Goal: Task Accomplishment & Management: Manage account settings

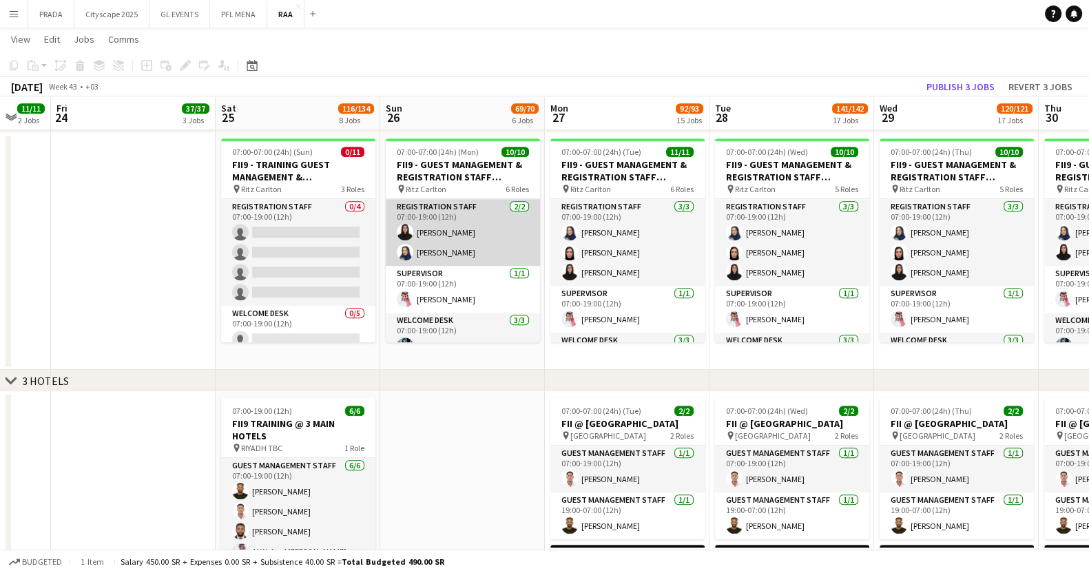
click at [441, 216] on app-card-role "Registration Staff [DATE] 07:00-19:00 (12h) [PERSON_NAME]" at bounding box center [463, 232] width 154 height 67
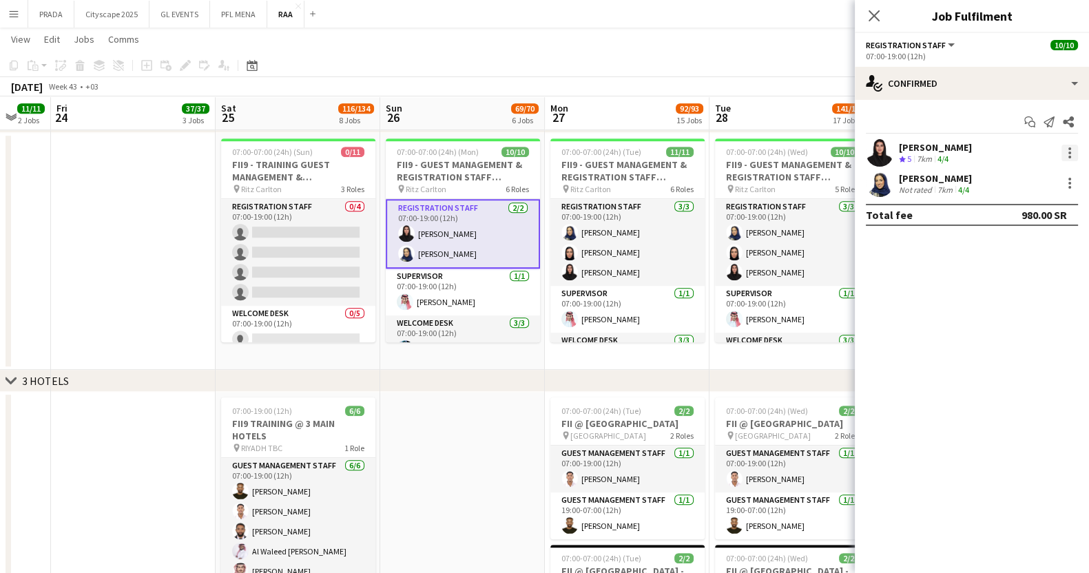
click at [1071, 147] on div at bounding box center [1069, 153] width 17 height 17
click at [905, 149] on div at bounding box center [544, 286] width 1089 height 573
click at [905, 149] on div "[PERSON_NAME]" at bounding box center [935, 147] width 73 height 12
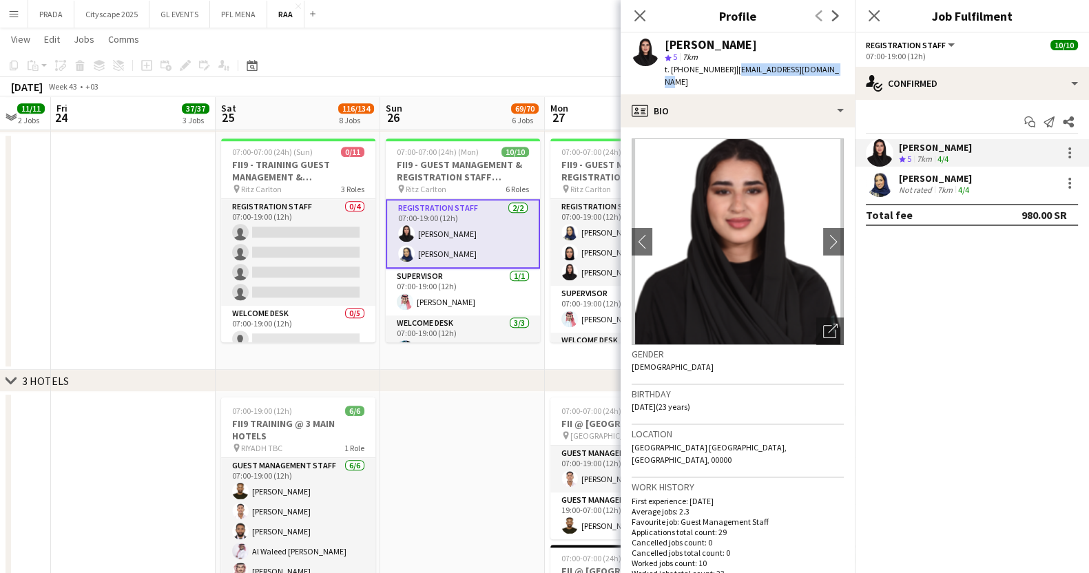
drag, startPoint x: 829, startPoint y: 65, endPoint x: 730, endPoint y: 72, distance: 98.8
click at [730, 72] on div "[PERSON_NAME] star 5 7km t. [PHONE_NUMBER] | [EMAIL_ADDRESS][DOMAIN_NAME]" at bounding box center [738, 63] width 234 height 61
copy span "[EMAIL_ADDRESS][DOMAIN_NAME]"
click at [930, 187] on div "Not rated" at bounding box center [917, 190] width 36 height 10
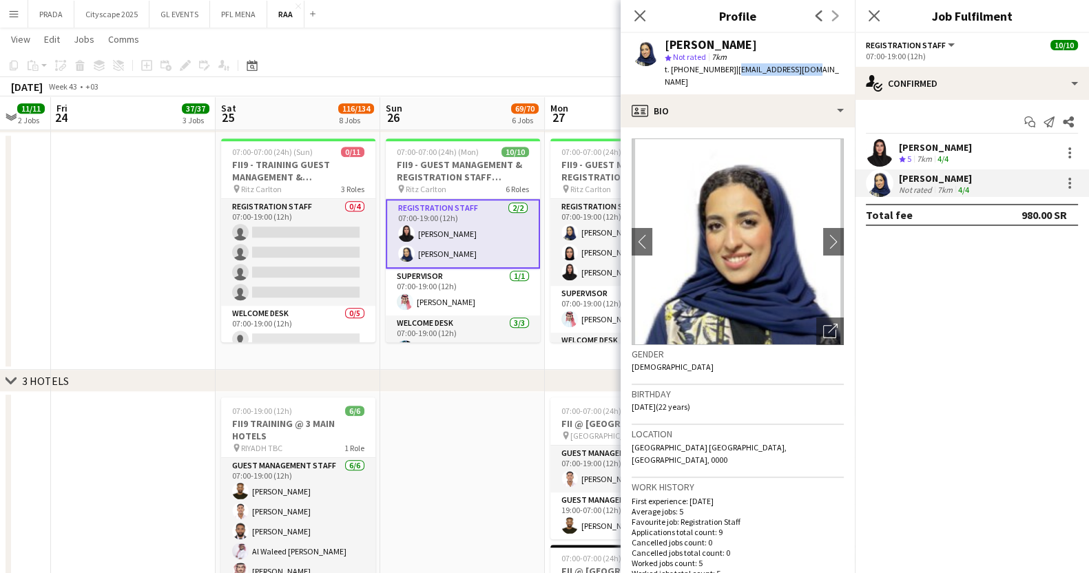
drag, startPoint x: 806, startPoint y: 67, endPoint x: 731, endPoint y: 74, distance: 74.6
click at [731, 74] on div "[PERSON_NAME] star Not rated 7km t. [PHONE_NUMBER] | [EMAIL_ADDRESS][DOMAIN_NAM…" at bounding box center [738, 63] width 234 height 61
drag, startPoint x: 729, startPoint y: 70, endPoint x: 813, endPoint y: 60, distance: 84.7
click at [813, 60] on div "[PERSON_NAME] star Not rated 7km t. [PHONE_NUMBER] | [EMAIL_ADDRESS][DOMAIN_NAM…" at bounding box center [738, 63] width 234 height 61
click at [807, 66] on div "[PERSON_NAME] star Not rated 7km t. [PHONE_NUMBER] | [EMAIL_ADDRESS][DOMAIN_NAM…" at bounding box center [738, 63] width 234 height 61
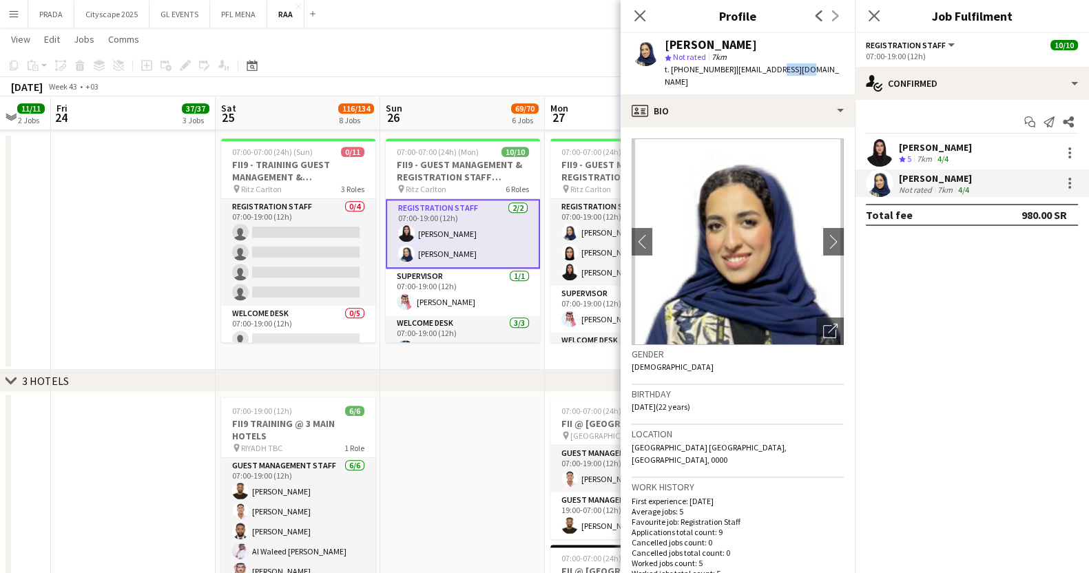
drag, startPoint x: 798, startPoint y: 70, endPoint x: 771, endPoint y: 74, distance: 27.1
click at [771, 74] on span "| [EMAIL_ADDRESS][DOMAIN_NAME]" at bounding box center [752, 75] width 174 height 23
drag, startPoint x: 804, startPoint y: 70, endPoint x: 730, endPoint y: 71, distance: 73.7
click at [730, 71] on div "[PERSON_NAME] star Not rated 7km t. [PHONE_NUMBER] | [EMAIL_ADDRESS][DOMAIN_NAM…" at bounding box center [738, 63] width 234 height 61
copy span "[EMAIL_ADDRESS][DOMAIN_NAME]"
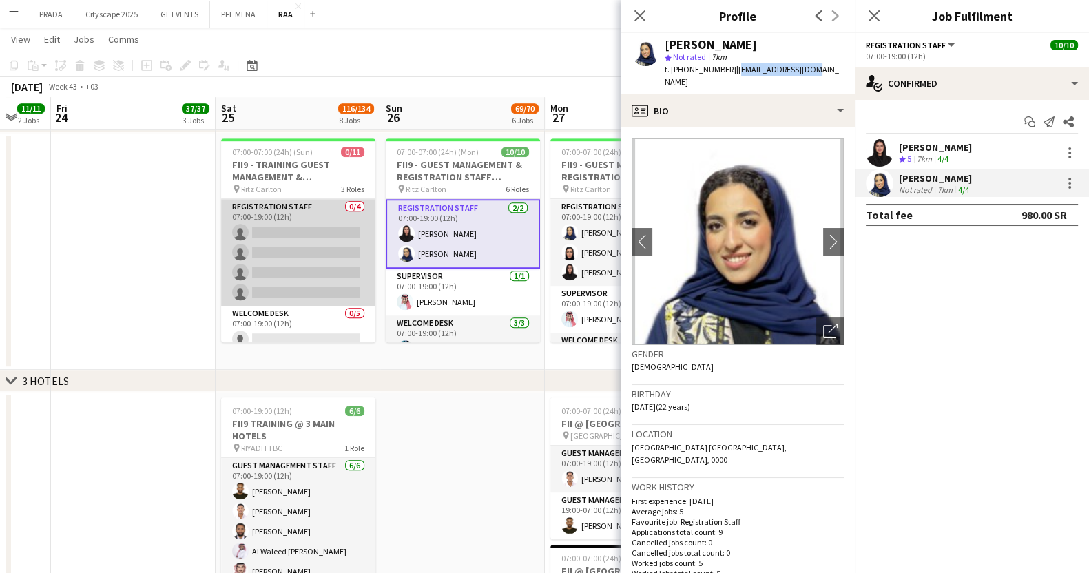
click at [307, 246] on app-card-role "Registration Staff 0/4 07:00-19:00 (12h) single-neutral-actions single-neutral-…" at bounding box center [298, 252] width 154 height 107
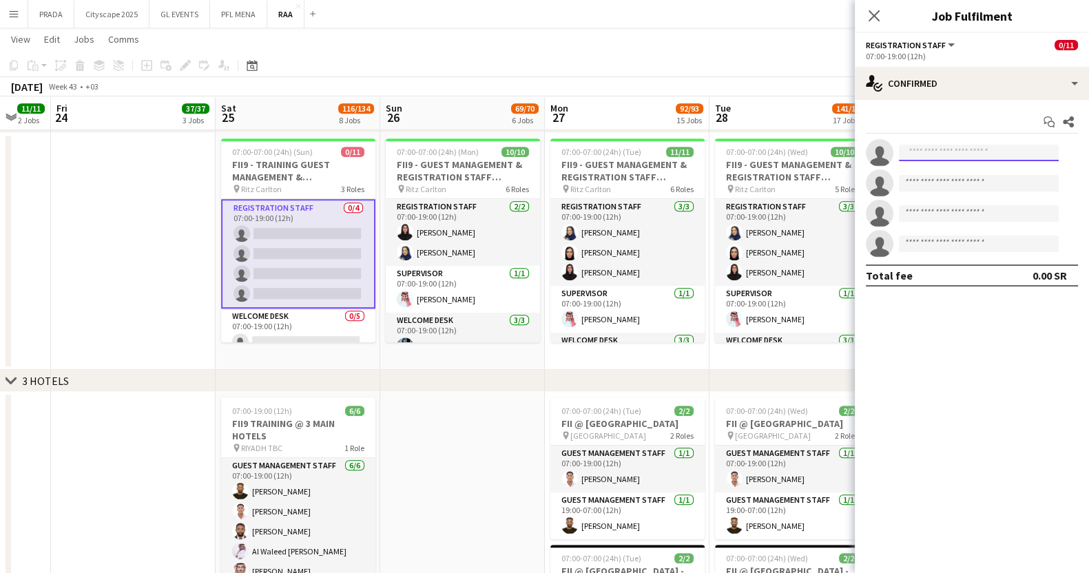
click at [1026, 157] on input at bounding box center [979, 153] width 160 height 17
paste input "**********"
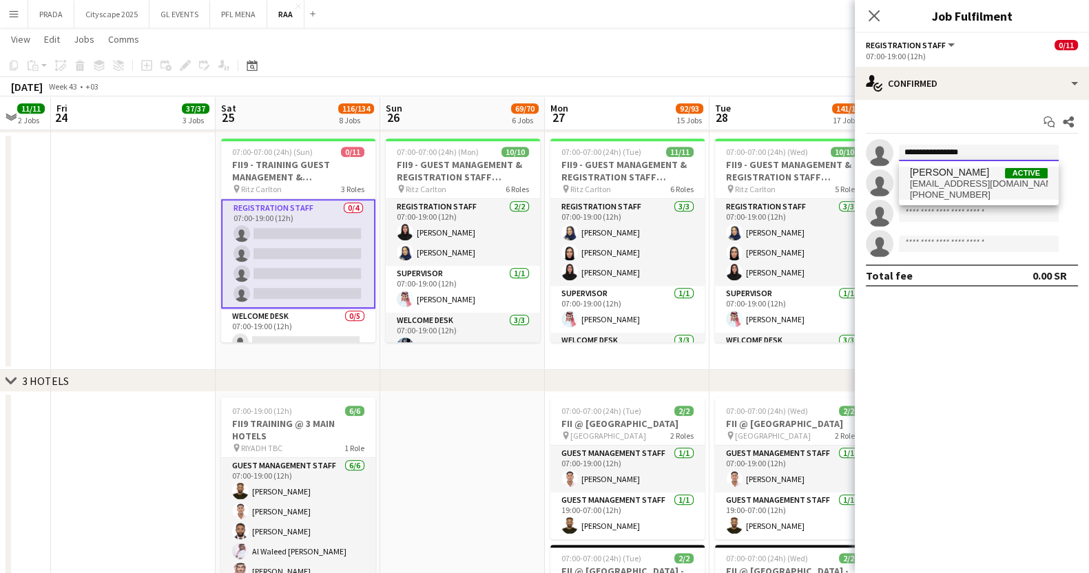
type input "**********"
click at [932, 176] on span "[PERSON_NAME]" at bounding box center [949, 173] width 79 height 12
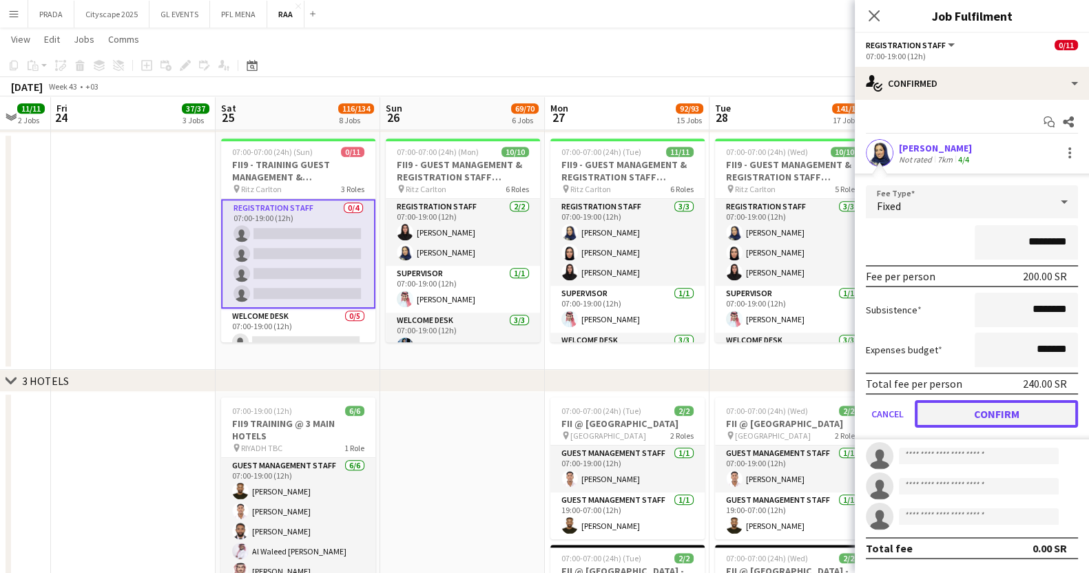
click at [1008, 413] on button "Confirm" at bounding box center [996, 414] width 163 height 28
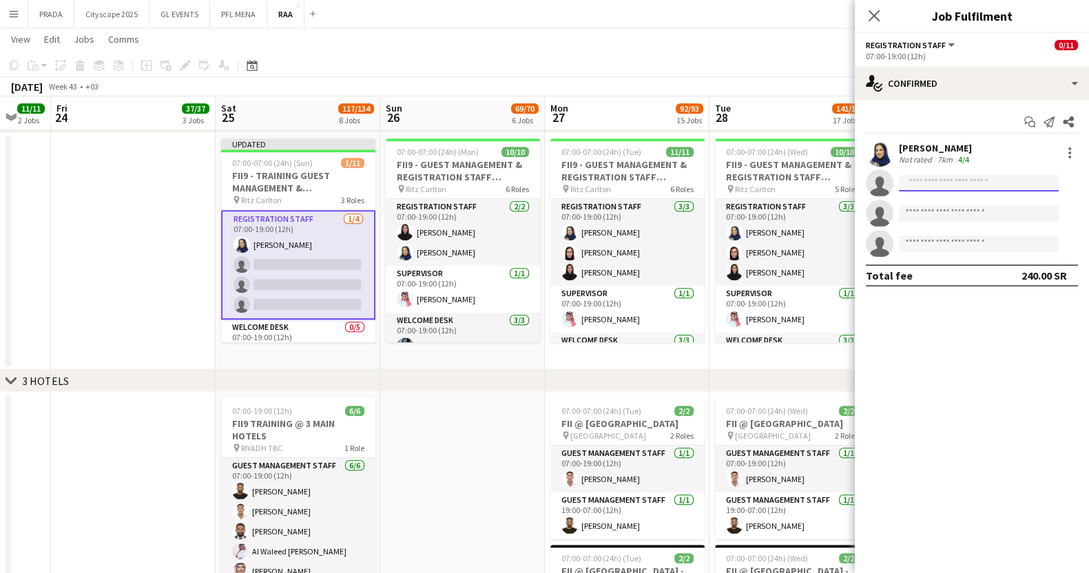
click at [924, 182] on input at bounding box center [979, 183] width 160 height 17
paste input "**********"
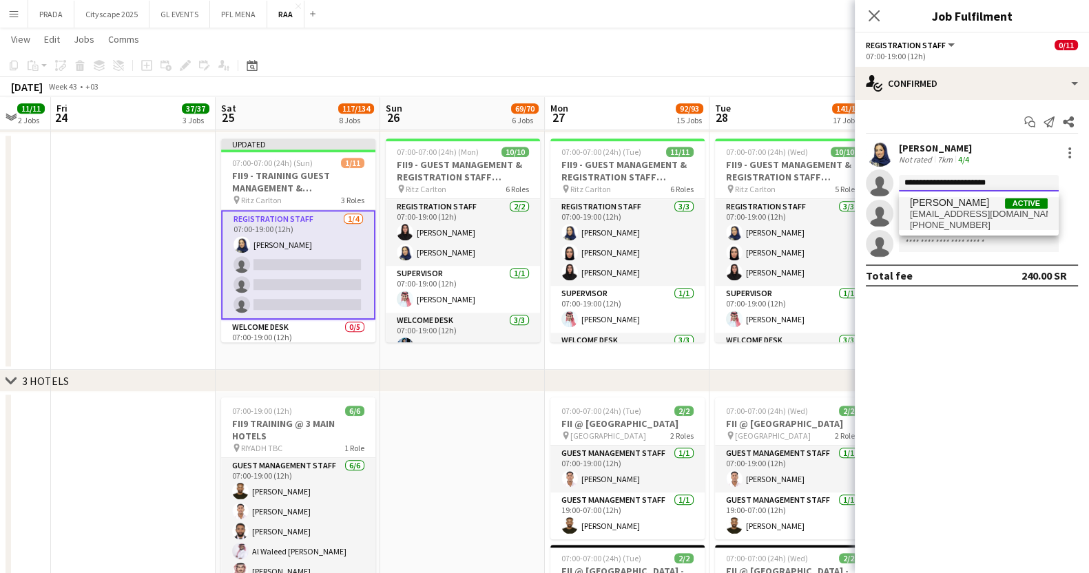
type input "**********"
click at [955, 221] on span "[PHONE_NUMBER]" at bounding box center [979, 225] width 138 height 11
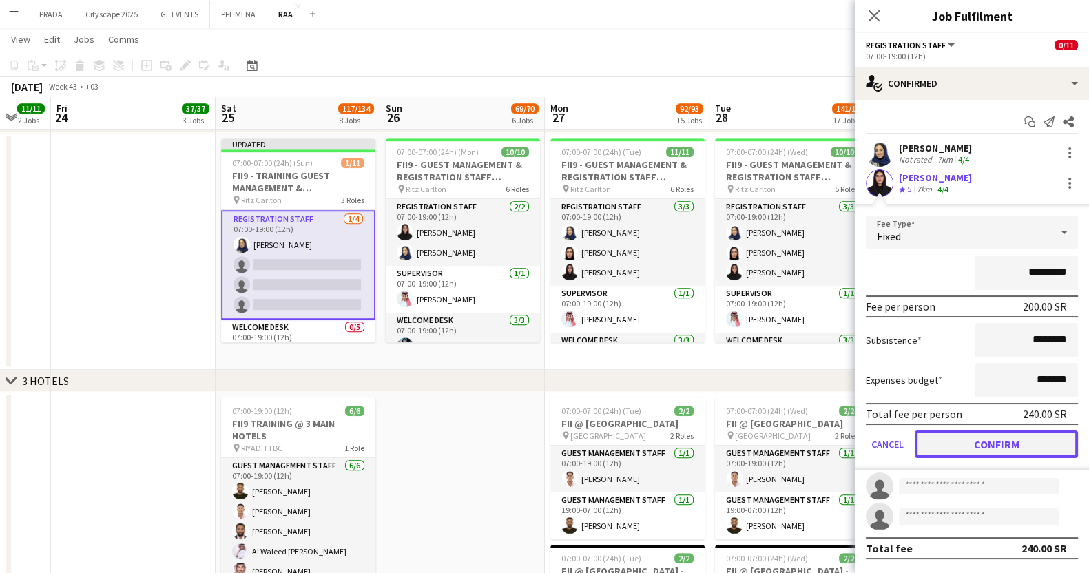
click at [991, 439] on button "Confirm" at bounding box center [996, 444] width 163 height 28
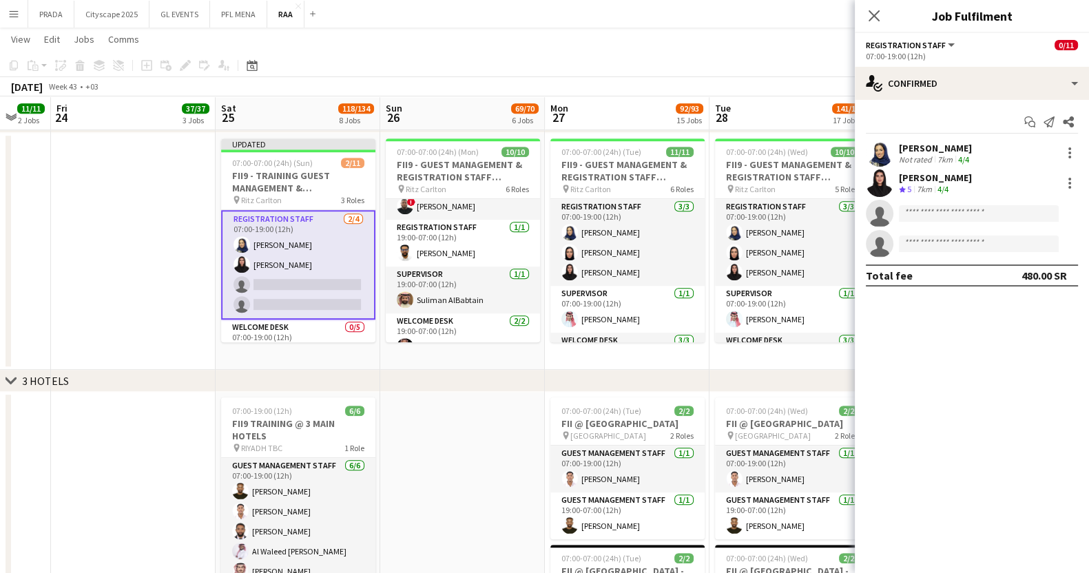
scroll to position [183, 0]
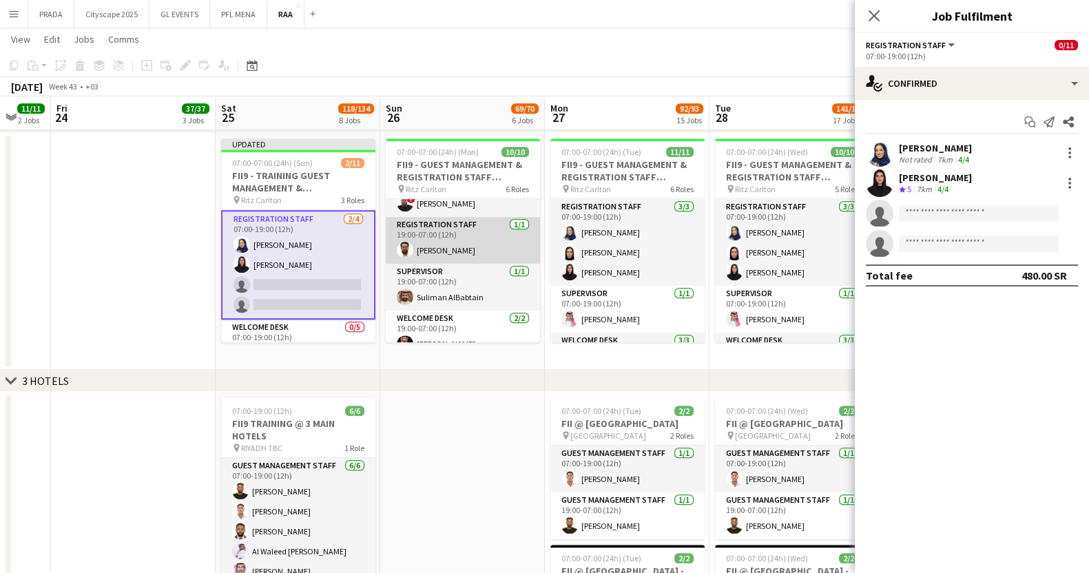
click at [443, 247] on app-card-role "Registration Staff [DATE] 19:00-07:00 (12h) [PERSON_NAME]" at bounding box center [463, 240] width 154 height 47
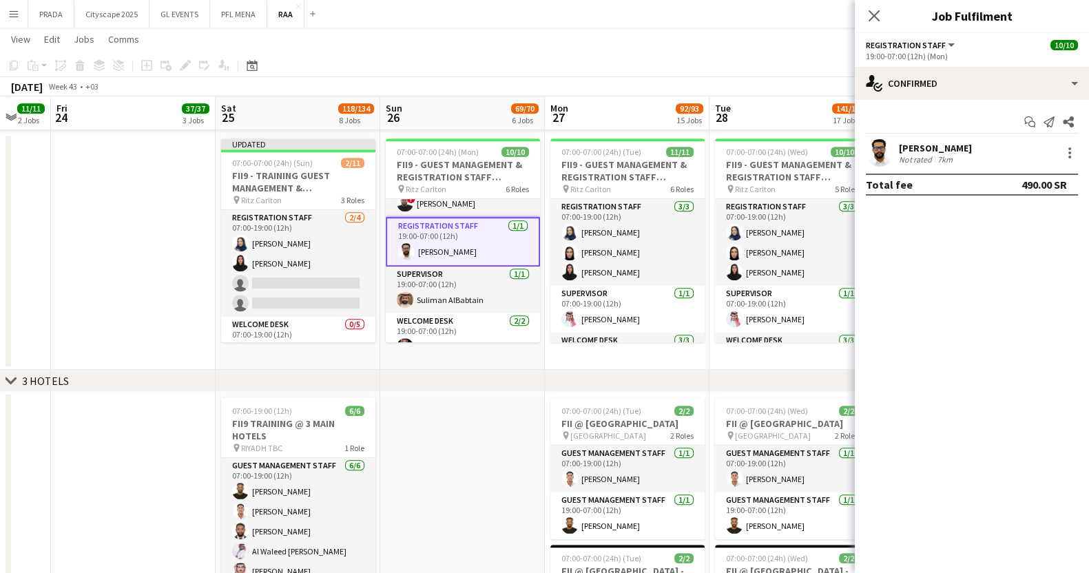
click at [965, 149] on div "[PERSON_NAME]" at bounding box center [935, 148] width 73 height 12
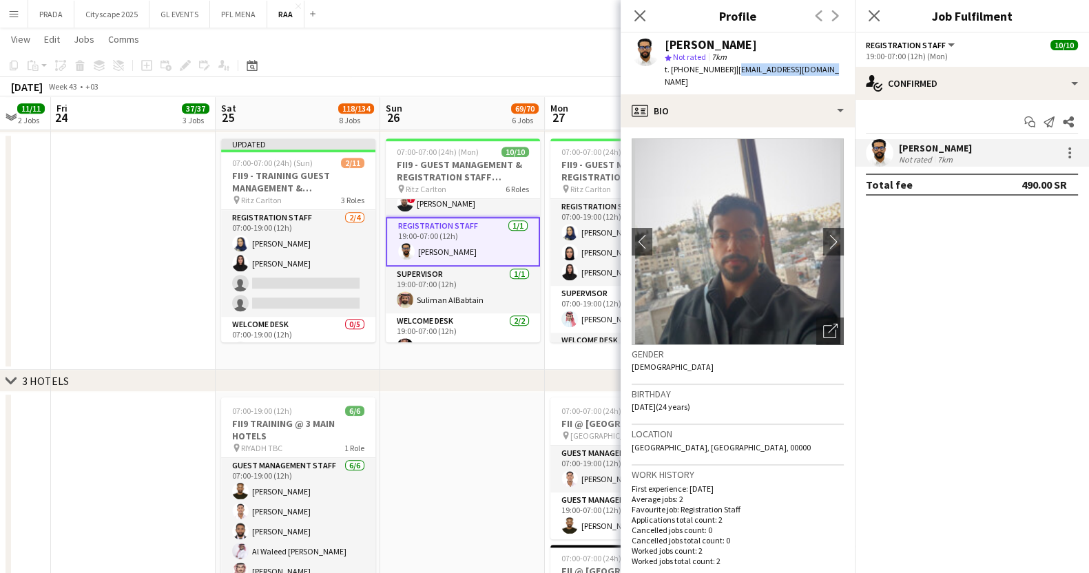
drag, startPoint x: 826, startPoint y: 70, endPoint x: 731, endPoint y: 70, distance: 95.0
click at [731, 70] on div "[PERSON_NAME] star Not rated 7km t. [PHONE_NUMBER] | [EMAIL_ADDRESS][DOMAIN_NAM…" at bounding box center [738, 63] width 234 height 61
copy span "[EMAIL_ADDRESS][DOMAIN_NAME]"
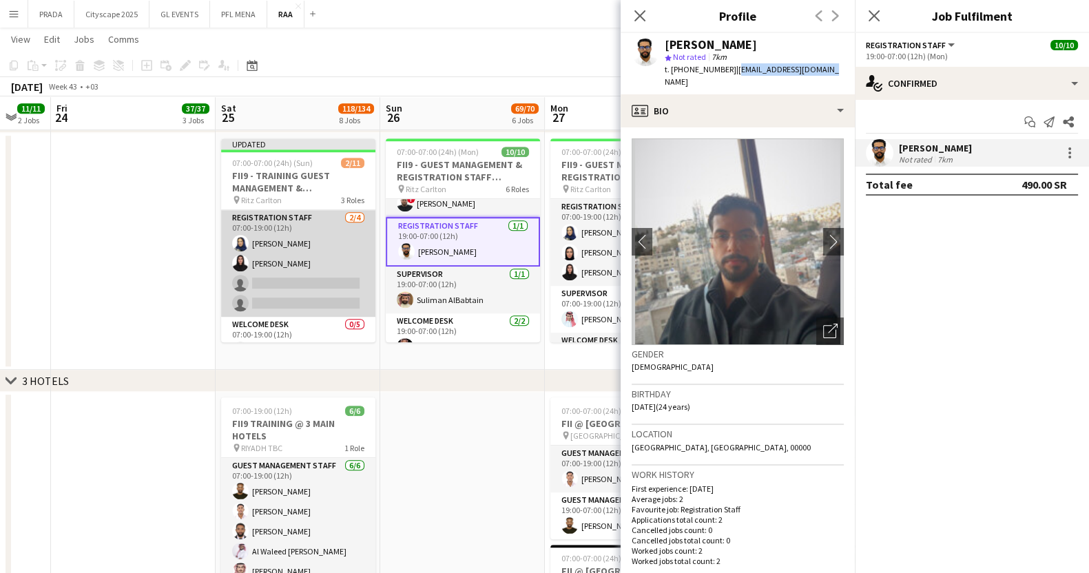
click at [314, 288] on app-card-role "Registration Staff [DATE] 07:00-19:00 (12h) [PERSON_NAME] single-neutral-action…" at bounding box center [298, 263] width 154 height 107
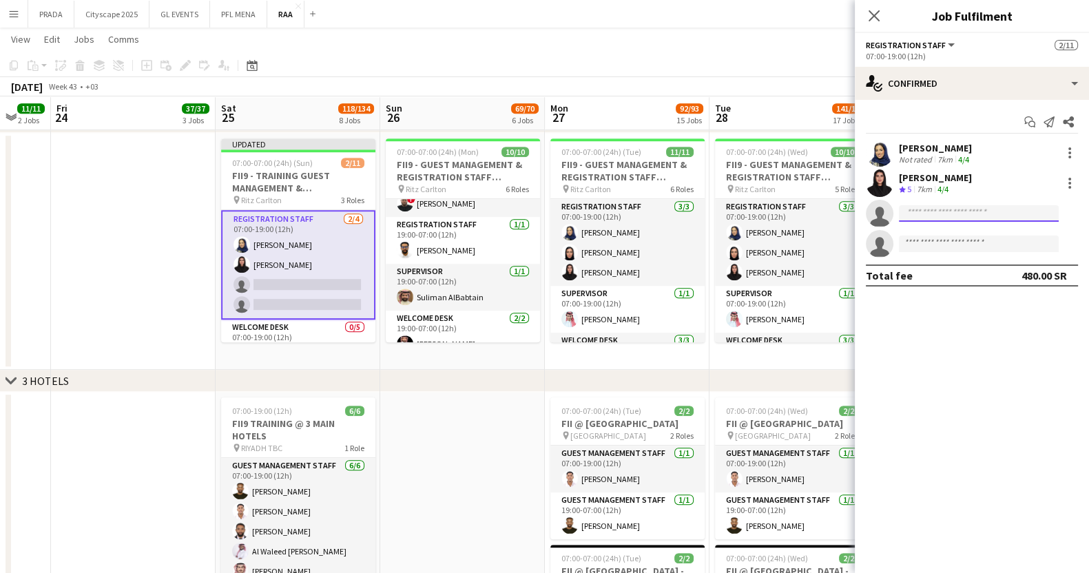
click at [968, 211] on input at bounding box center [979, 213] width 160 height 17
paste input "**********"
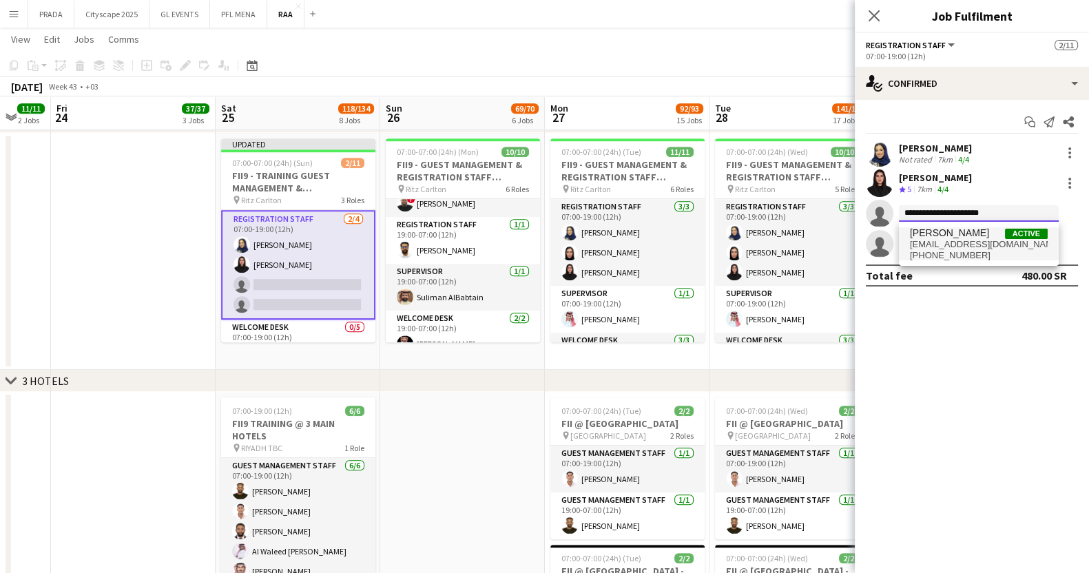
type input "**********"
click at [943, 237] on span "[PERSON_NAME]" at bounding box center [949, 233] width 79 height 12
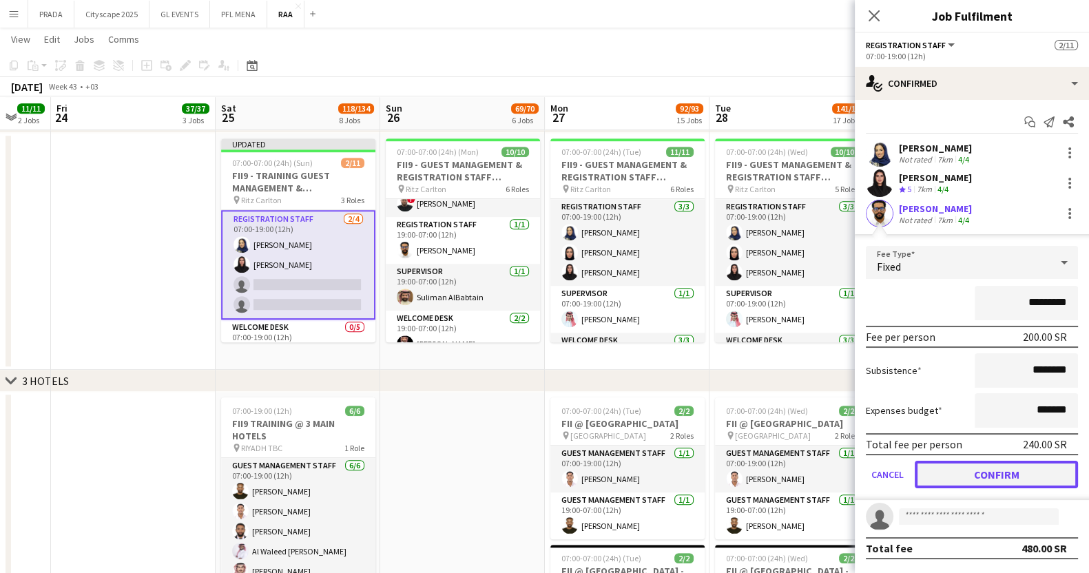
click at [977, 477] on button "Confirm" at bounding box center [996, 475] width 163 height 28
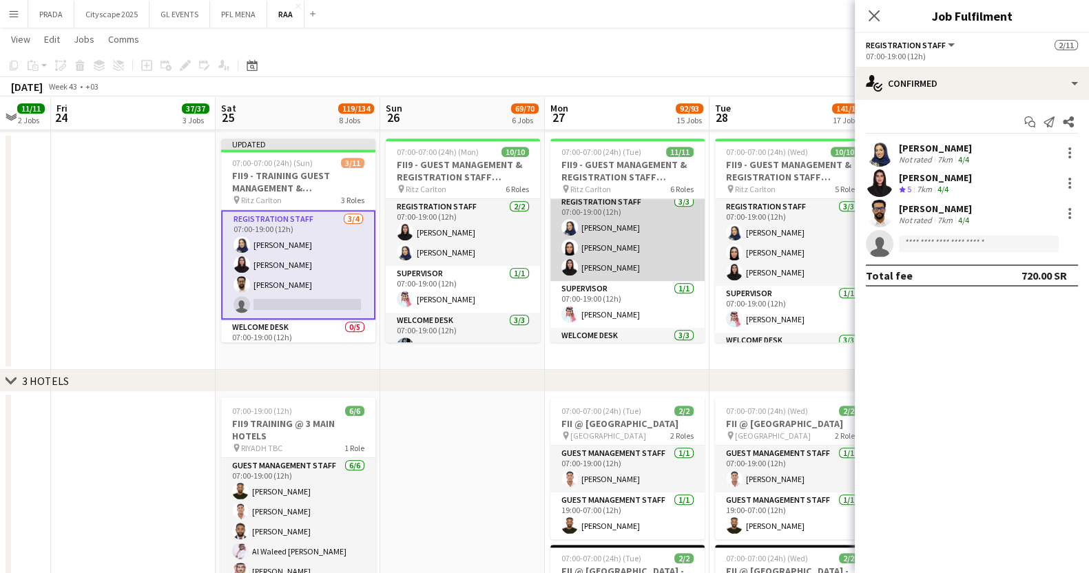
scroll to position [0, 0]
click at [601, 260] on app-card-role "Registration Staff [DATE] 07:00-19:00 (12h) [PERSON_NAME] [PERSON_NAME] Raneem …" at bounding box center [627, 242] width 154 height 87
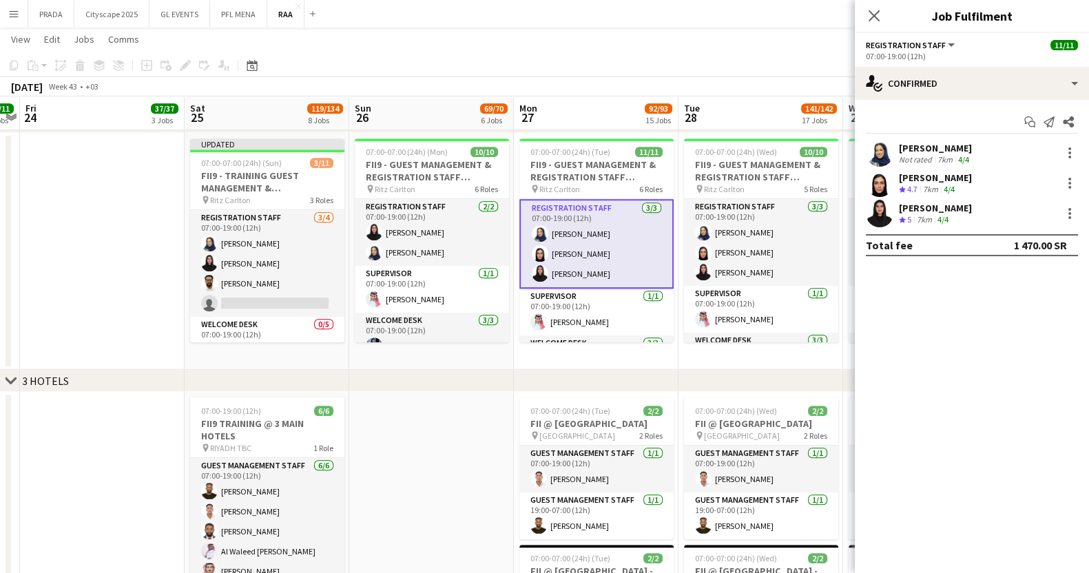
scroll to position [0, 309]
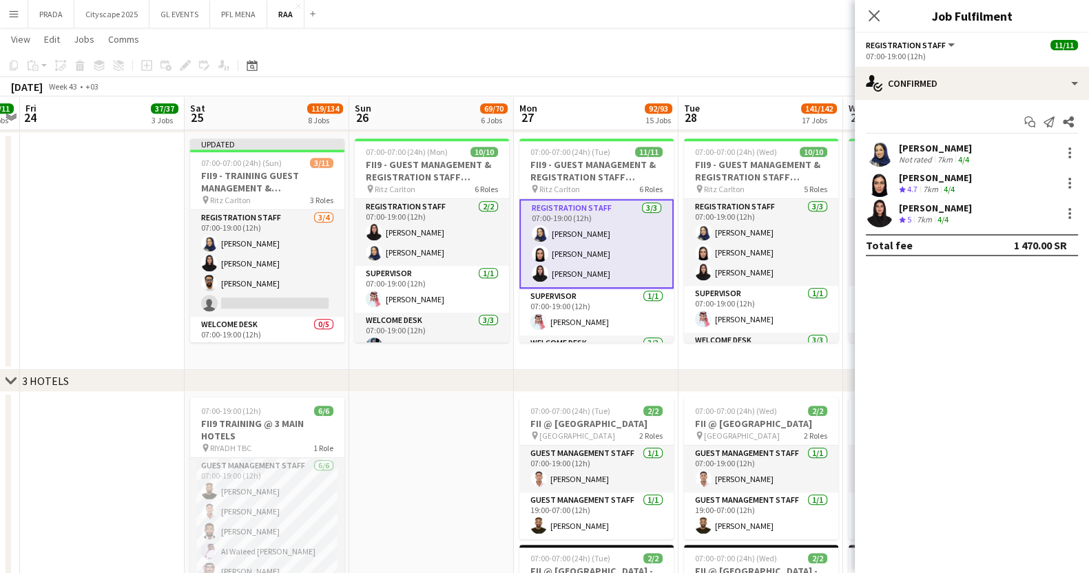
click at [948, 214] on app-skills-label "4/4" at bounding box center [942, 219] width 11 height 10
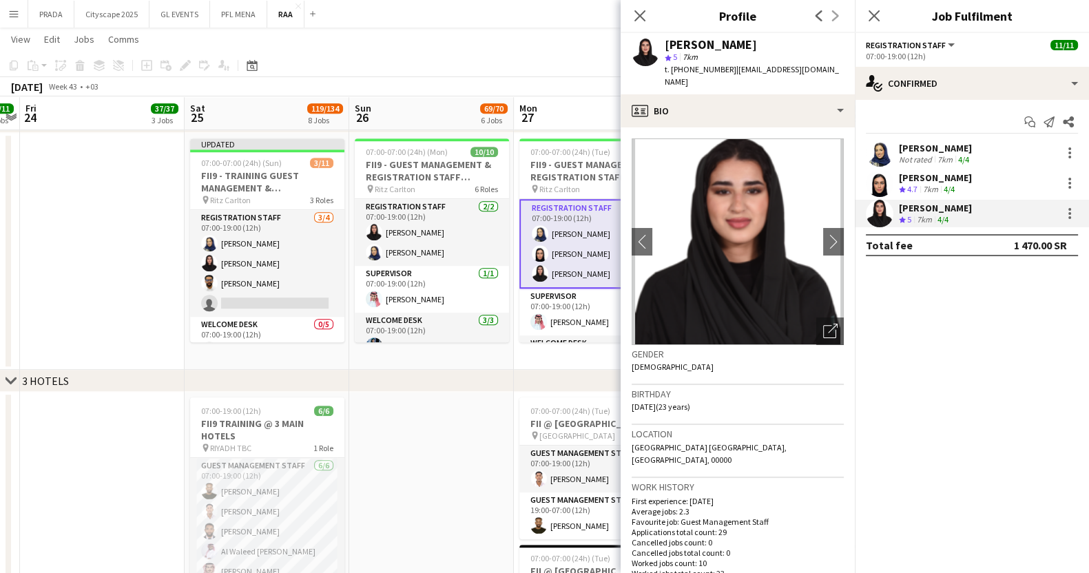
drag, startPoint x: 824, startPoint y: 67, endPoint x: 727, endPoint y: 70, distance: 97.2
click at [727, 70] on span "| [EMAIL_ADDRESS][DOMAIN_NAME]" at bounding box center [752, 75] width 174 height 23
click at [919, 180] on div "[PERSON_NAME]" at bounding box center [935, 177] width 73 height 12
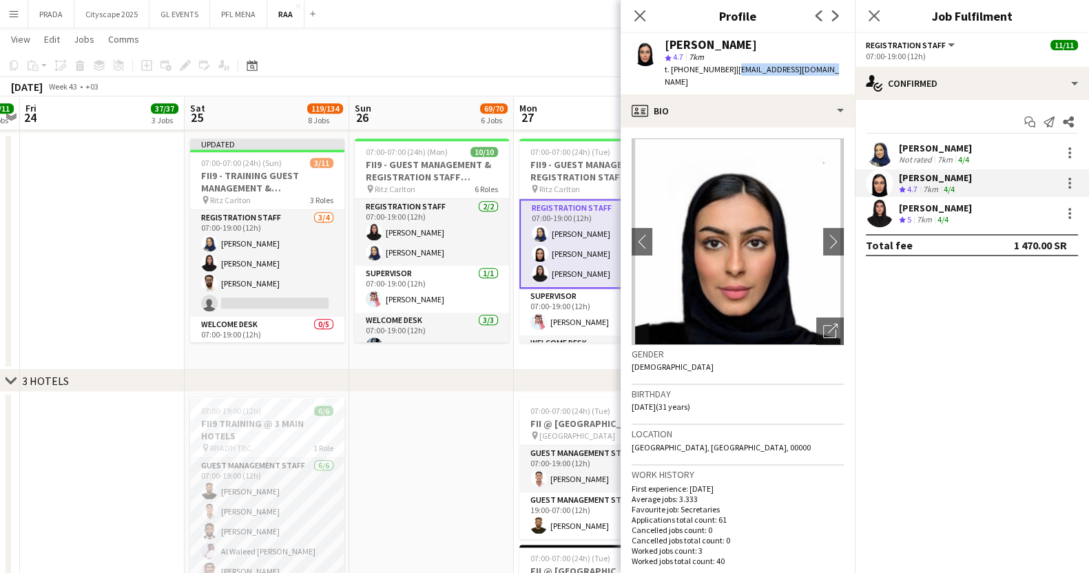
drag, startPoint x: 813, startPoint y: 67, endPoint x: 731, endPoint y: 73, distance: 82.9
click at [731, 73] on span "| [EMAIL_ADDRESS][DOMAIN_NAME]" at bounding box center [752, 75] width 174 height 23
copy span "[EMAIL_ADDRESS][DOMAIN_NAME]"
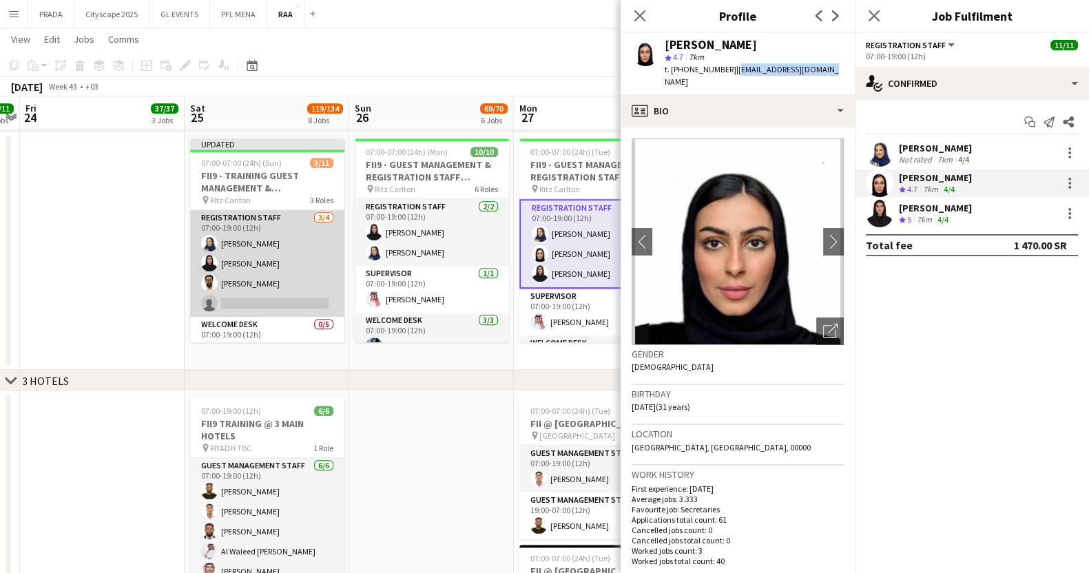
click at [279, 280] on app-card-role "Registration Staff [DATE] 07:00-19:00 (12h) [PERSON_NAME] Raneem Alkharji [PERS…" at bounding box center [267, 263] width 154 height 107
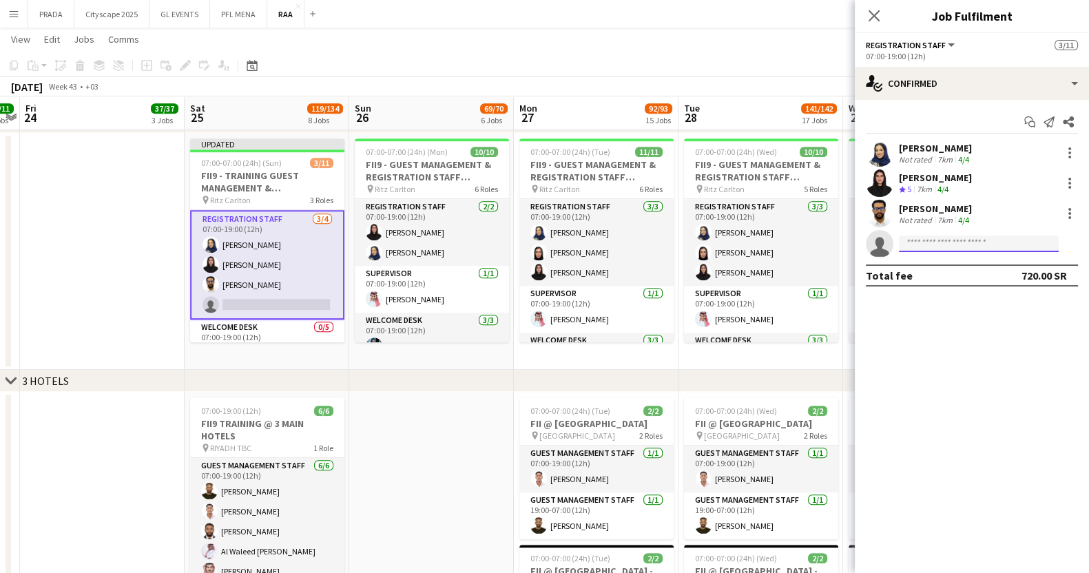
click at [984, 241] on input at bounding box center [979, 244] width 160 height 17
paste input "**********"
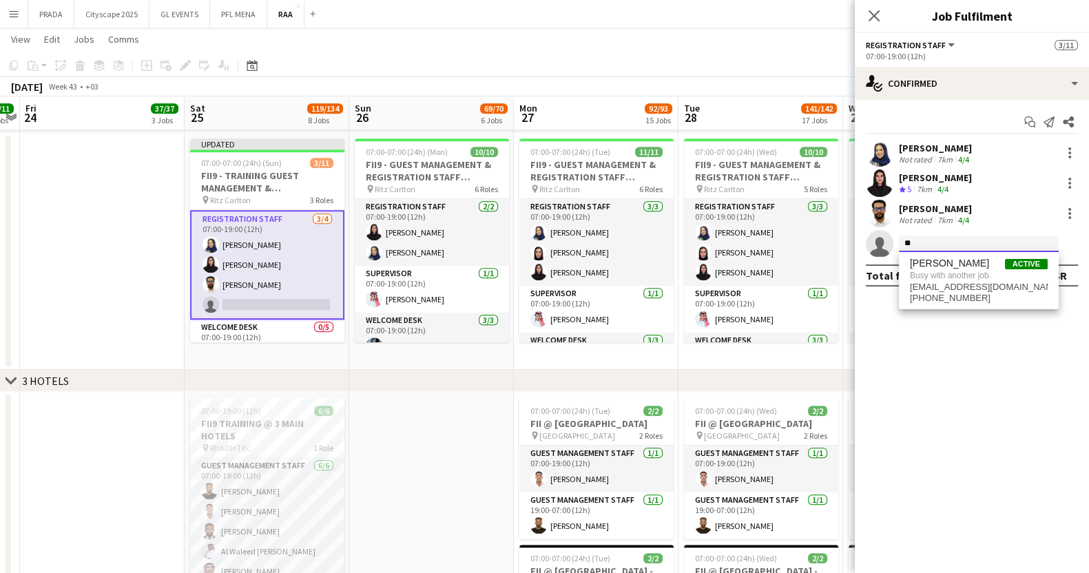
type input "*"
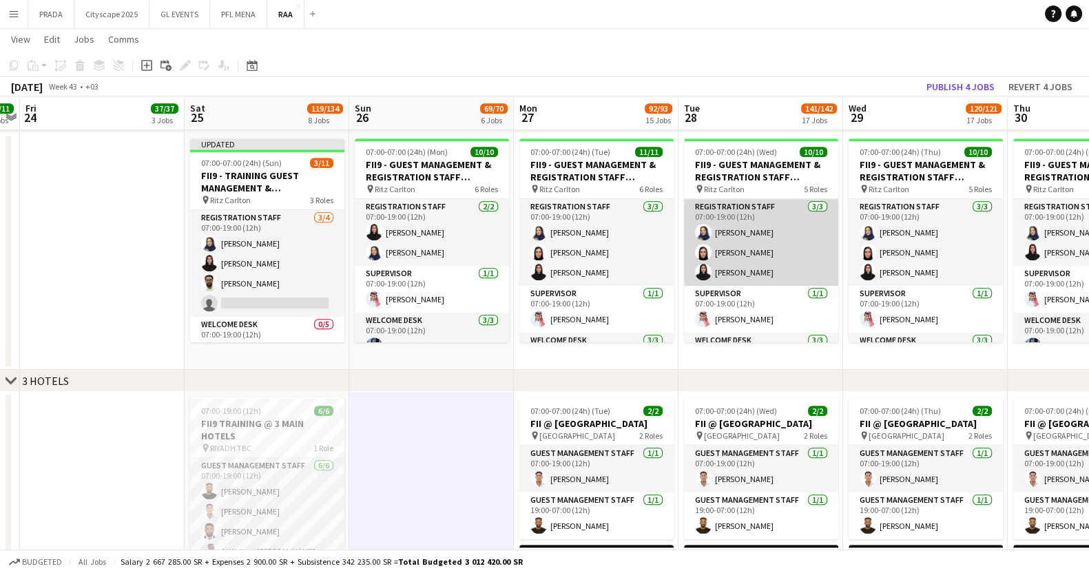
click at [740, 261] on app-card-role "Registration Staff [DATE] 07:00-19:00 (12h) [PERSON_NAME] [PERSON_NAME] Raneem …" at bounding box center [761, 242] width 154 height 87
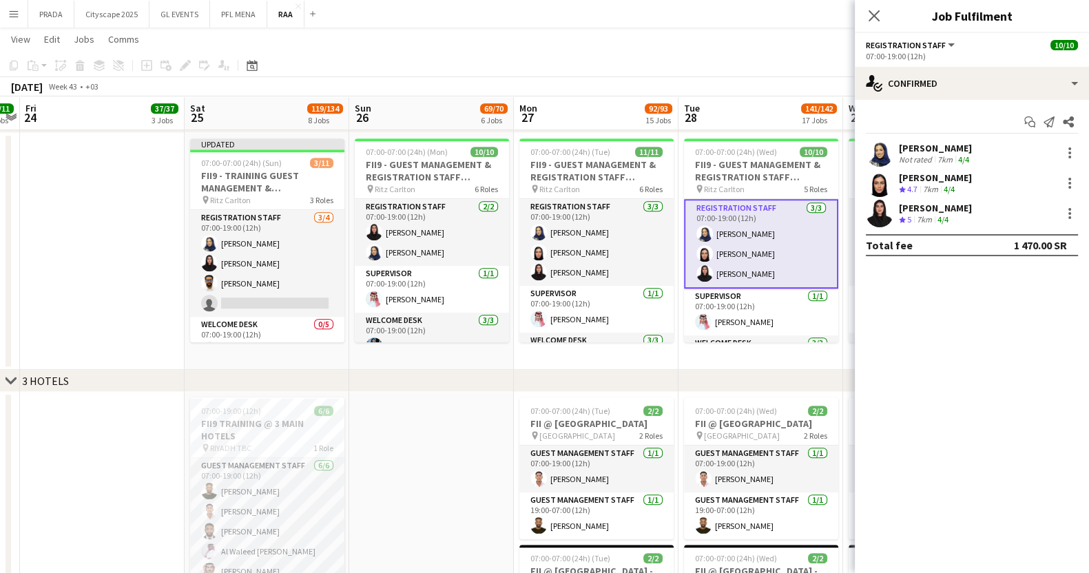
click at [940, 190] on div "7km" at bounding box center [930, 190] width 21 height 12
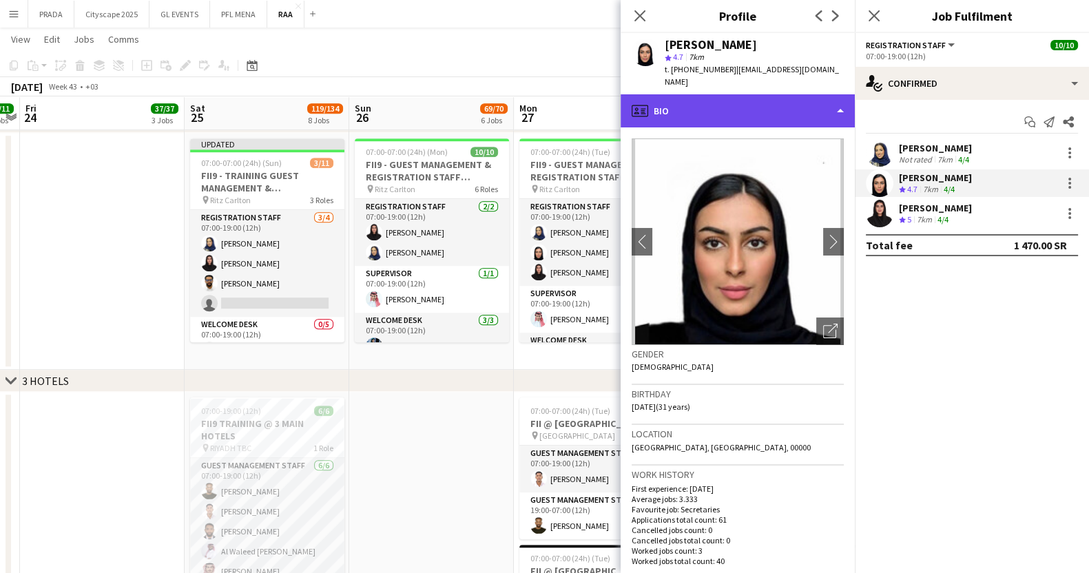
click at [815, 103] on div "profile Bio" at bounding box center [738, 110] width 234 height 33
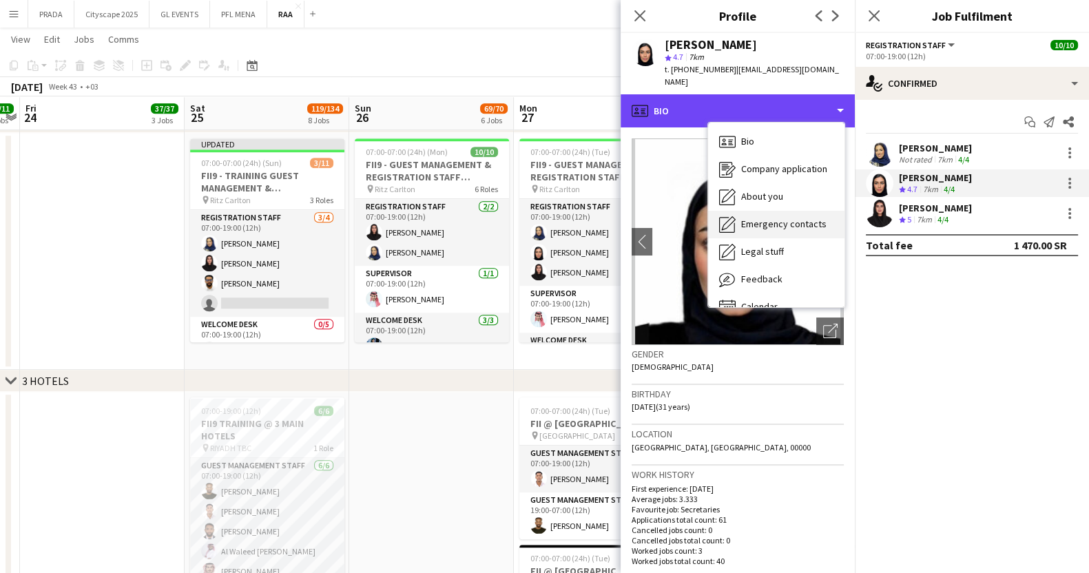
scroll to position [19, 0]
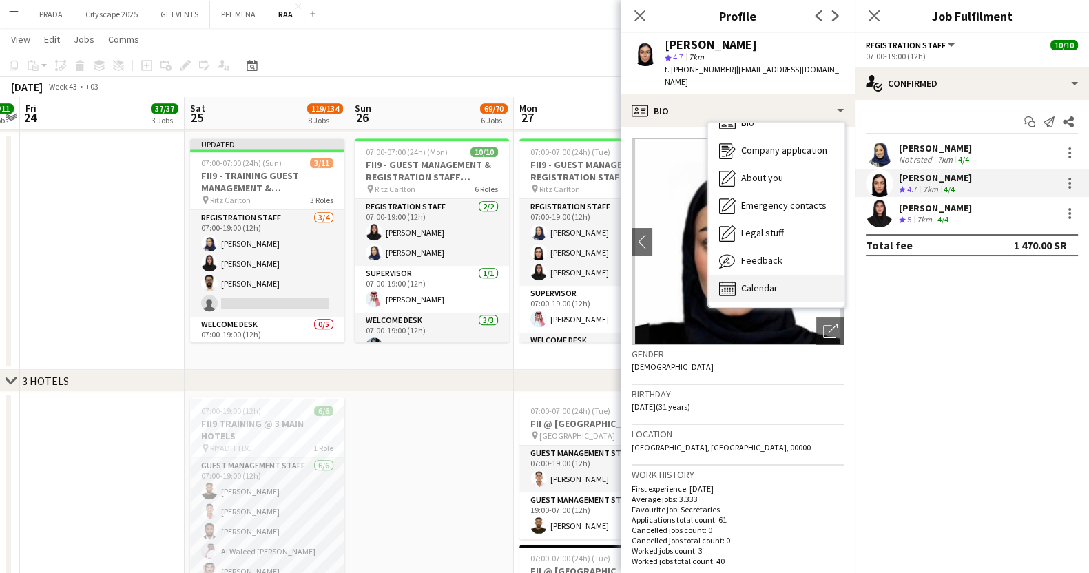
click at [758, 282] on span "Calendar" at bounding box center [759, 288] width 37 height 12
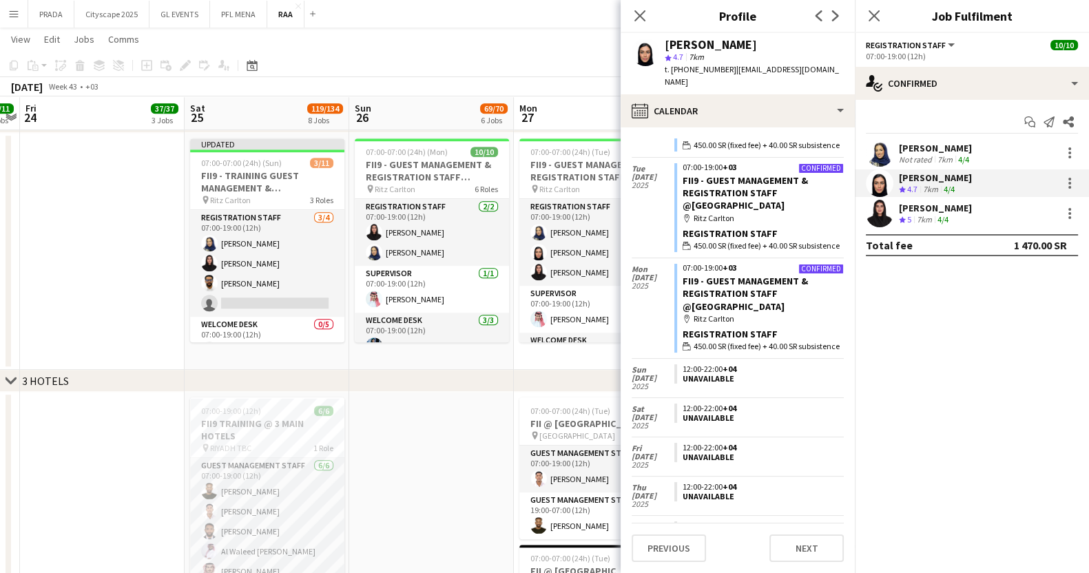
scroll to position [0, 0]
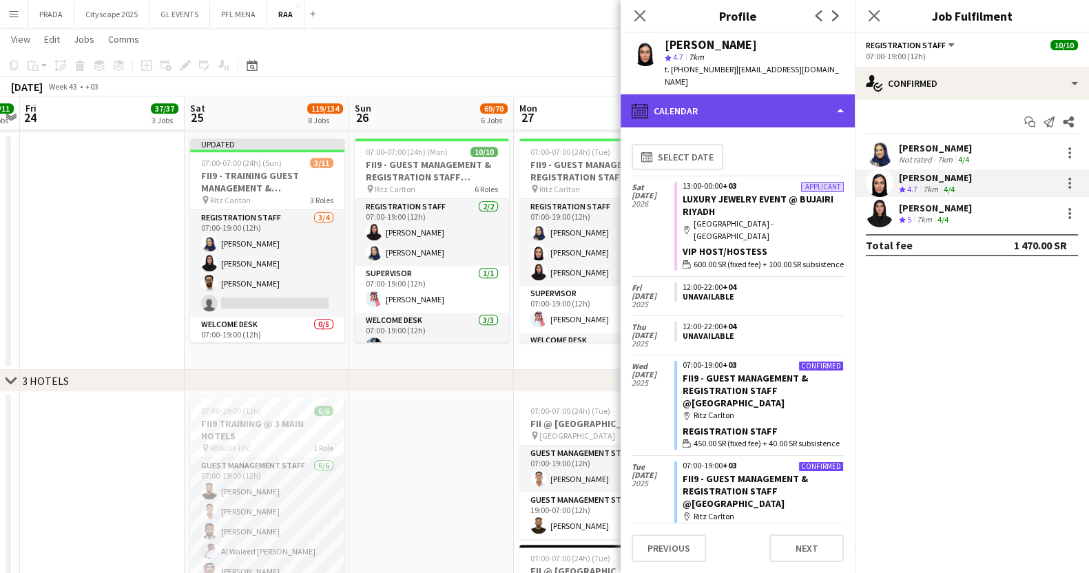
click at [751, 112] on div "calendar-full Calendar" at bounding box center [738, 110] width 234 height 33
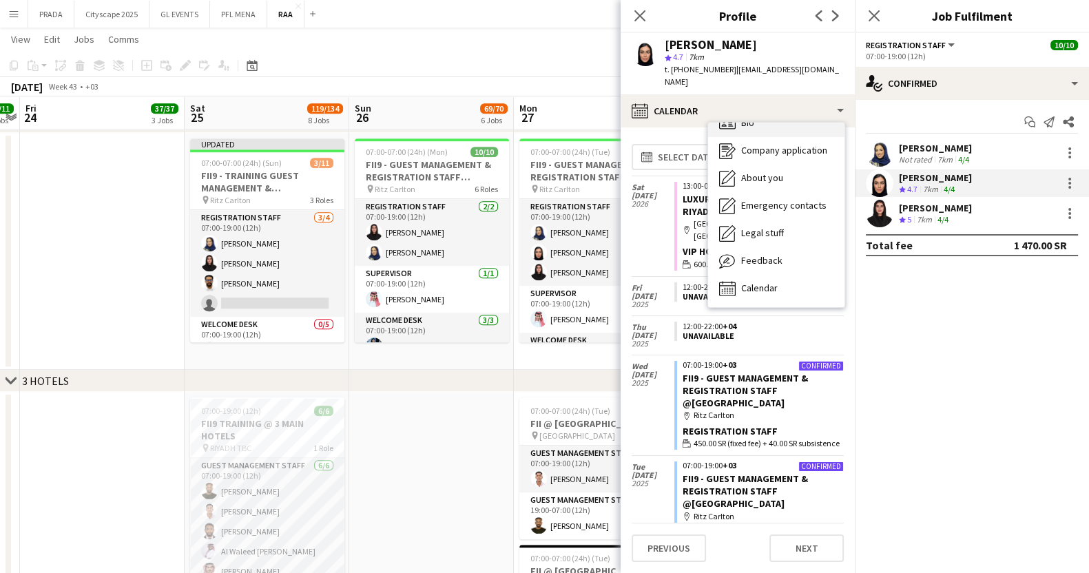
click at [747, 118] on div "Bio Bio" at bounding box center [776, 124] width 136 height 28
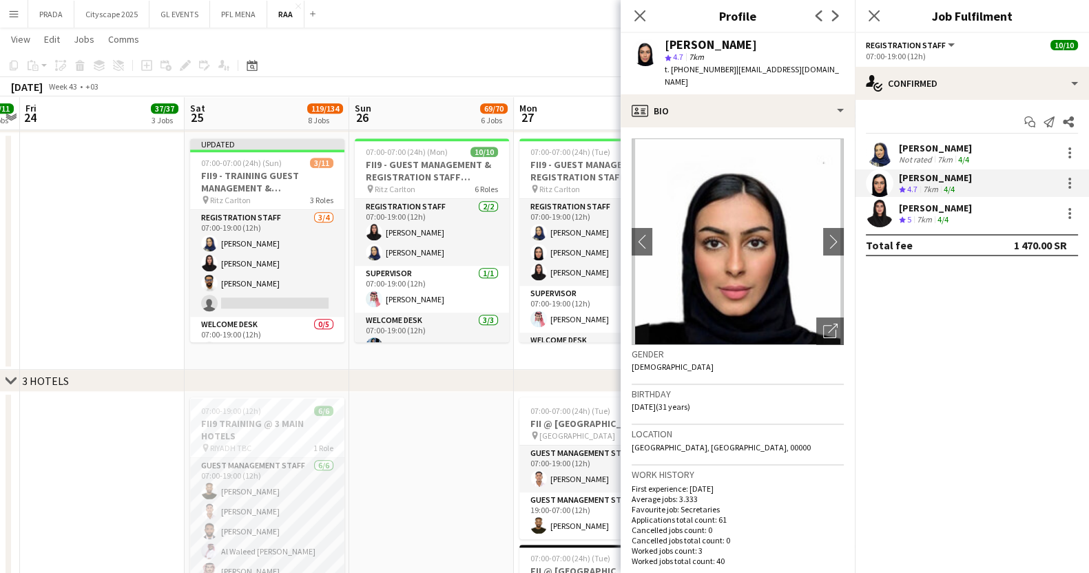
click at [857, 311] on mat-expansion-panel "check Confirmed Start chat Send notification Share [PERSON_NAME] Not rated 7km …" at bounding box center [972, 336] width 234 height 473
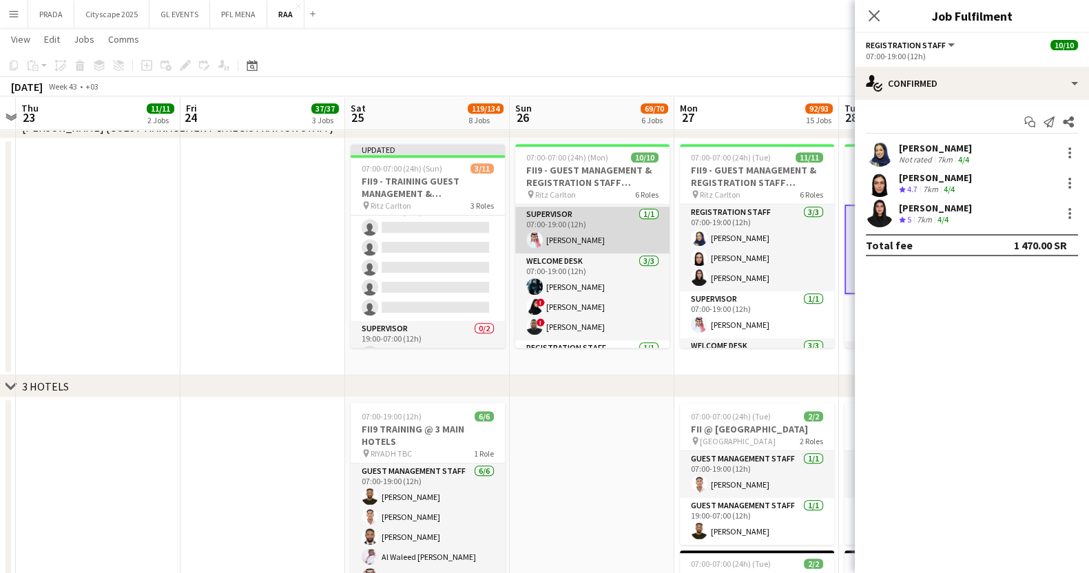
scroll to position [68, 0]
click at [568, 291] on app-card-role "Welcome Desk [DATE] 07:00-19:00 (12h) [PERSON_NAME] ! [PERSON_NAME] ! [PERSON_N…" at bounding box center [592, 293] width 154 height 87
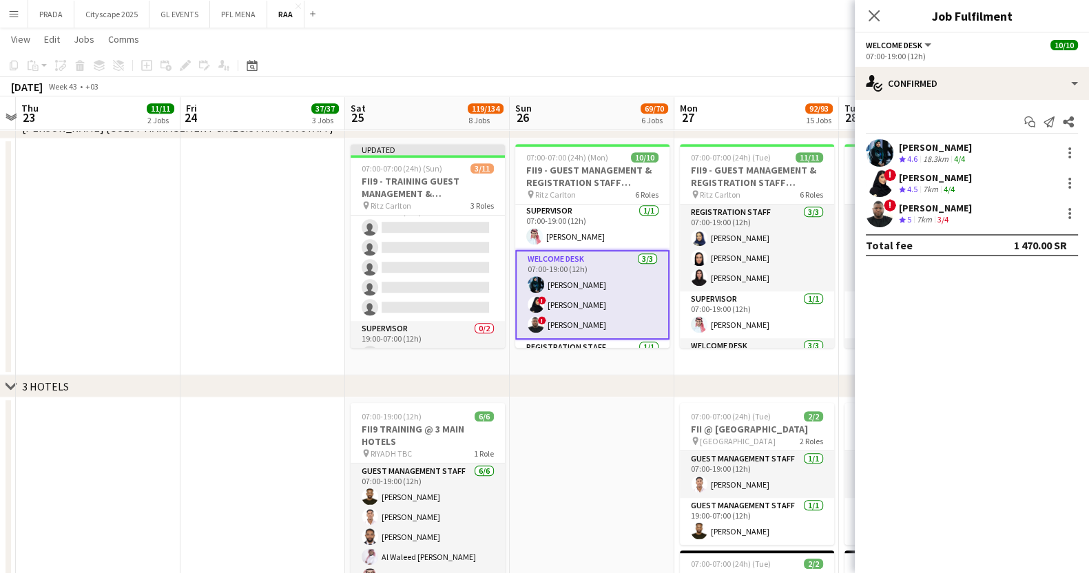
click at [942, 156] on div "18.3km" at bounding box center [935, 160] width 31 height 12
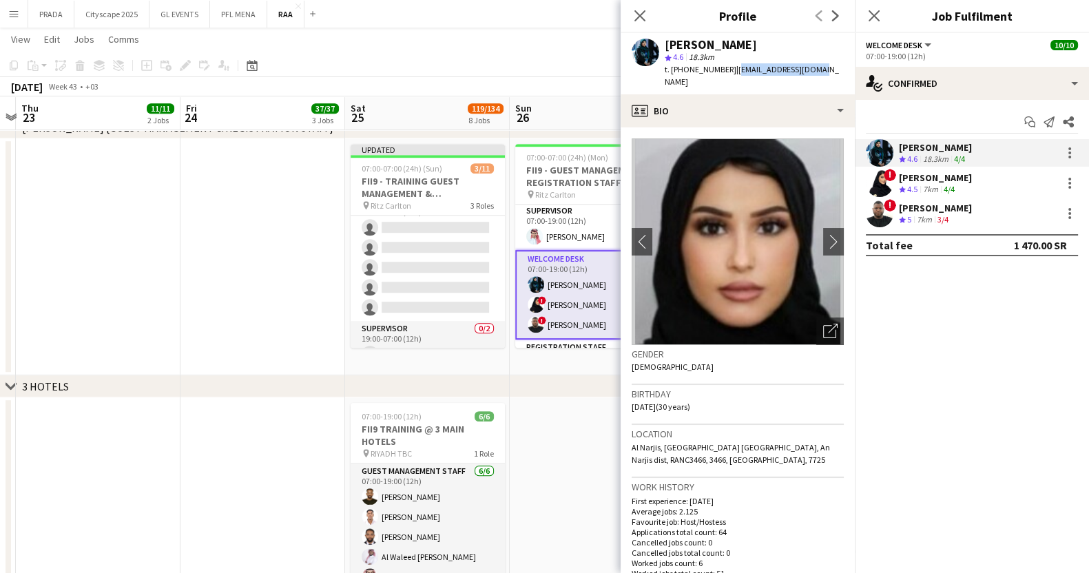
drag, startPoint x: 815, startPoint y: 70, endPoint x: 730, endPoint y: 75, distance: 85.6
click at [730, 75] on div "[PERSON_NAME] star 4.6 18.3km t. [PHONE_NUMBER] | [EMAIL_ADDRESS][DOMAIN_NAME]" at bounding box center [738, 63] width 234 height 61
copy span "[EMAIL_ADDRESS][DOMAIN_NAME]"
click at [935, 174] on div "[PERSON_NAME]" at bounding box center [935, 177] width 73 height 12
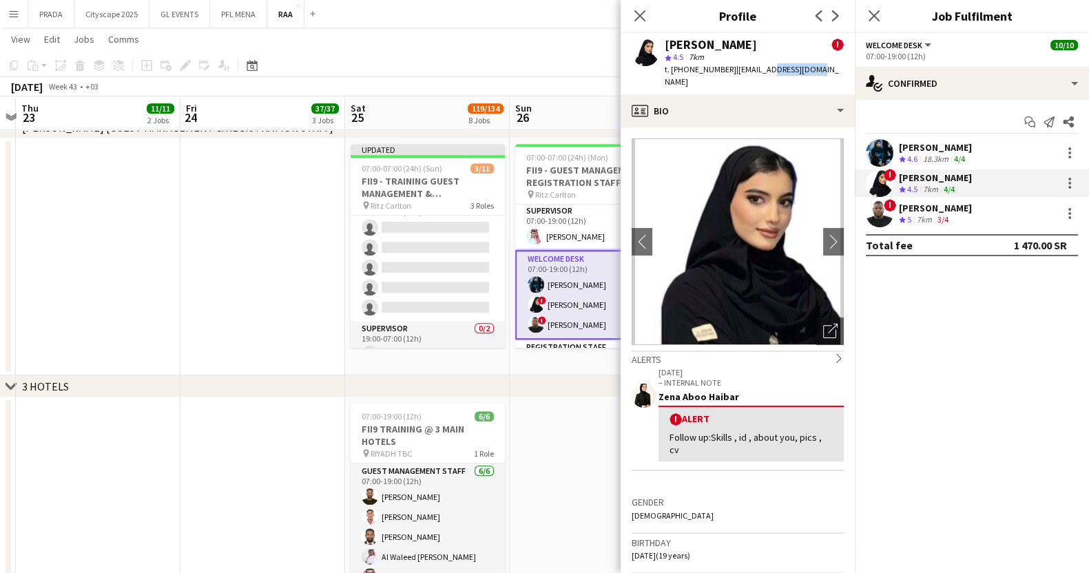
drag, startPoint x: 806, startPoint y: 72, endPoint x: 761, endPoint y: 70, distance: 44.8
click at [761, 70] on span "| [EMAIL_ADDRESS][DOMAIN_NAME]" at bounding box center [752, 75] width 174 height 23
click at [809, 70] on div "[PERSON_NAME] ! star 4.5 7km t. [PHONE_NUMBER] | [EMAIL_ADDRESS][DOMAIN_NAME]" at bounding box center [738, 63] width 234 height 61
drag, startPoint x: 809, startPoint y: 70, endPoint x: 732, endPoint y: 72, distance: 77.2
click at [732, 72] on div "[PERSON_NAME] ! star 4.5 7km t. [PHONE_NUMBER] | [EMAIL_ADDRESS][DOMAIN_NAME]" at bounding box center [738, 63] width 234 height 61
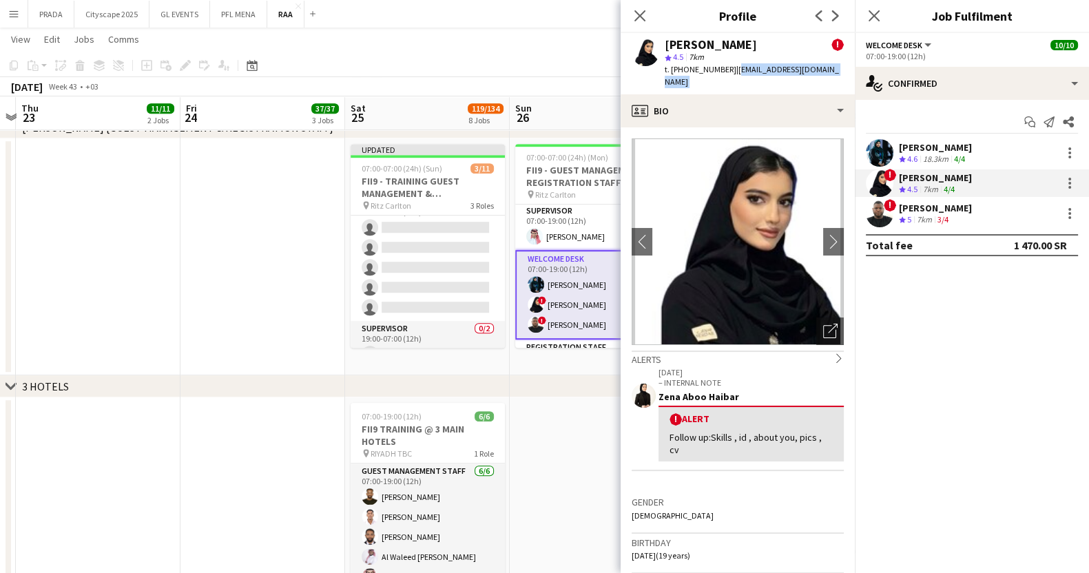
copy app-crew-profile "[EMAIL_ADDRESS][DOMAIN_NAME] profile"
click at [945, 216] on app-skills-label "3/4" at bounding box center [942, 219] width 11 height 10
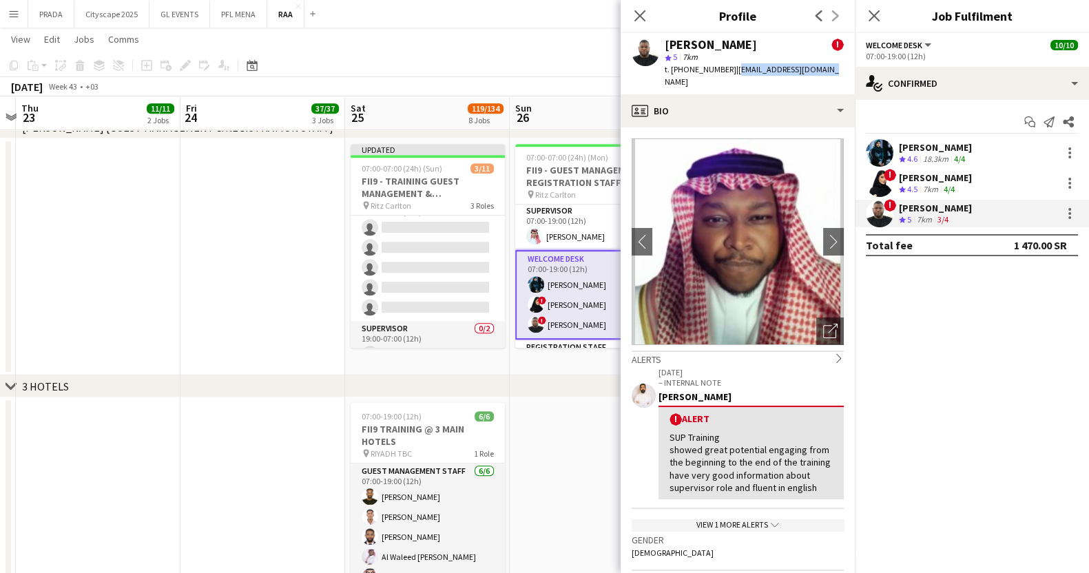
drag, startPoint x: 823, startPoint y: 67, endPoint x: 730, endPoint y: 69, distance: 93.0
click at [730, 69] on div "[PERSON_NAME] ! star 5 7km t. [PHONE_NUMBER] | [EMAIL_ADDRESS][DOMAIN_NAME]" at bounding box center [738, 63] width 234 height 61
copy span "[EMAIL_ADDRESS][DOMAIN_NAME]"
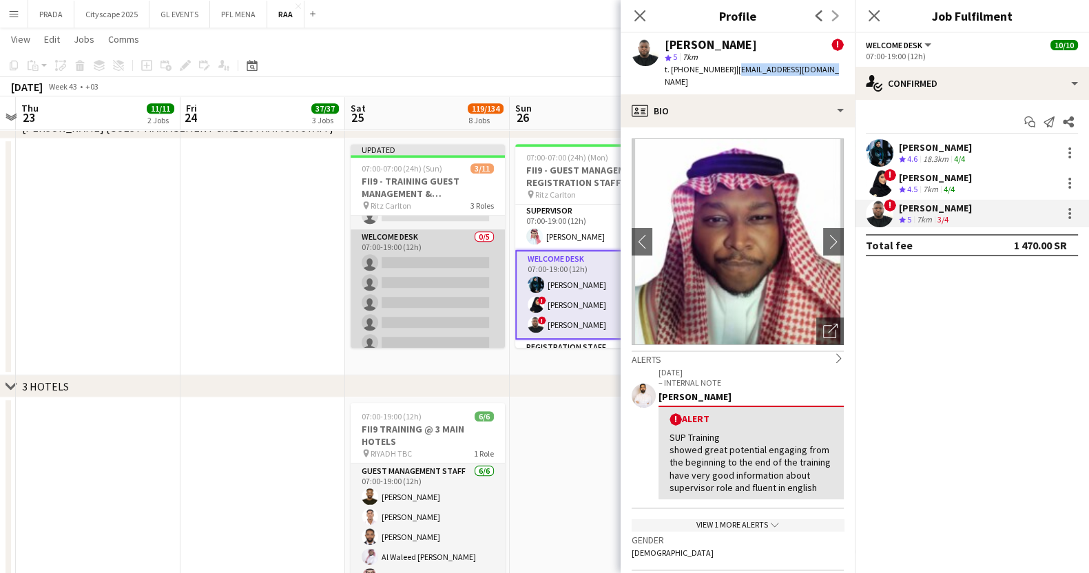
scroll to position [92, 0]
click at [436, 256] on app-card-role "Welcome Desk 0/5 07:00-19:00 (12h) single-neutral-actions single-neutral-action…" at bounding box center [428, 293] width 154 height 127
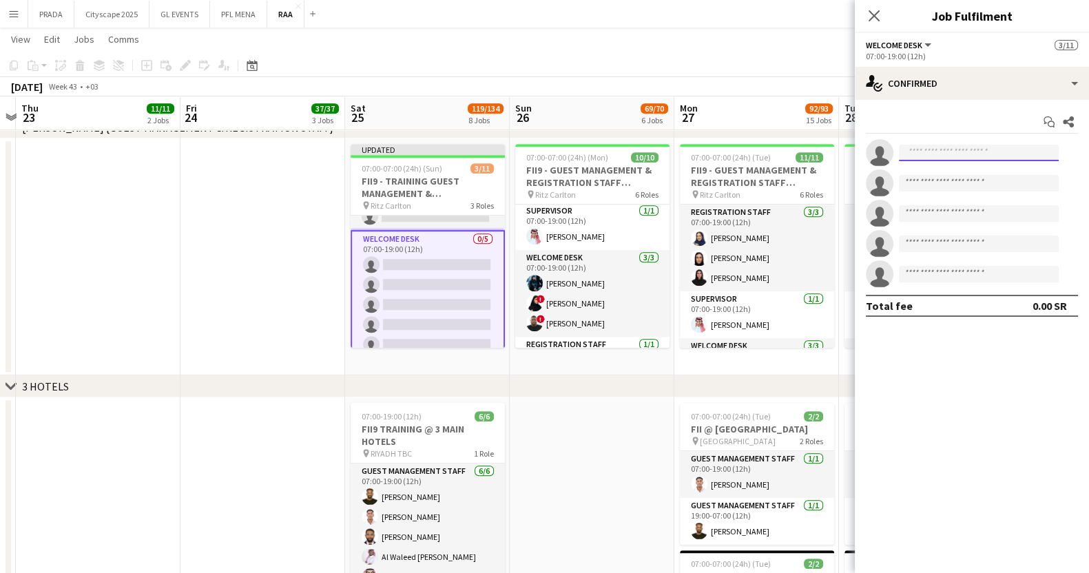
click at [970, 156] on input at bounding box center [979, 153] width 160 height 17
paste input "**********"
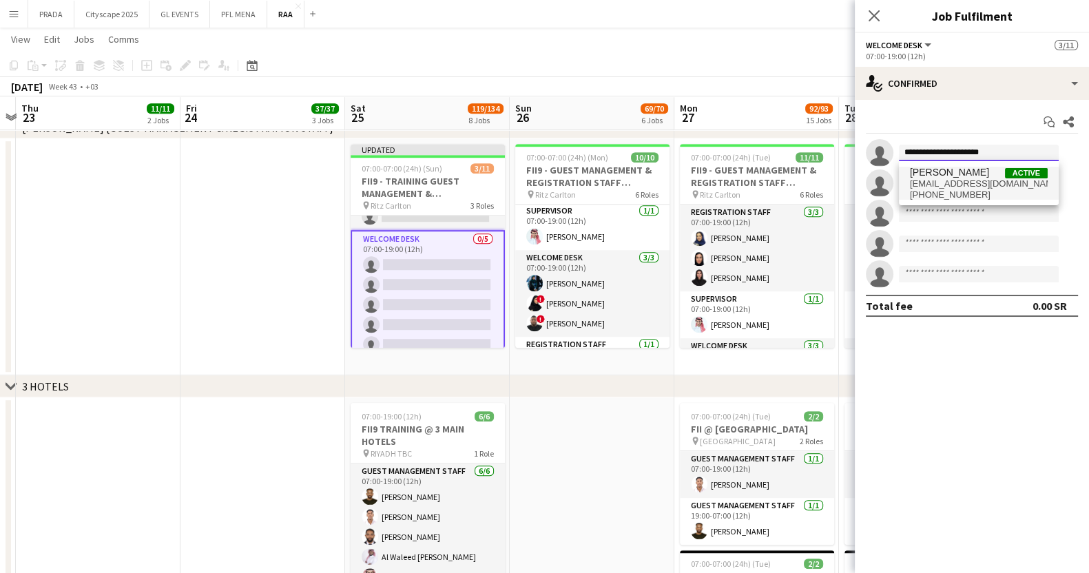
type input "**********"
click at [975, 180] on span "[EMAIL_ADDRESS][DOMAIN_NAME]" at bounding box center [979, 183] width 138 height 11
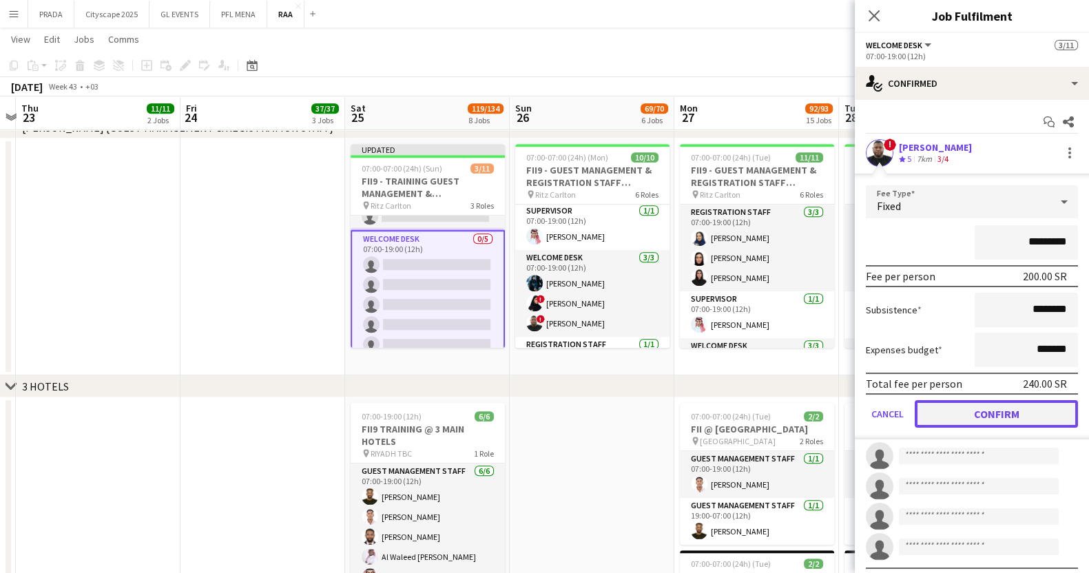
click at [981, 400] on button "Confirm" at bounding box center [996, 414] width 163 height 28
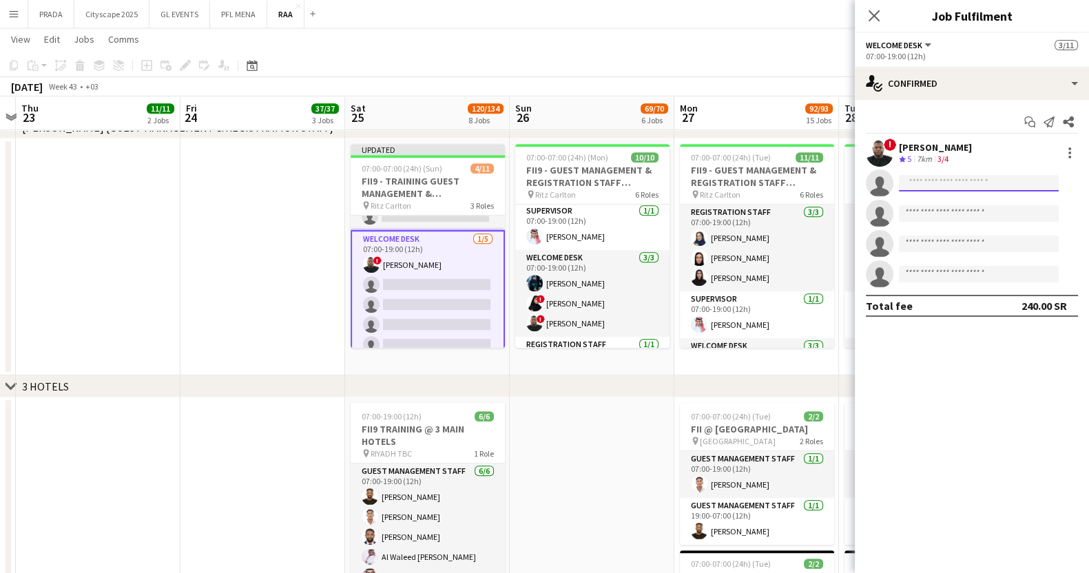
click at [926, 184] on input at bounding box center [979, 183] width 160 height 17
paste input "**********"
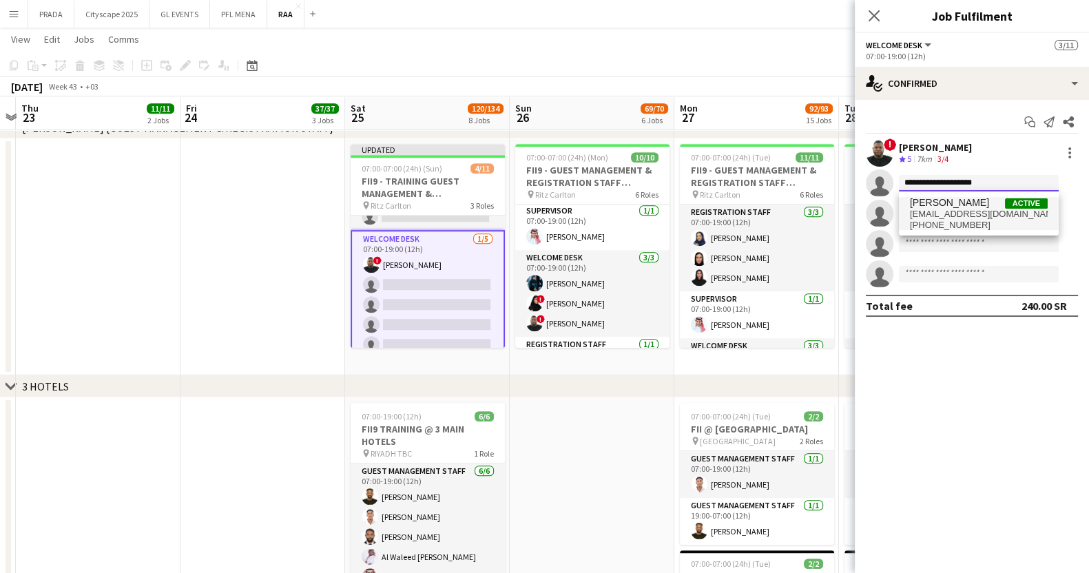
type input "**********"
click at [970, 216] on span "[EMAIL_ADDRESS][DOMAIN_NAME]" at bounding box center [979, 214] width 138 height 11
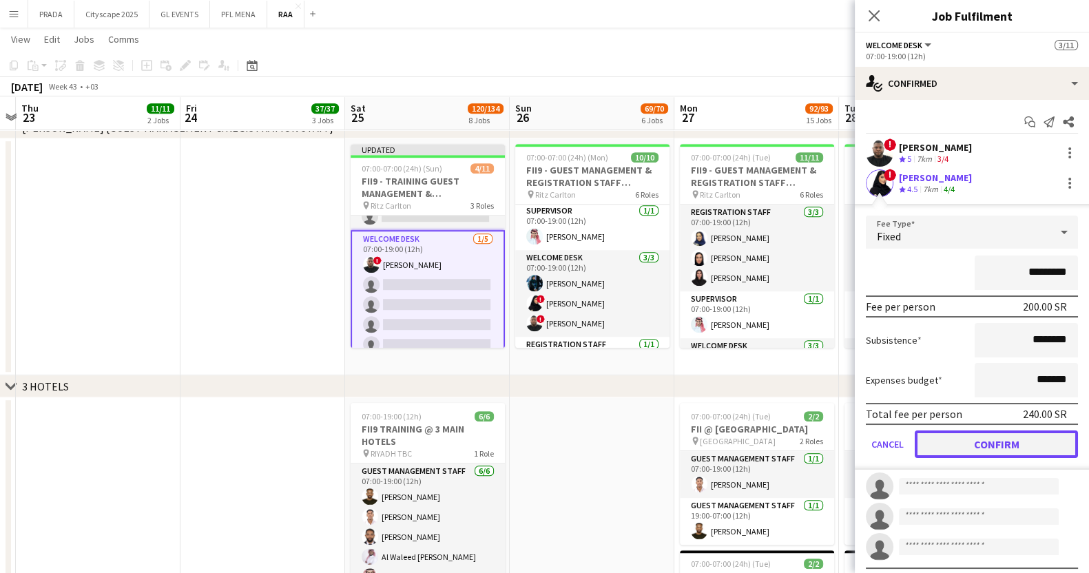
click at [968, 445] on button "Confirm" at bounding box center [996, 444] width 163 height 28
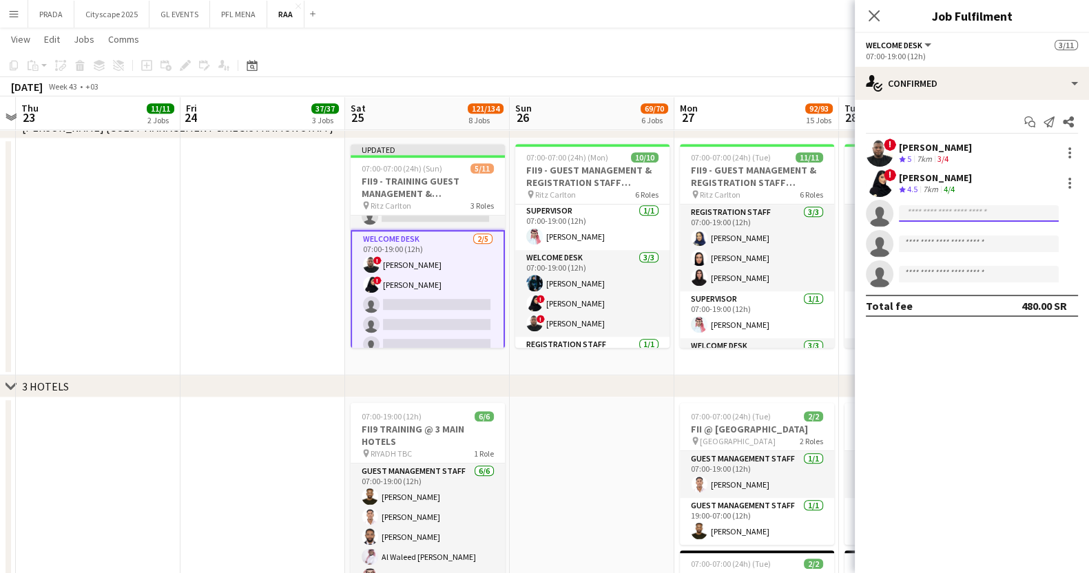
click at [928, 218] on input at bounding box center [979, 213] width 160 height 17
paste input "**********"
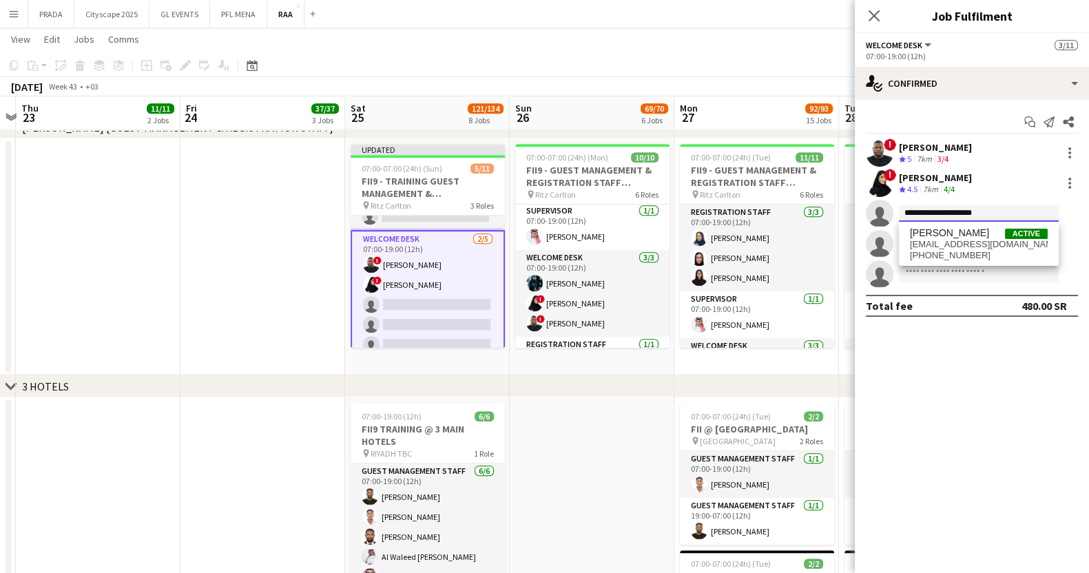
type input "**********"
click at [964, 239] on span "[EMAIL_ADDRESS][DOMAIN_NAME]" at bounding box center [979, 244] width 138 height 11
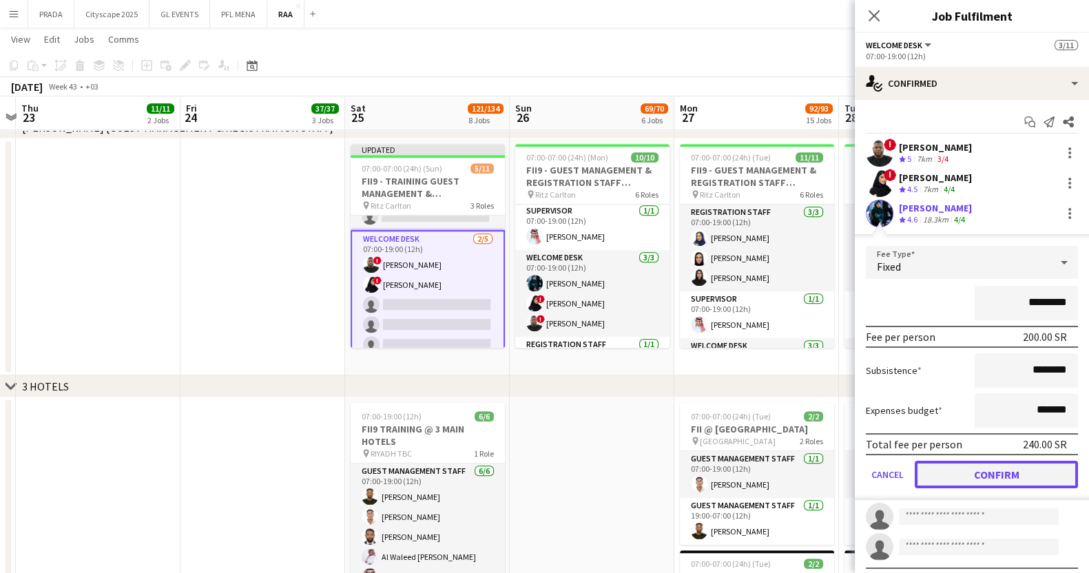
click at [984, 472] on button "Confirm" at bounding box center [996, 475] width 163 height 28
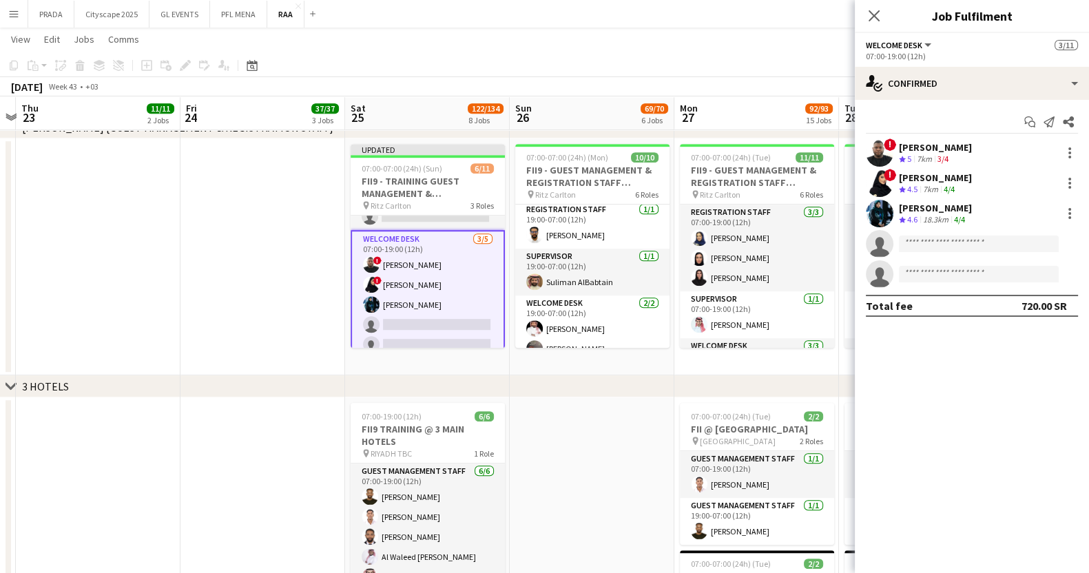
scroll to position [217, 0]
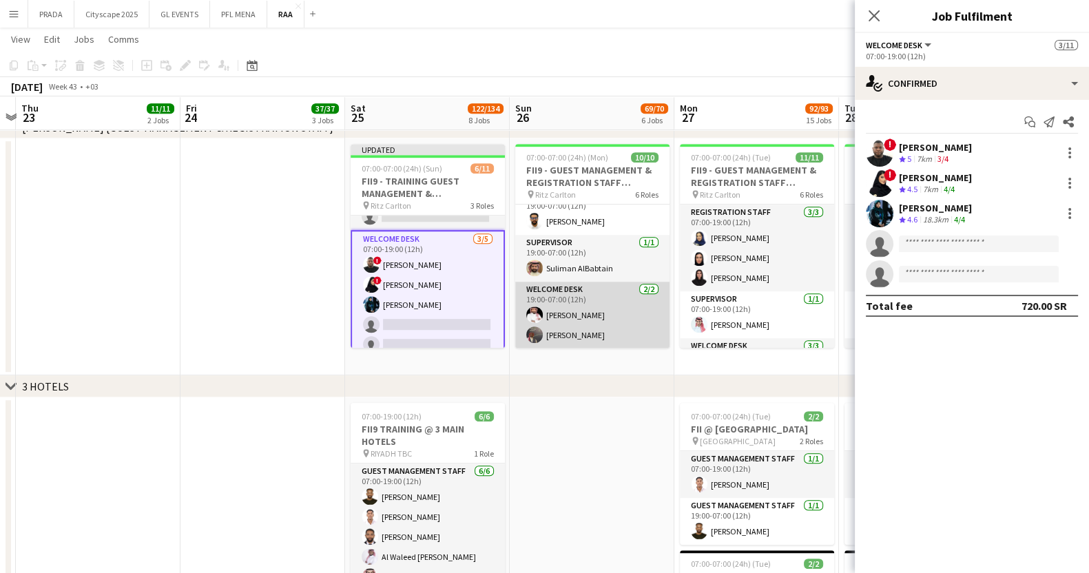
click at [585, 311] on app-card-role "Welcome Desk [DATE] 19:00-07:00 (12h) [PERSON_NAME] [PERSON_NAME]" at bounding box center [592, 315] width 154 height 67
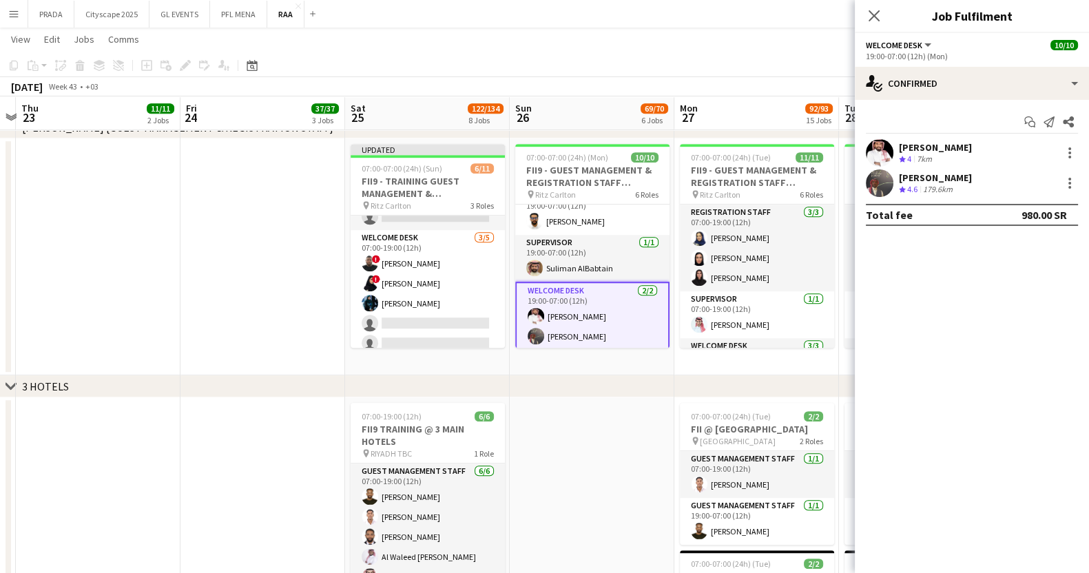
click at [949, 153] on div "[PERSON_NAME]" at bounding box center [935, 147] width 73 height 12
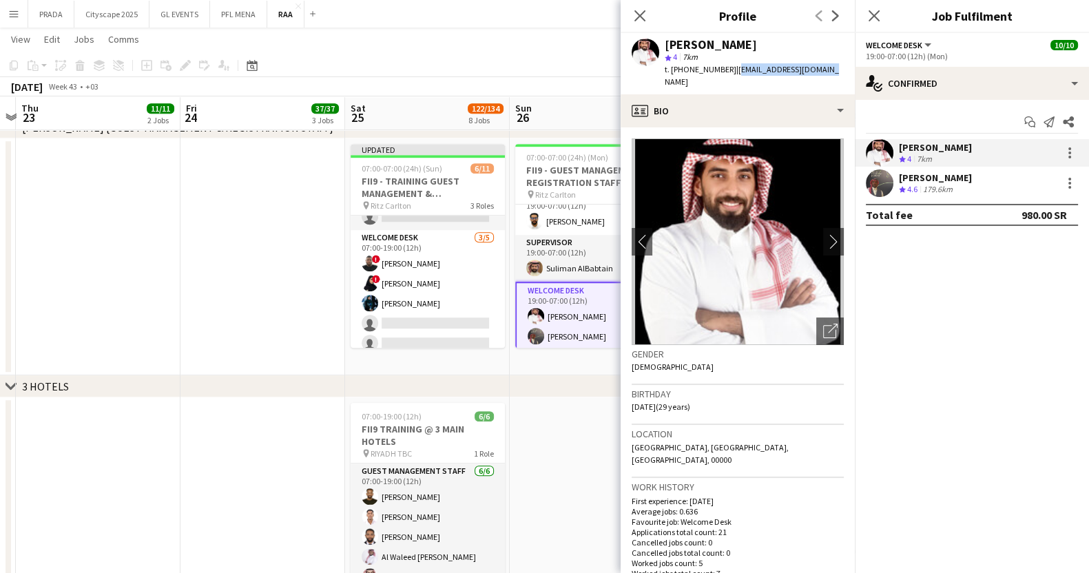
drag, startPoint x: 820, startPoint y: 66, endPoint x: 733, endPoint y: 71, distance: 87.6
click at [733, 71] on div "[PERSON_NAME] star 4 7km t. [PHONE_NUMBER] | [EMAIL_ADDRESS][DOMAIN_NAME]" at bounding box center [738, 63] width 234 height 61
copy span "[EMAIL_ADDRESS][DOMAIN_NAME]"
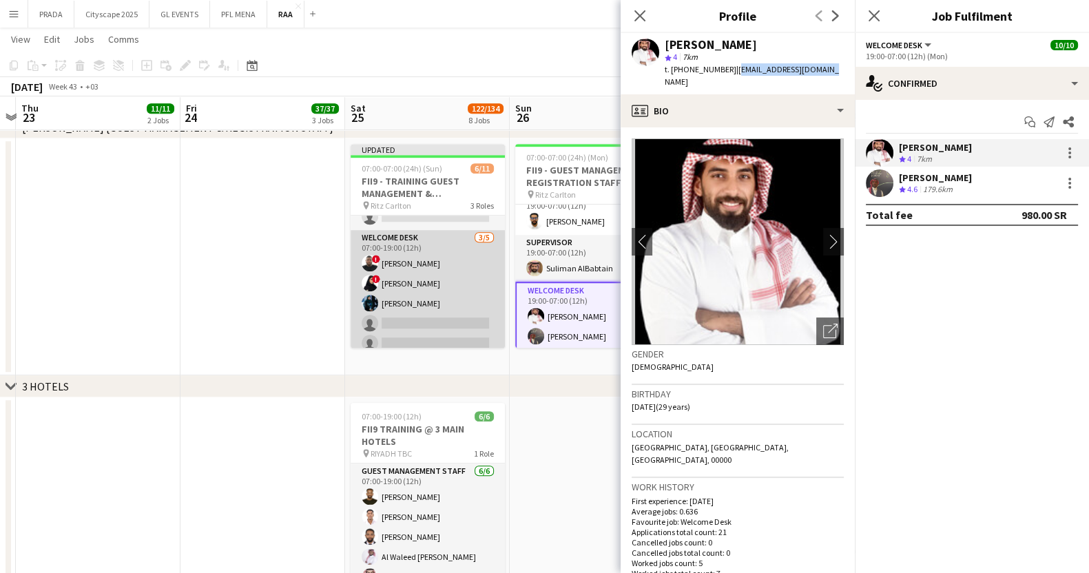
click at [442, 313] on app-card-role "Welcome Desk [DATE] 07:00-19:00 (12h) ! [PERSON_NAME] ! [PERSON_NAME] [PERSON_N…" at bounding box center [428, 293] width 154 height 127
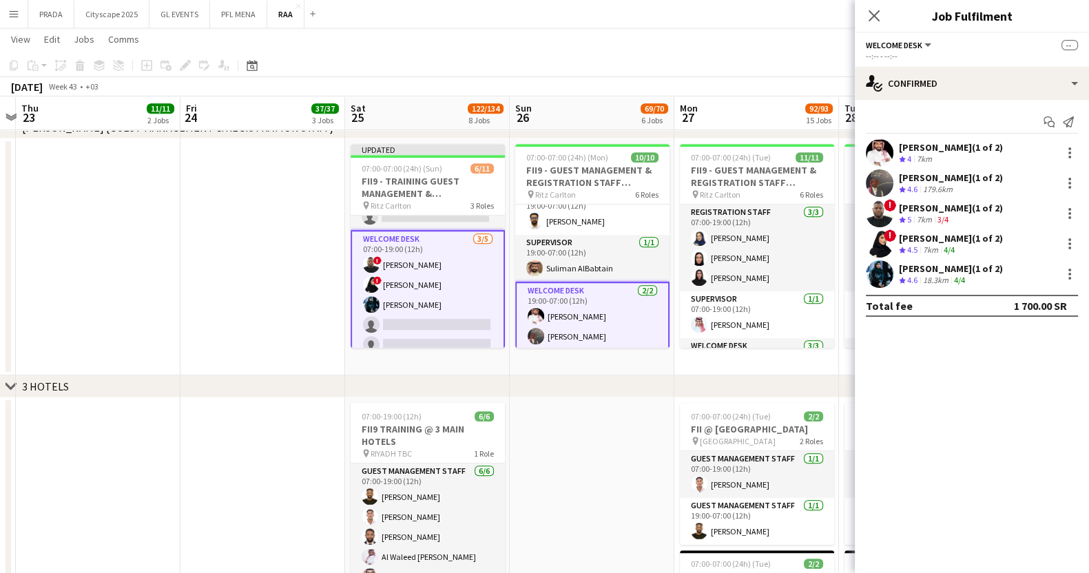
click at [459, 325] on app-card-role "Welcome Desk [DATE] 07:00-19:00 (12h) ! [PERSON_NAME] ! [PERSON_NAME] [PERSON_N…" at bounding box center [428, 294] width 154 height 129
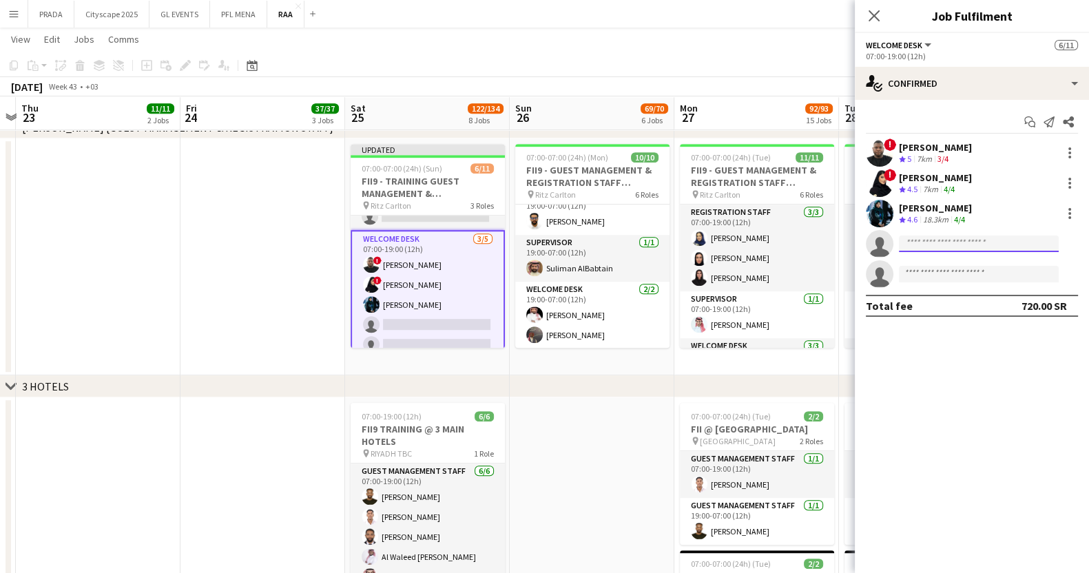
click at [944, 240] on input at bounding box center [979, 244] width 160 height 17
paste input "**********"
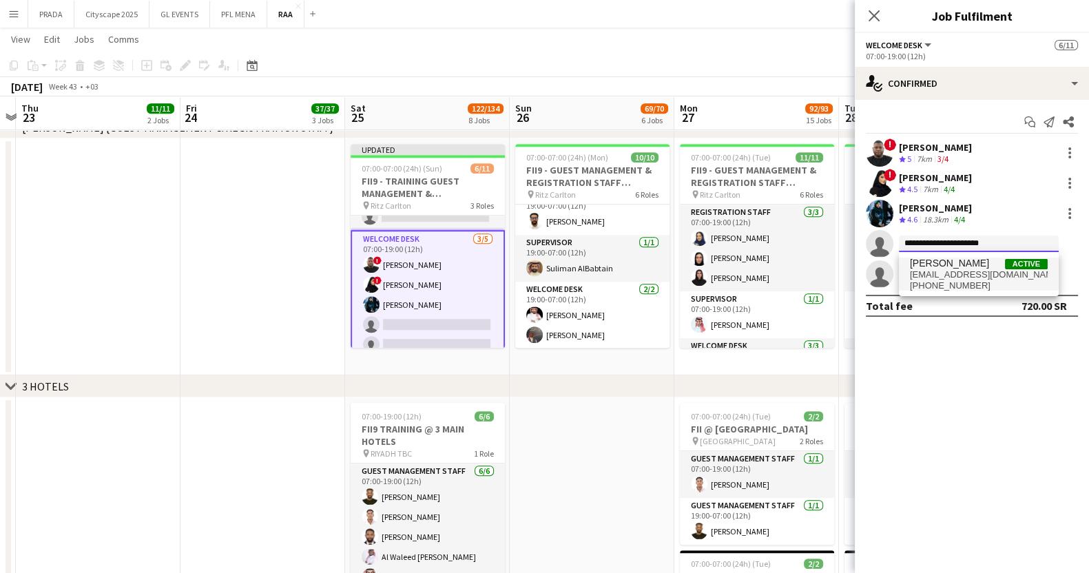
type input "**********"
click at [997, 264] on span "[PERSON_NAME] Active" at bounding box center [979, 264] width 138 height 12
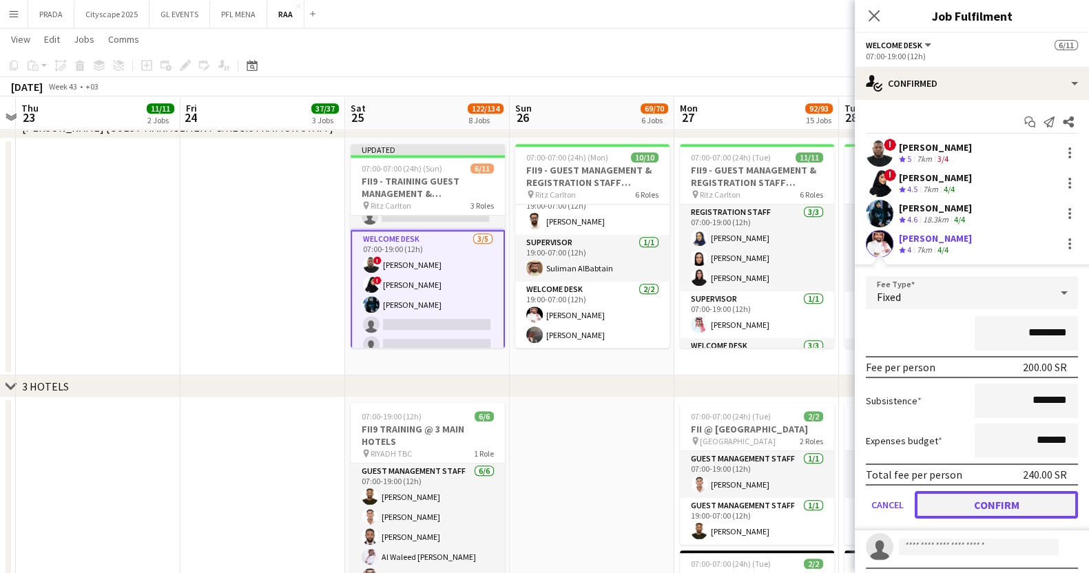
click at [977, 497] on button "Confirm" at bounding box center [996, 505] width 163 height 28
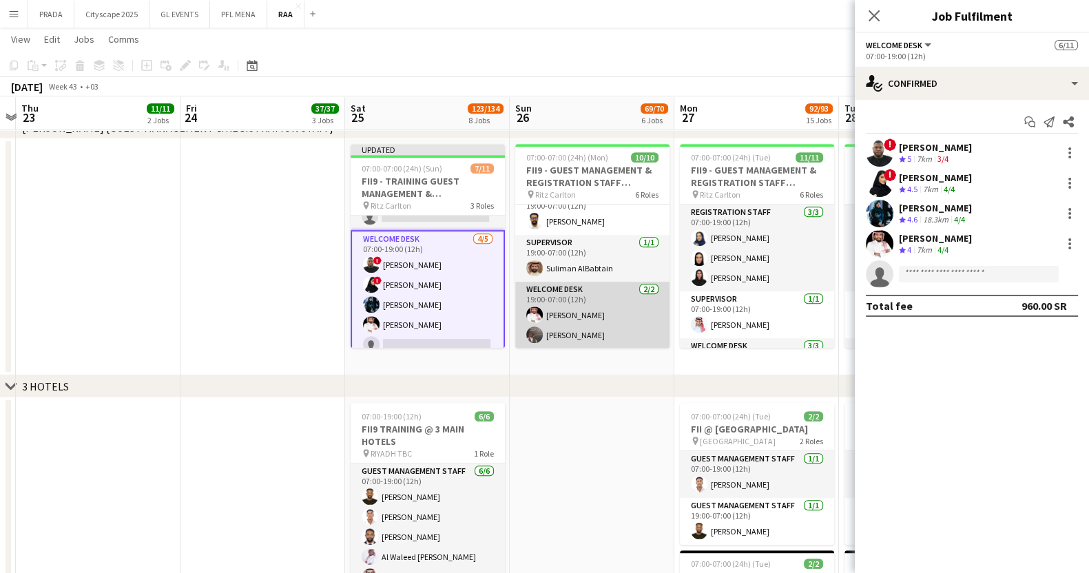
click at [618, 335] on app-card-role "Welcome Desk [DATE] 19:00-07:00 (12h) [PERSON_NAME] [PERSON_NAME]" at bounding box center [592, 315] width 154 height 67
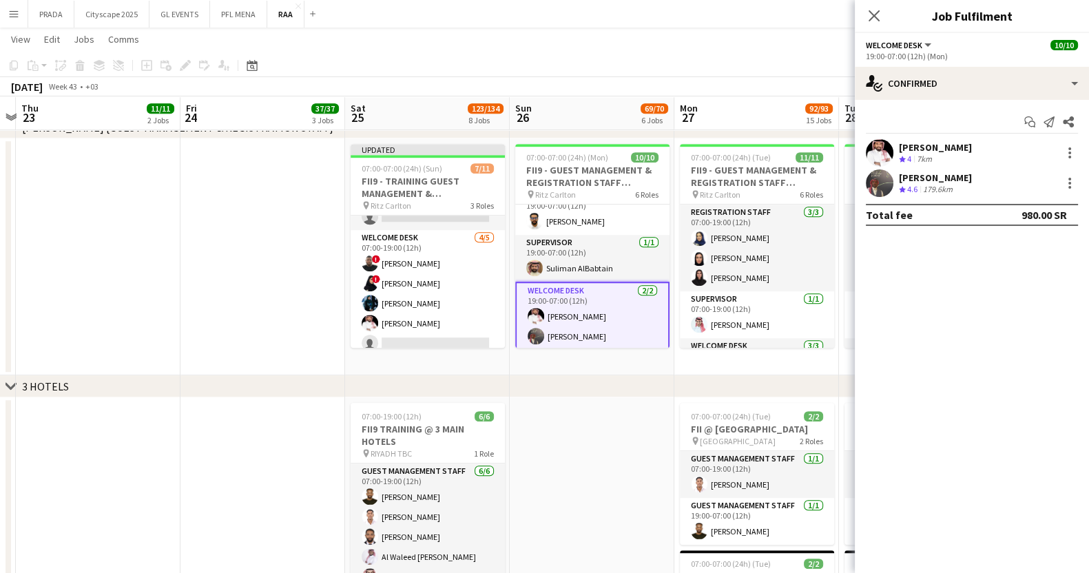
click at [970, 184] on div "Crew rating 4.6 179.6km" at bounding box center [935, 190] width 73 height 12
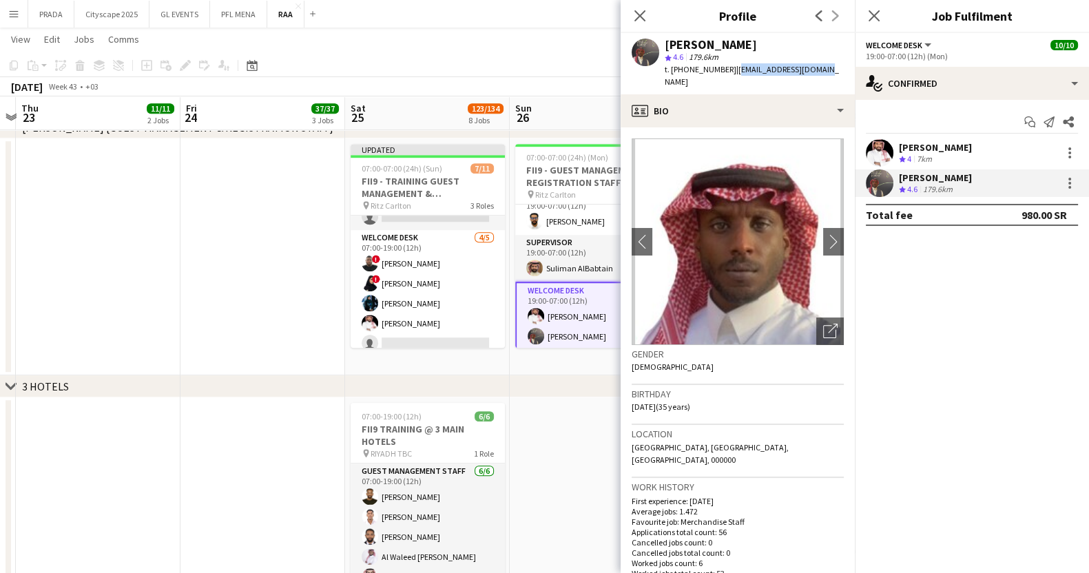
drag, startPoint x: 820, startPoint y: 67, endPoint x: 732, endPoint y: 74, distance: 87.7
click at [732, 74] on div "[PERSON_NAME] star 4.6 179.6km t. [PHONE_NUMBER] | [EMAIL_ADDRESS][DOMAIN_NAME]" at bounding box center [738, 63] width 234 height 61
copy span "[EMAIL_ADDRESS][DOMAIN_NAME]"
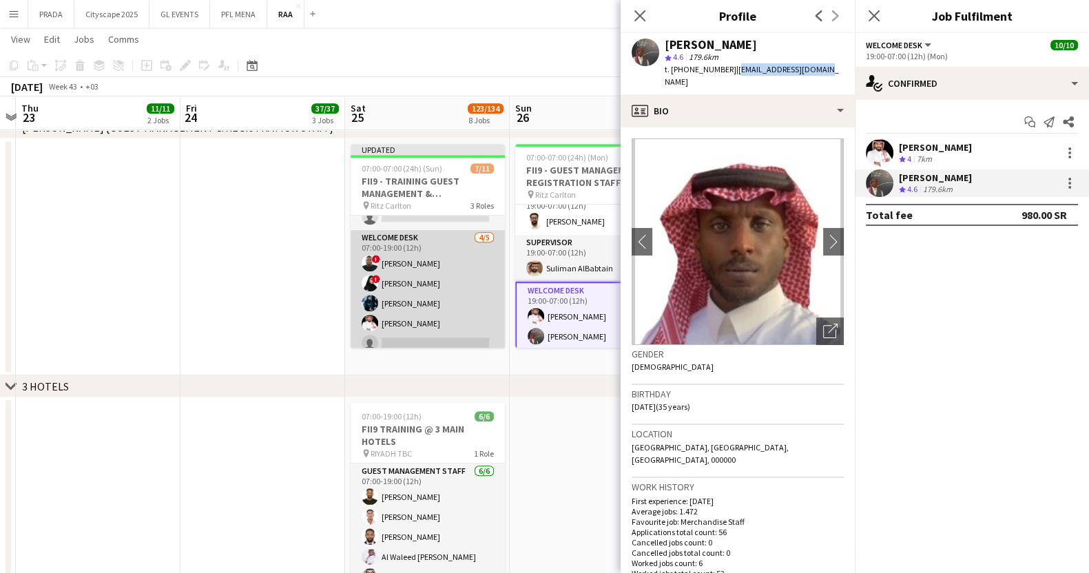
click at [393, 331] on app-card-role "Welcome Desk [DATE] 07:00-19:00 (12h) ! [PERSON_NAME] ! [PERSON_NAME] [PERSON_N…" at bounding box center [428, 293] width 154 height 127
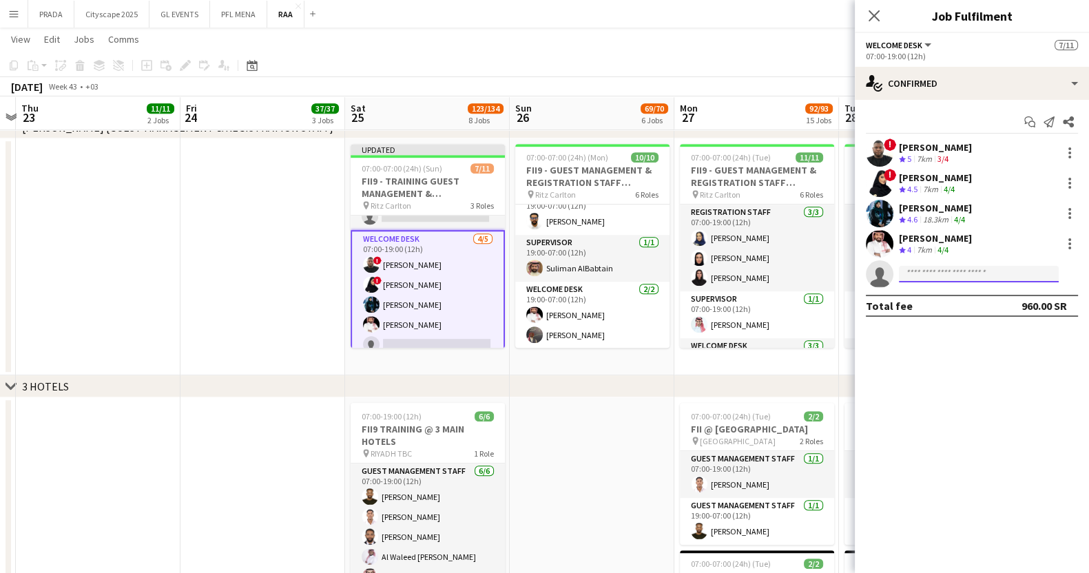
click at [945, 269] on input at bounding box center [979, 274] width 160 height 17
paste input "**********"
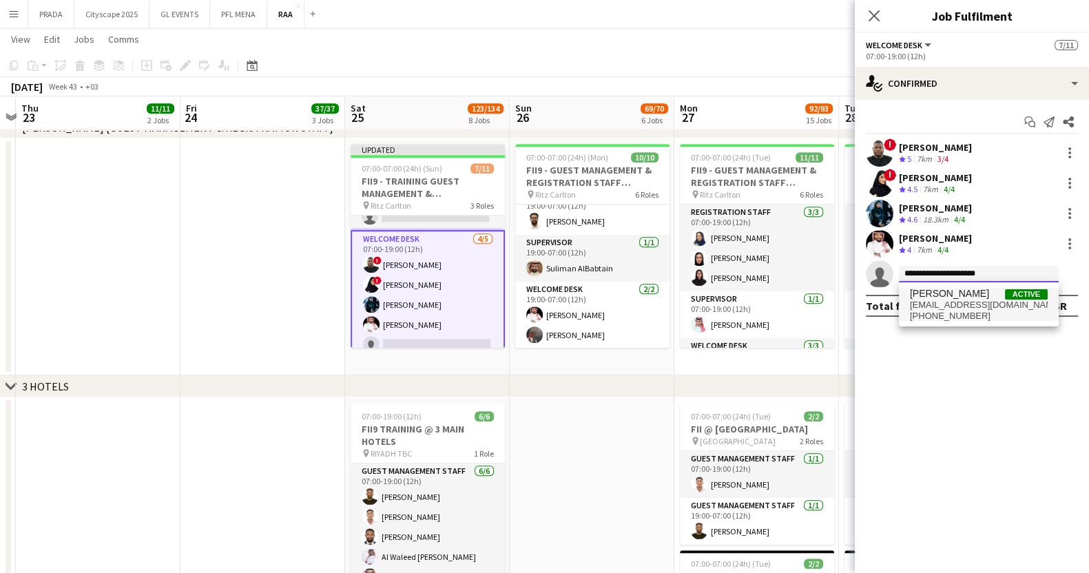
type input "**********"
click at [939, 296] on span "[PERSON_NAME]" at bounding box center [949, 294] width 79 height 12
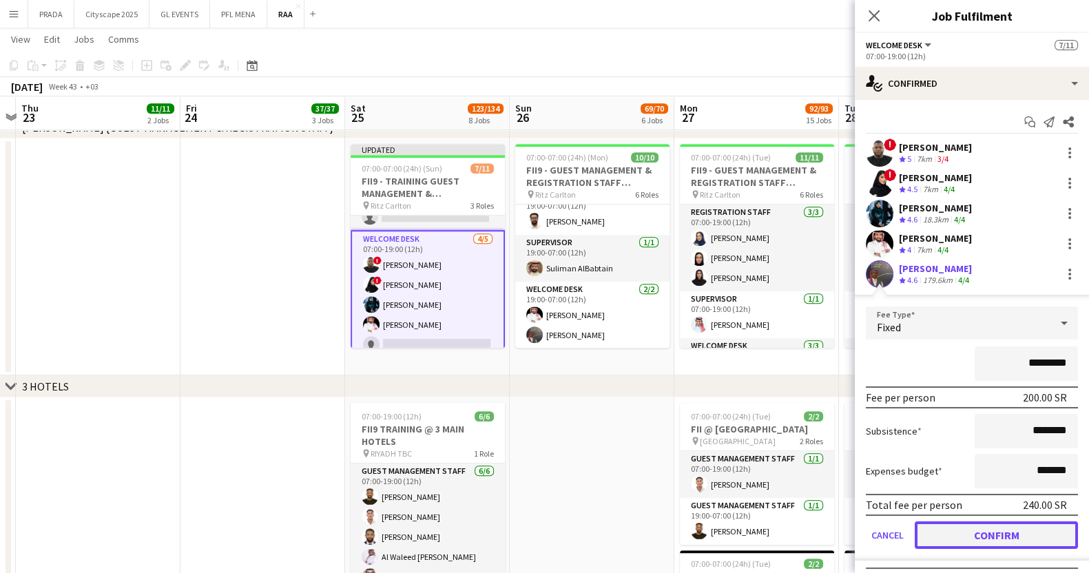
click at [985, 541] on button "Confirm" at bounding box center [996, 535] width 163 height 28
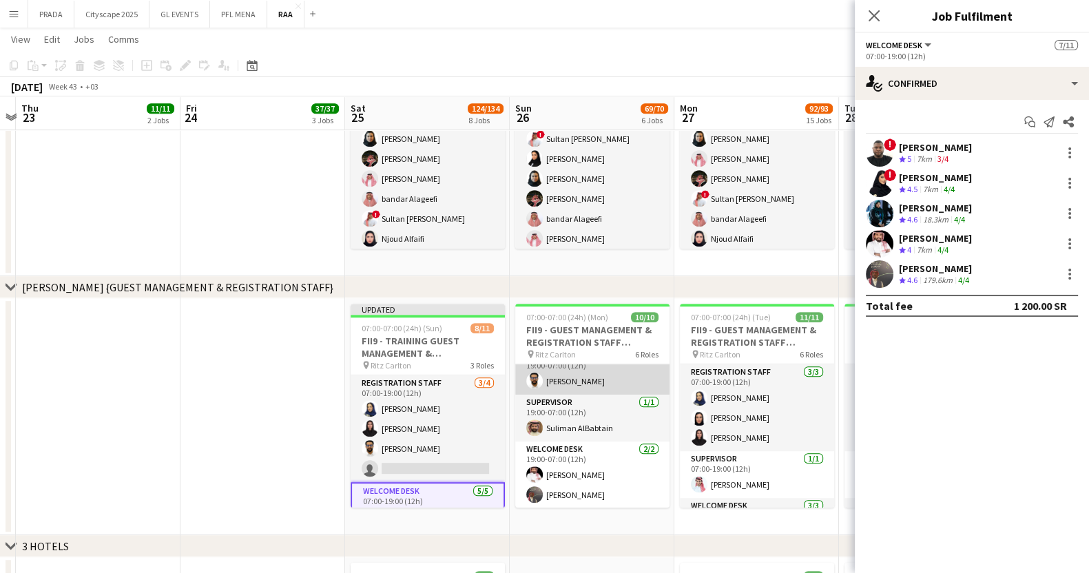
scroll to position [0, 0]
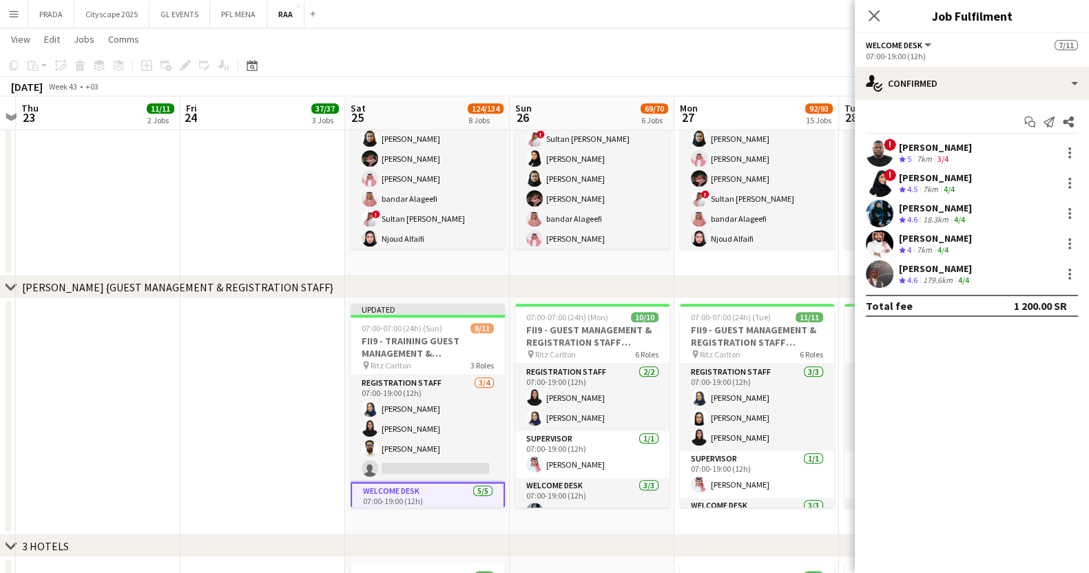
click at [300, 413] on app-date-cell at bounding box center [262, 416] width 165 height 237
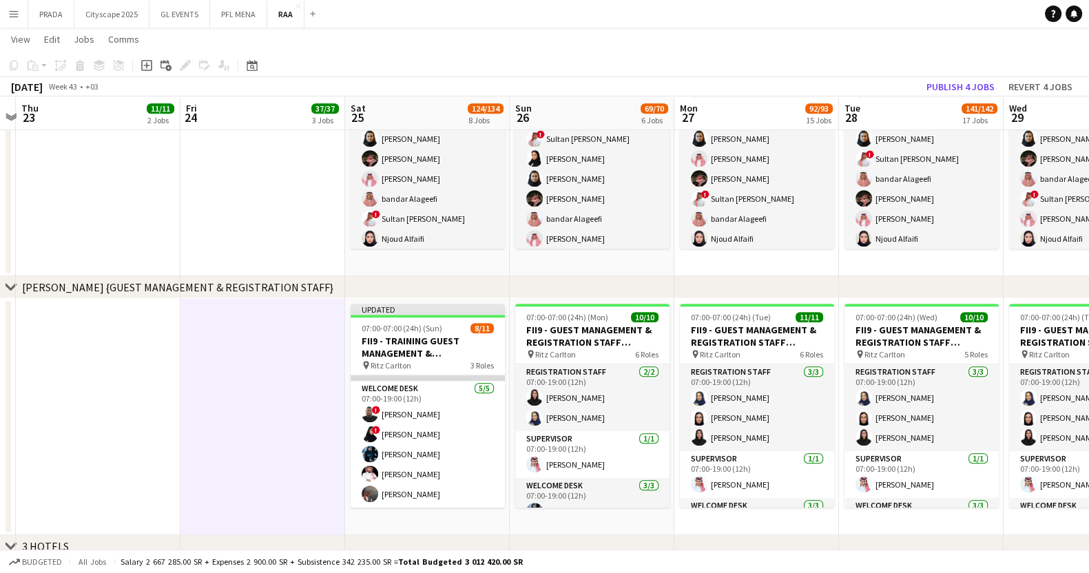
scroll to position [167, 0]
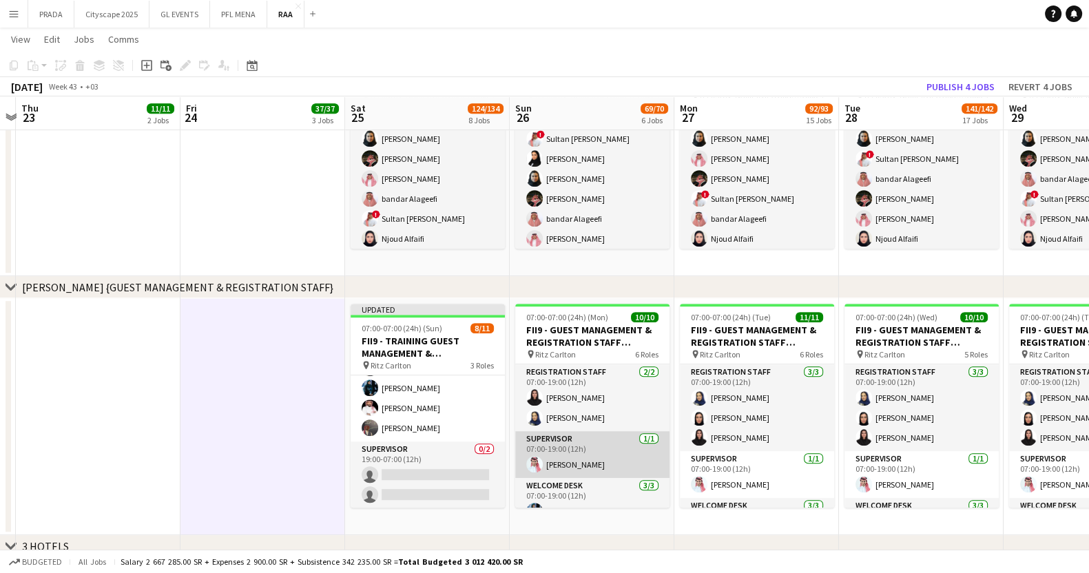
click at [596, 452] on app-card-role "Supervisor [DATE] 07:00-19:00 (12h) [PERSON_NAME]" at bounding box center [592, 454] width 154 height 47
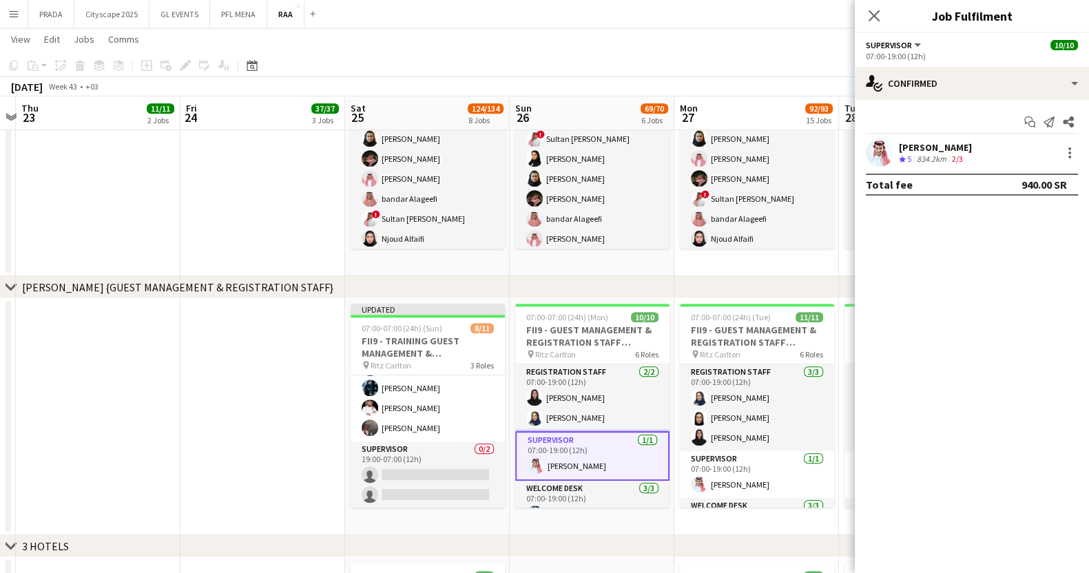
click at [966, 146] on div "[PERSON_NAME]" at bounding box center [935, 147] width 73 height 12
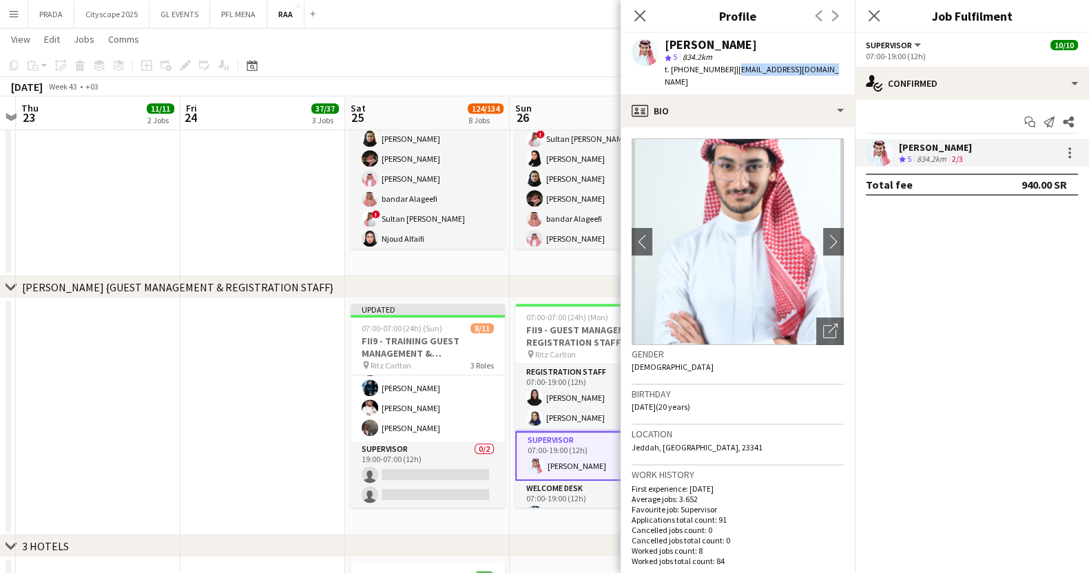
drag, startPoint x: 826, startPoint y: 67, endPoint x: 731, endPoint y: 73, distance: 95.2
click at [731, 73] on div "[PERSON_NAME] star 5 834.2km t. [PHONE_NUMBER] | [EMAIL_ADDRESS][DOMAIN_NAME]" at bounding box center [738, 63] width 234 height 61
copy span "[EMAIL_ADDRESS][DOMAIN_NAME]"
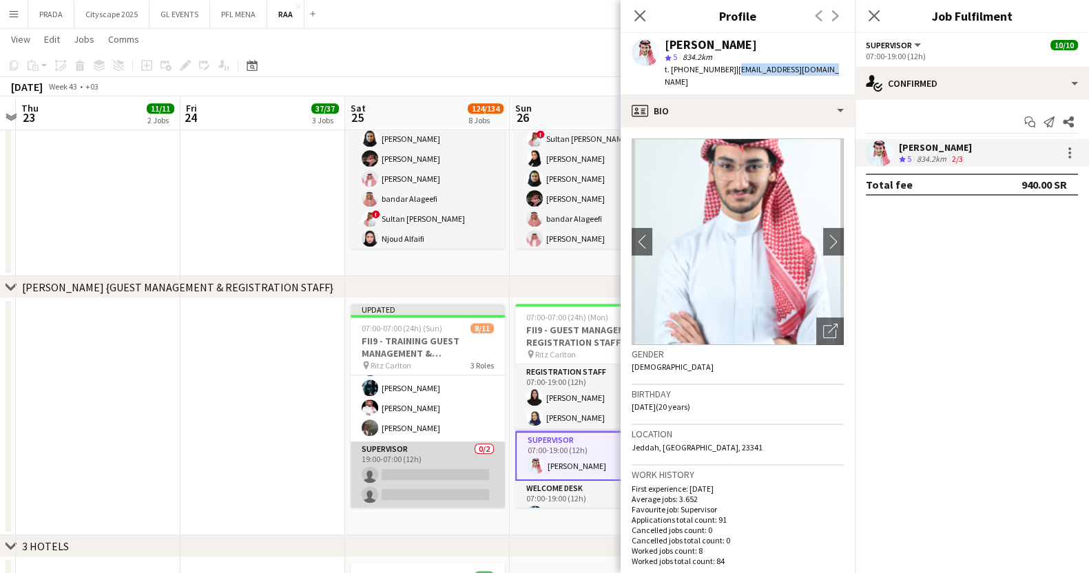
click at [455, 480] on app-card-role "Supervisor 0/2 19:00-07:00 (12h) single-neutral-actions single-neutral-actions" at bounding box center [428, 474] width 154 height 67
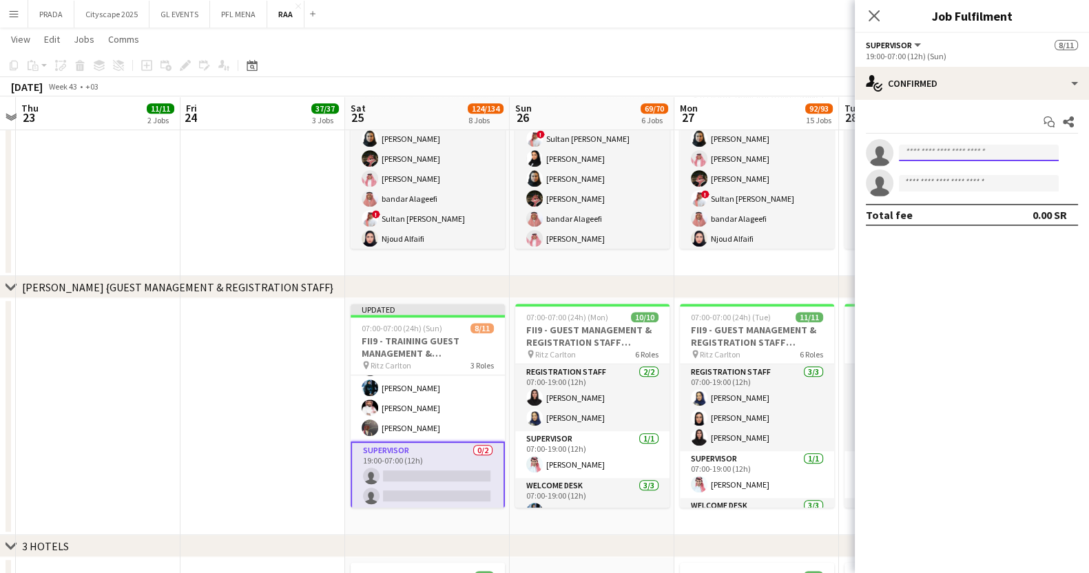
click at [957, 156] on input at bounding box center [979, 153] width 160 height 17
paste input "**********"
type input "**********"
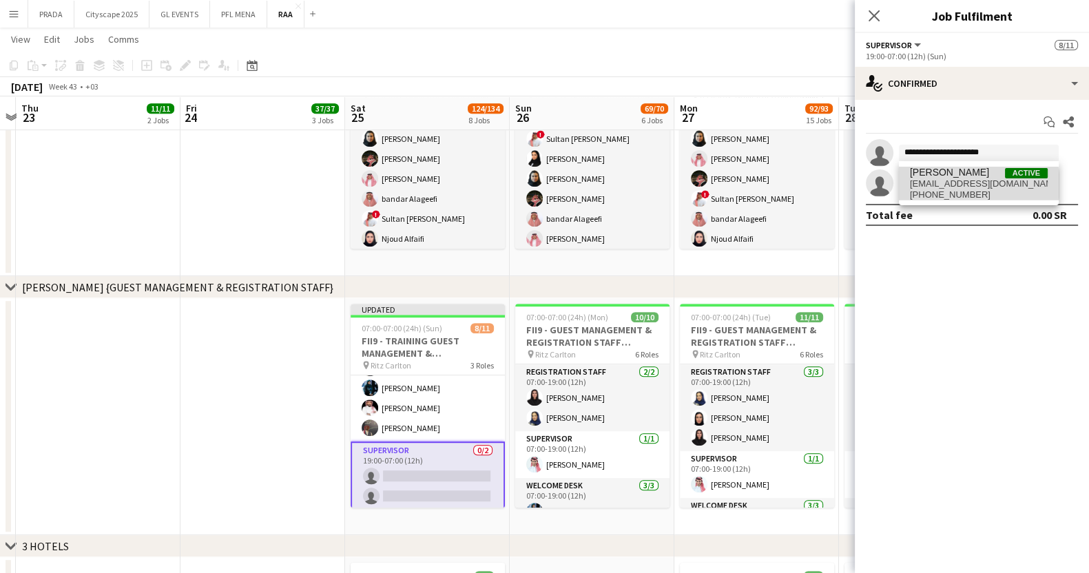
click at [950, 185] on span "[EMAIL_ADDRESS][DOMAIN_NAME]" at bounding box center [979, 183] width 138 height 11
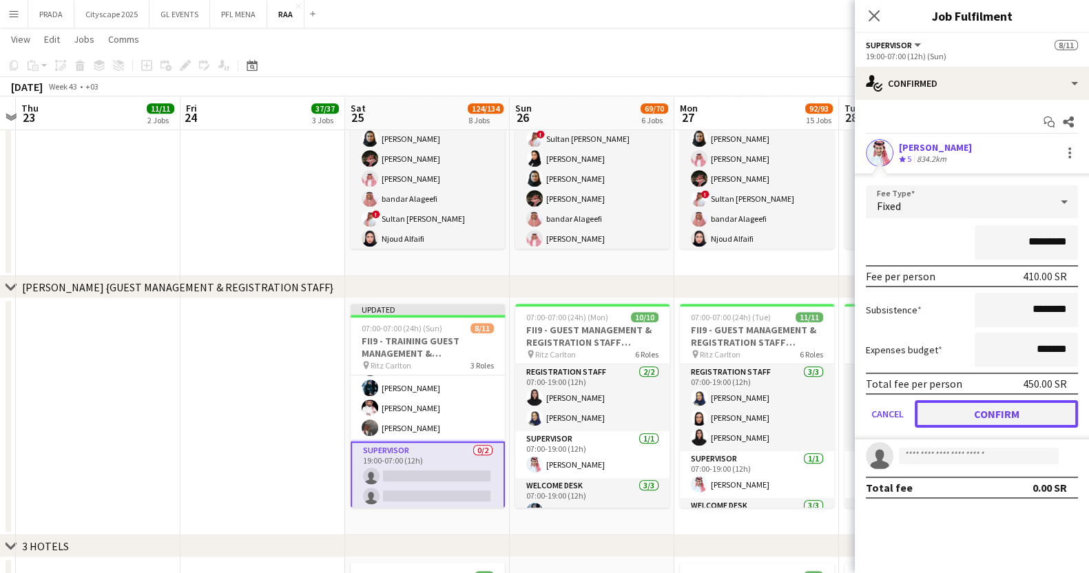
click at [961, 424] on button "Confirm" at bounding box center [996, 414] width 163 height 28
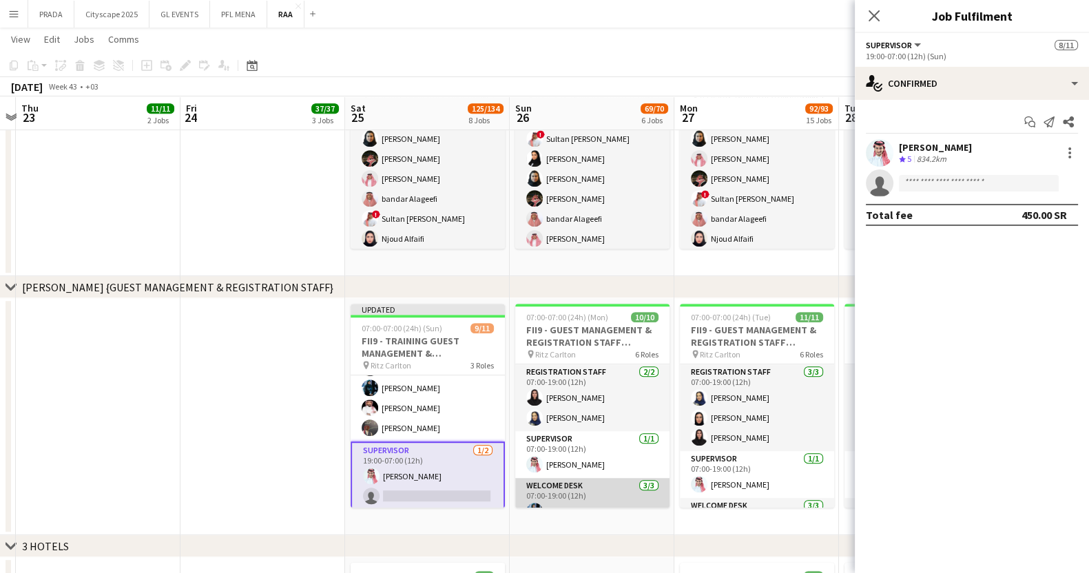
scroll to position [217, 0]
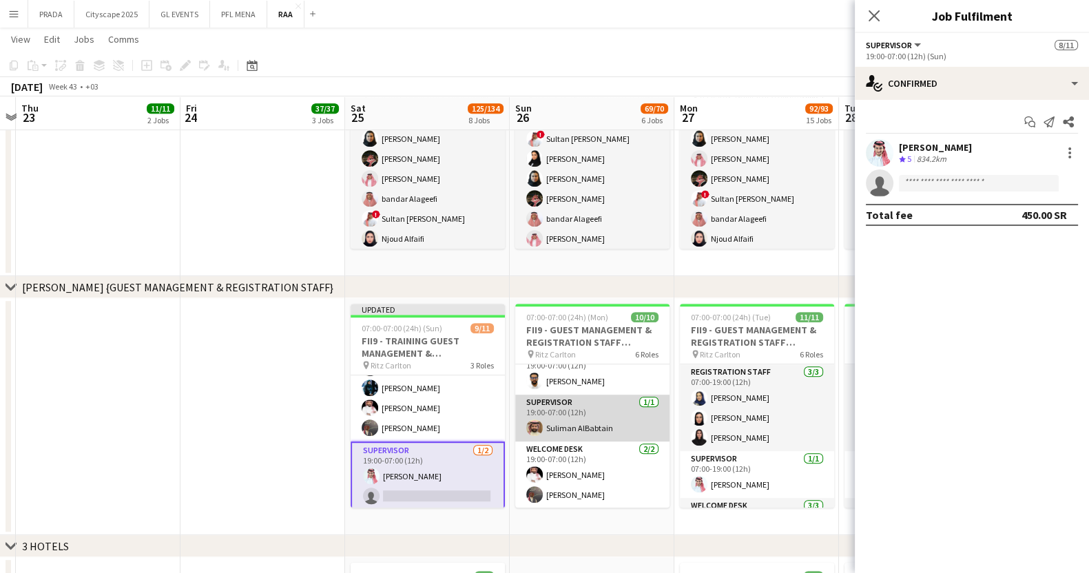
click at [579, 415] on app-card-role "Supervisor [DATE] 19:00-07:00 (12h) [PERSON_NAME]" at bounding box center [592, 418] width 154 height 47
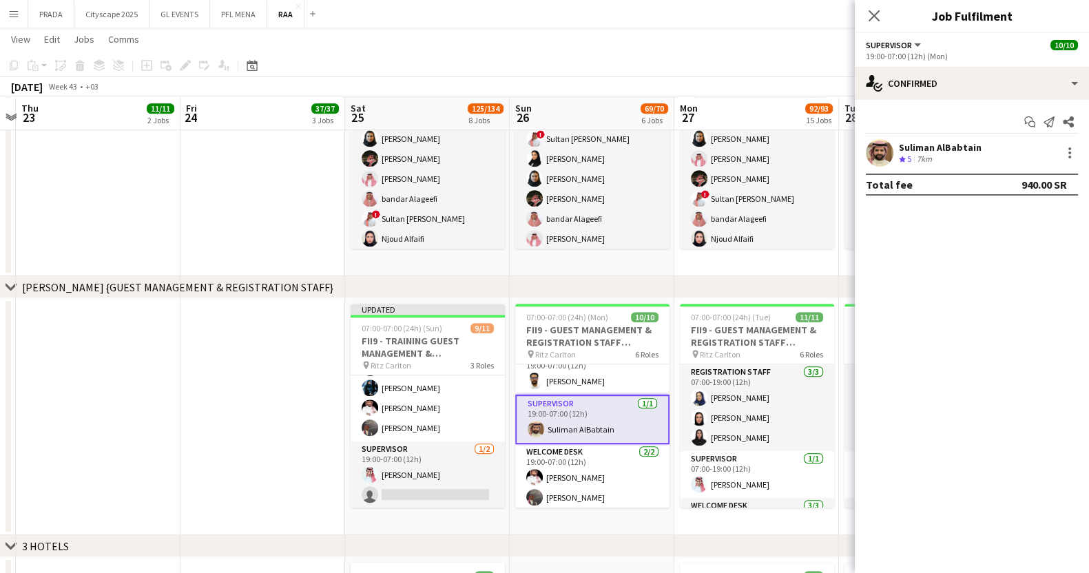
click at [954, 149] on div "Suliman AlBabtain" at bounding box center [940, 147] width 83 height 12
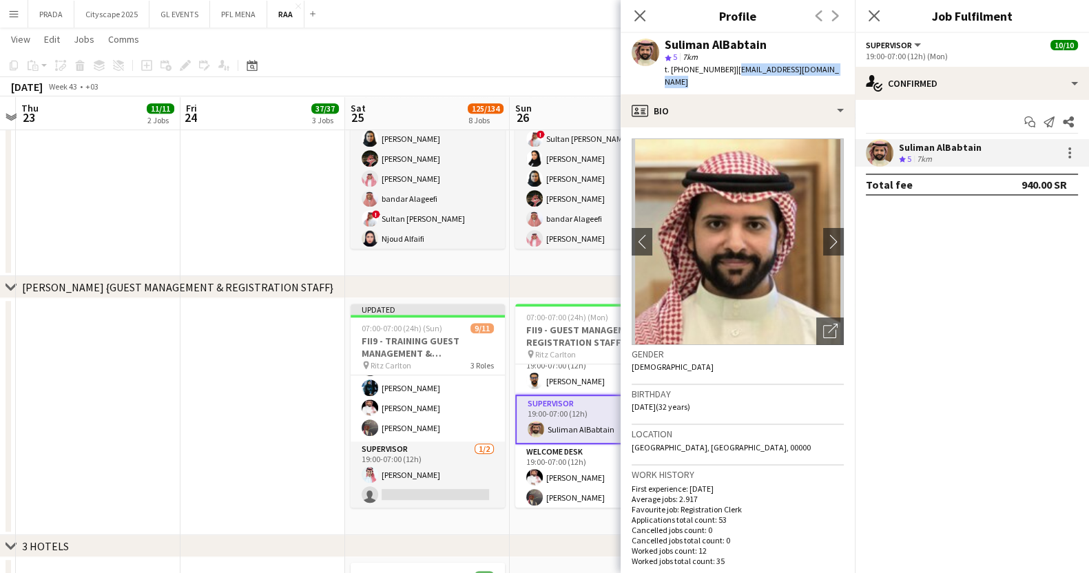
drag, startPoint x: 834, startPoint y: 68, endPoint x: 731, endPoint y: 70, distance: 103.3
click at [731, 70] on span "| [EMAIL_ADDRESS][DOMAIN_NAME]" at bounding box center [752, 75] width 174 height 23
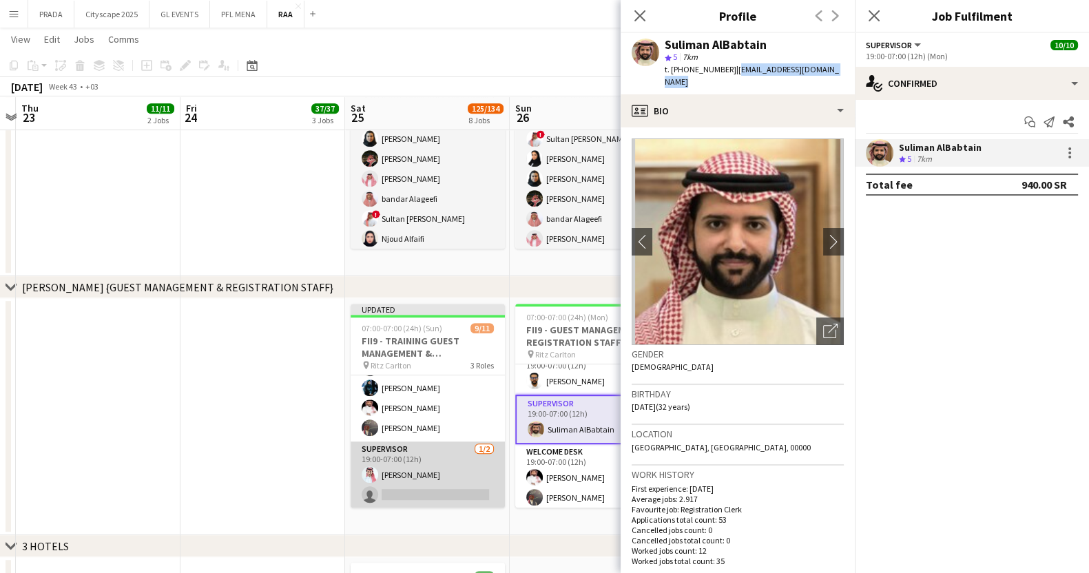
click at [413, 482] on app-card-role "Supervisor [DATE] 19:00-07:00 (12h) [PERSON_NAME] single-neutral-actions" at bounding box center [428, 474] width 154 height 67
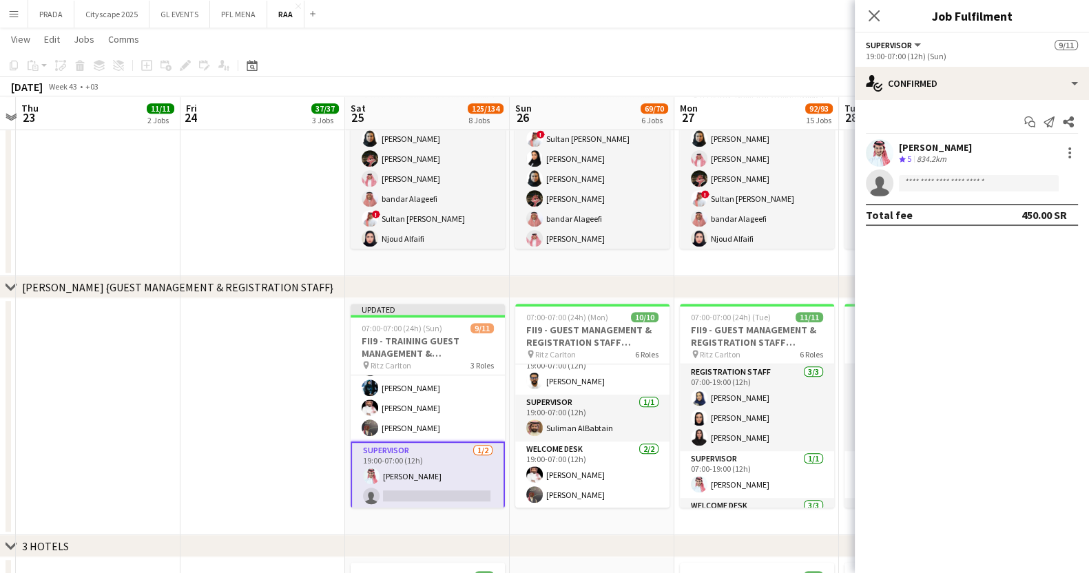
click at [936, 191] on app-invite-slot "single-neutral-actions" at bounding box center [972, 183] width 234 height 28
click at [947, 185] on input at bounding box center [979, 183] width 160 height 17
paste input "**********"
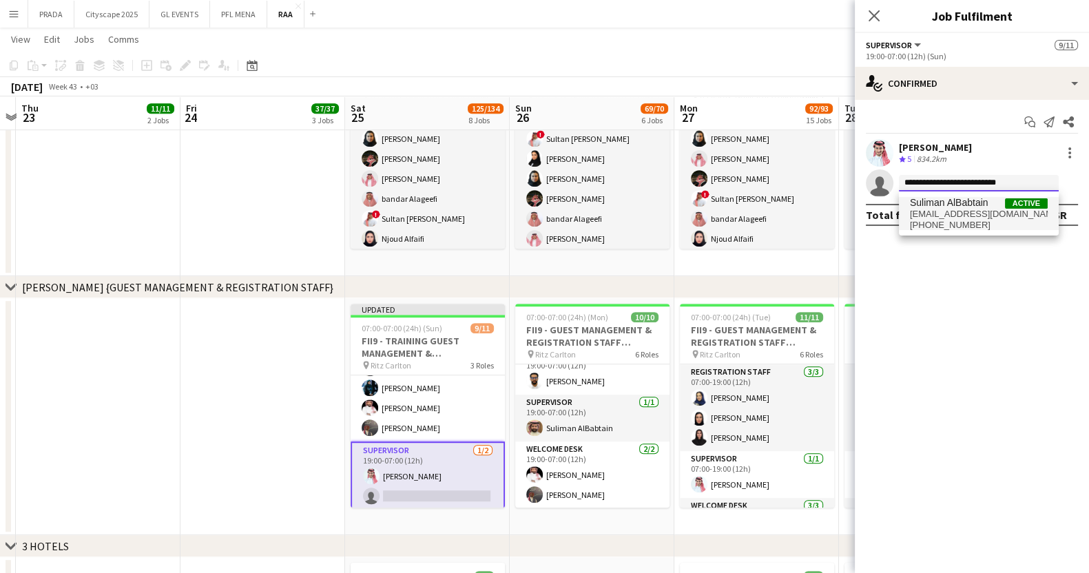
type input "**********"
click at [957, 204] on span "Suliman AlBabtain" at bounding box center [949, 203] width 79 height 12
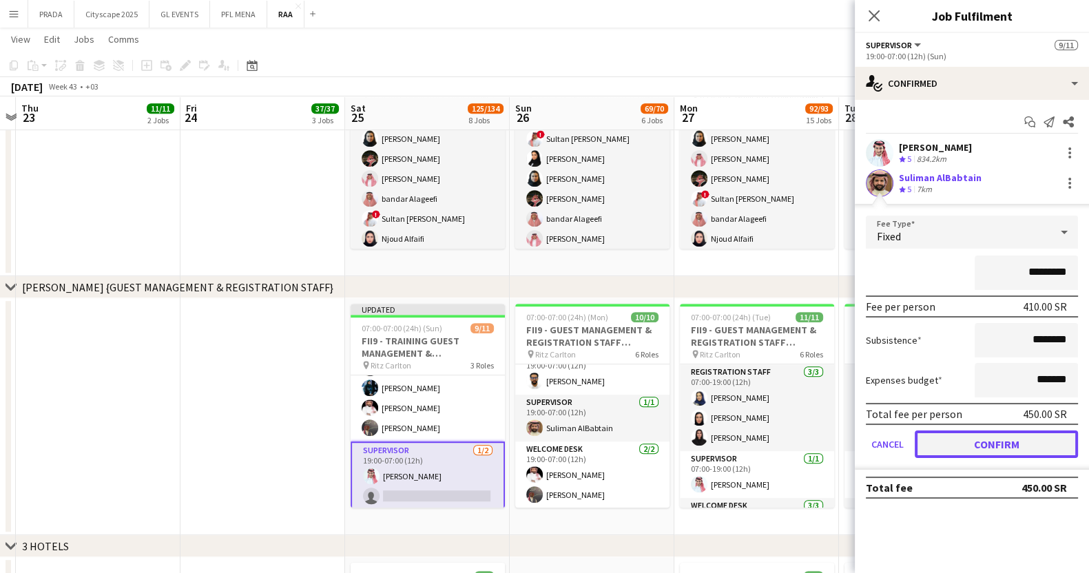
click at [971, 439] on button "Confirm" at bounding box center [996, 444] width 163 height 28
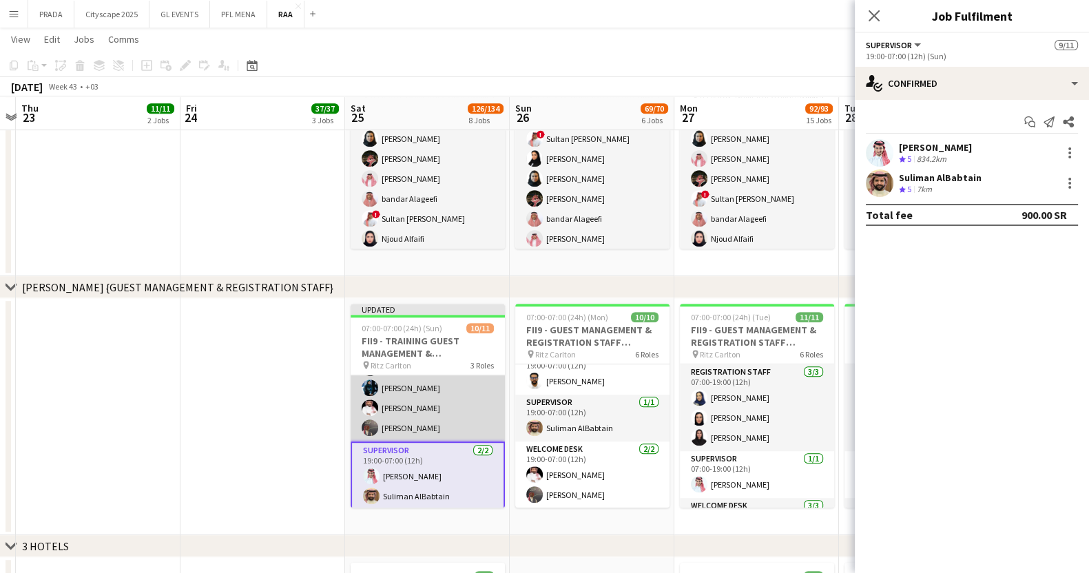
scroll to position [0, 0]
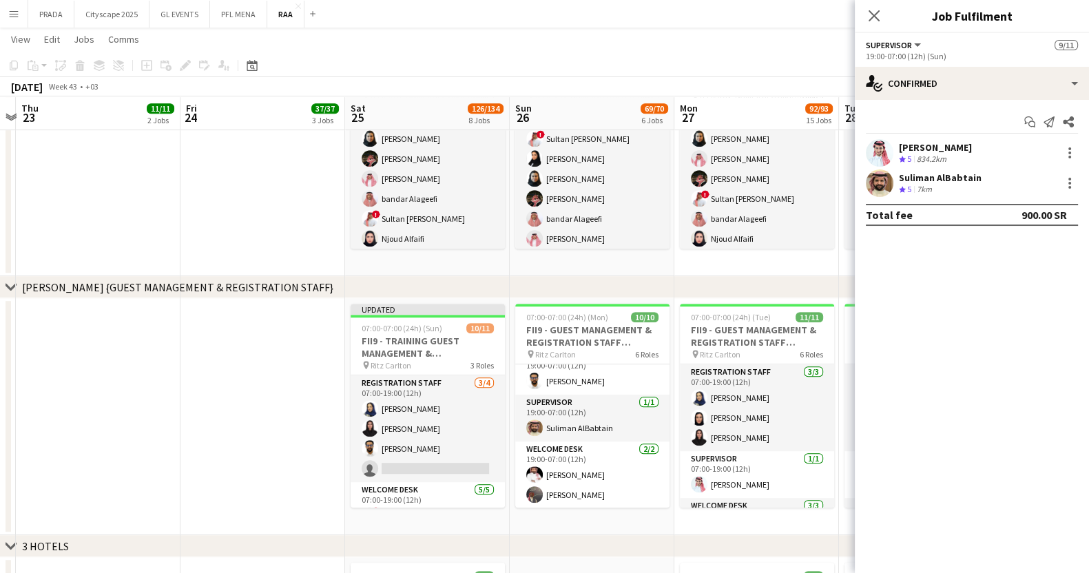
click at [262, 436] on app-date-cell at bounding box center [262, 416] width 165 height 237
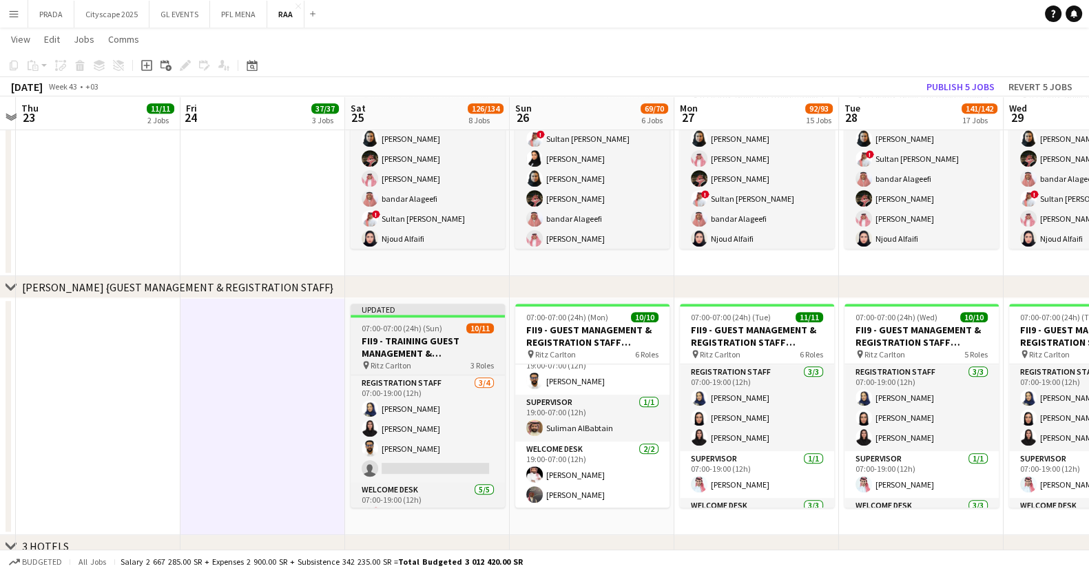
click at [430, 360] on div "pin Ritz Carlton 3 Roles" at bounding box center [428, 365] width 154 height 11
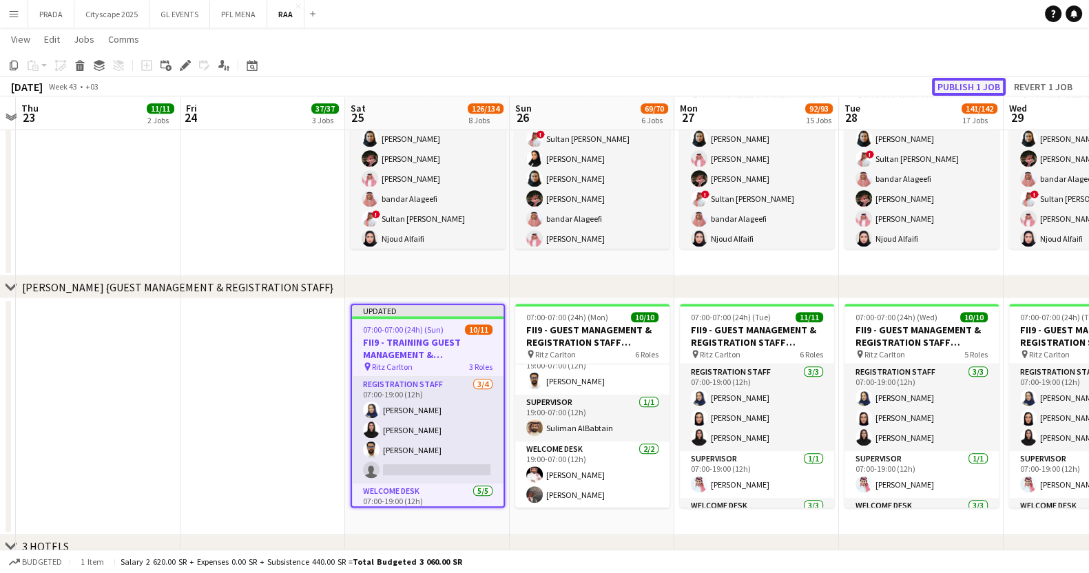
click at [979, 78] on button "Publish 1 job" at bounding box center [969, 87] width 74 height 18
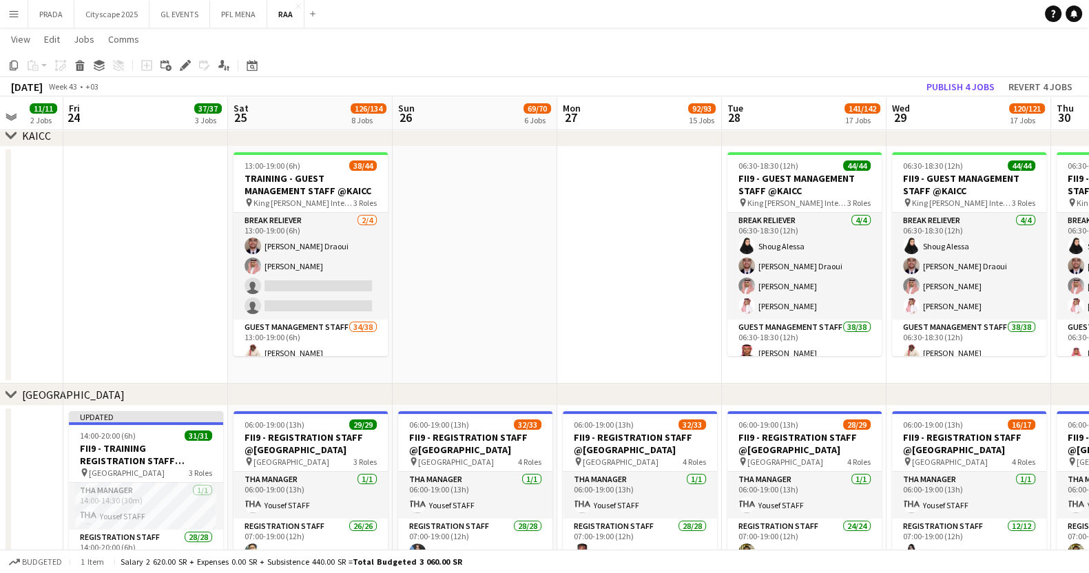
scroll to position [0, 432]
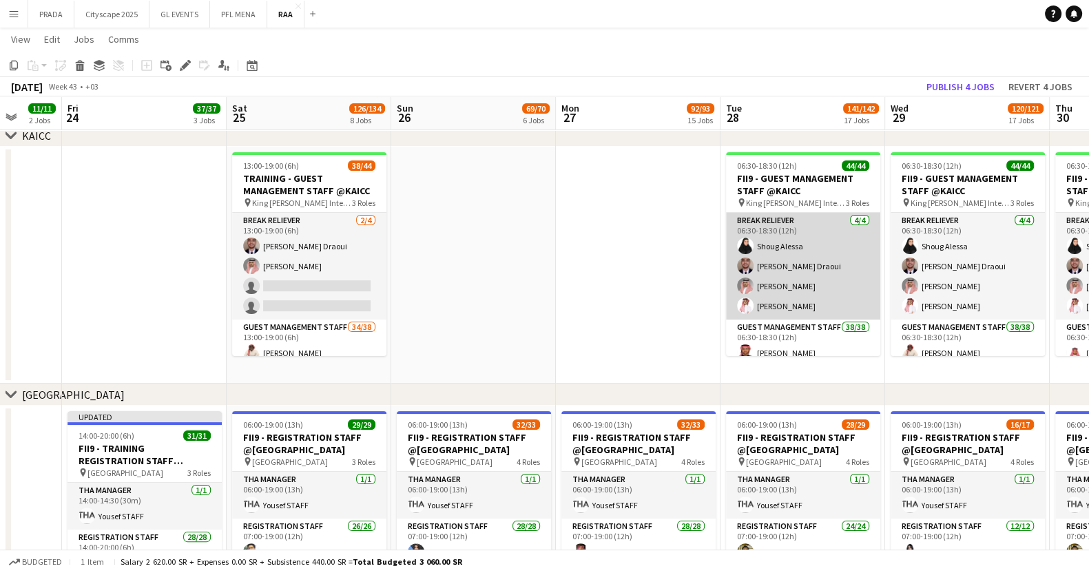
click at [820, 240] on app-card-role "Break reliever [DATE] 06:30-18:30 (12h) Shoug [PERSON_NAME] Ghurs [PERSON_NAME]…" at bounding box center [803, 266] width 154 height 107
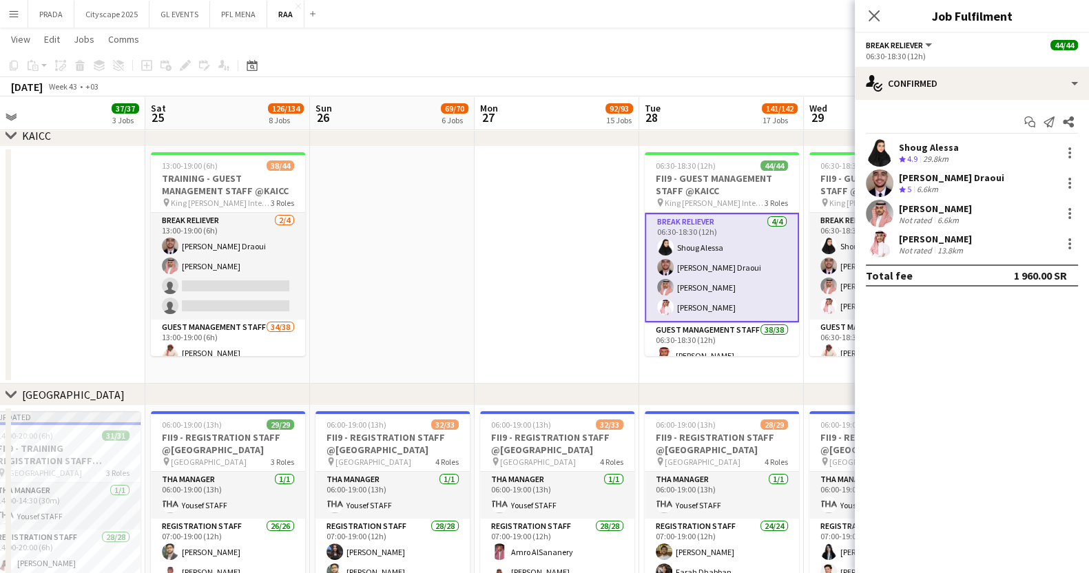
scroll to position [0, 514]
click at [945, 152] on div "Shoug Alessa" at bounding box center [929, 147] width 60 height 12
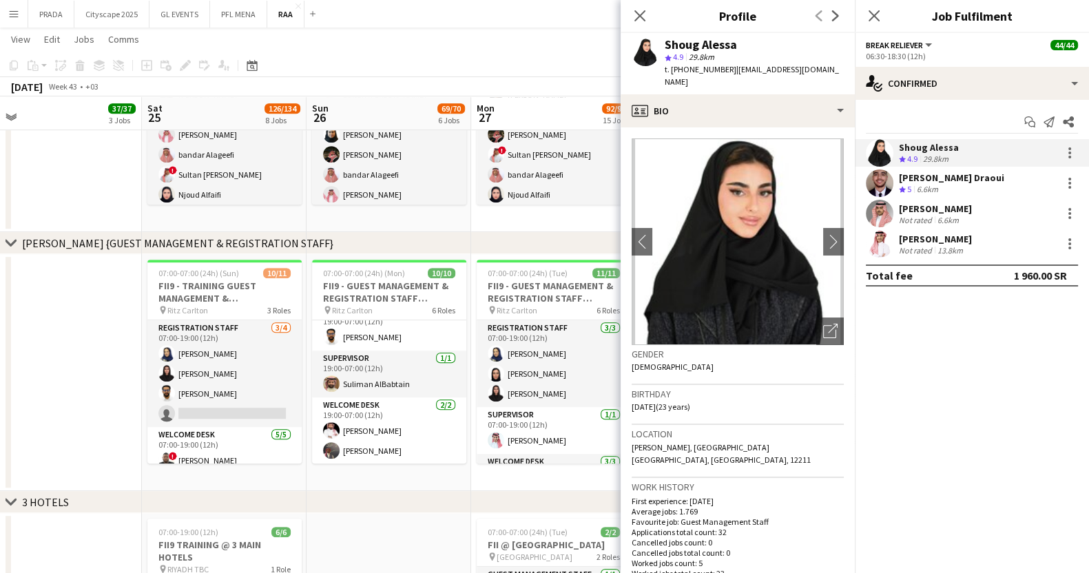
scroll to position [0, 515]
click at [319, 370] on app-card-role "Supervisor [DATE] 19:00-07:00 (12h) [PERSON_NAME]" at bounding box center [390, 374] width 154 height 47
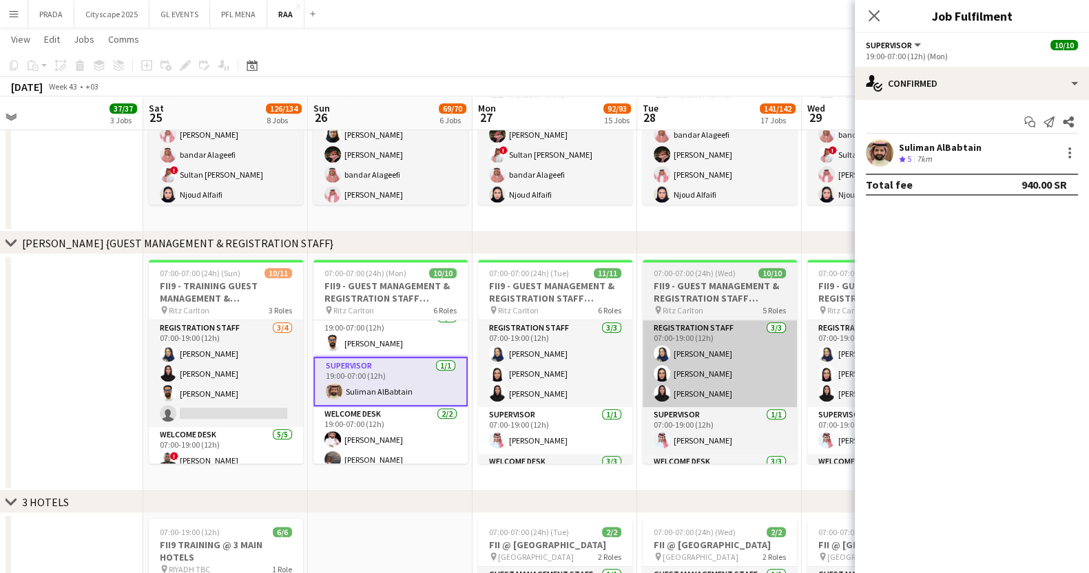
scroll to position [220, 0]
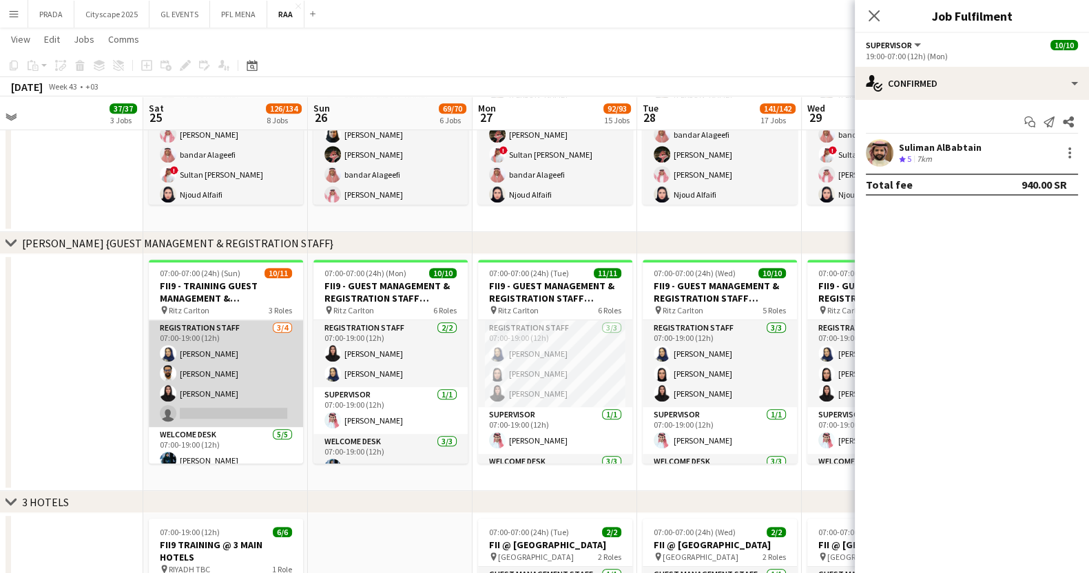
click at [232, 376] on app-card-role "Registration Staff [DATE] 07:00-19:00 (12h) [PERSON_NAME] [PERSON_NAME] Raneem …" at bounding box center [226, 373] width 154 height 107
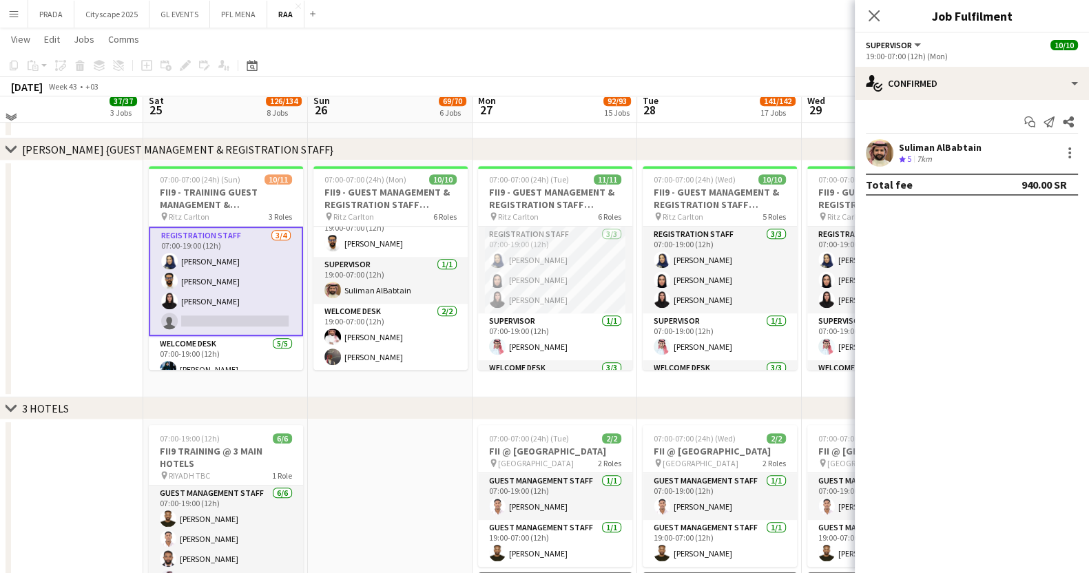
scroll to position [1096, 0]
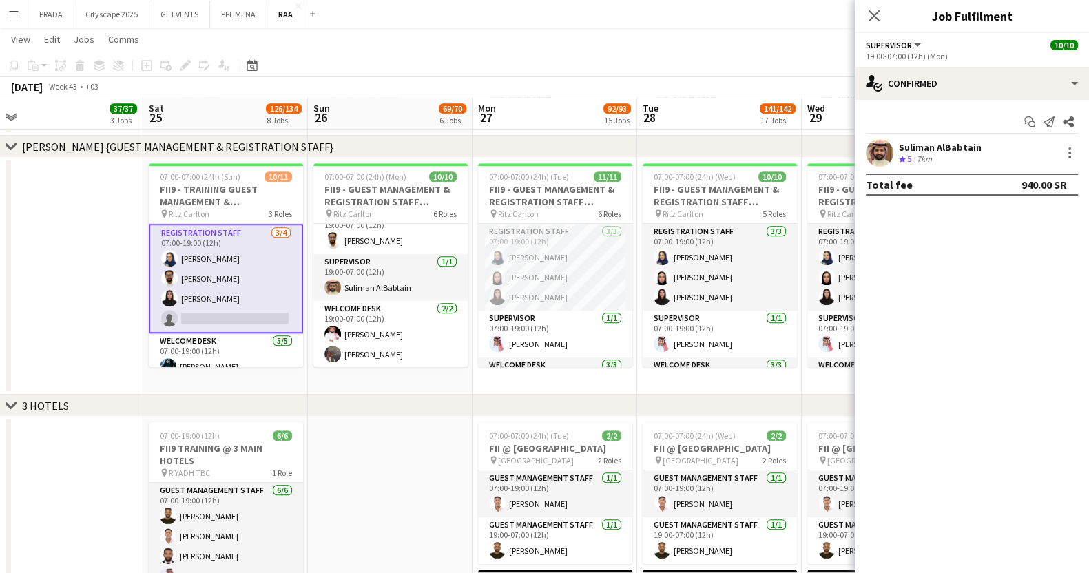
click at [189, 287] on app-card-role "Registration Staff [DATE] 07:00-19:00 (12h) [PERSON_NAME] [PERSON_NAME] Raneem …" at bounding box center [226, 279] width 154 height 110
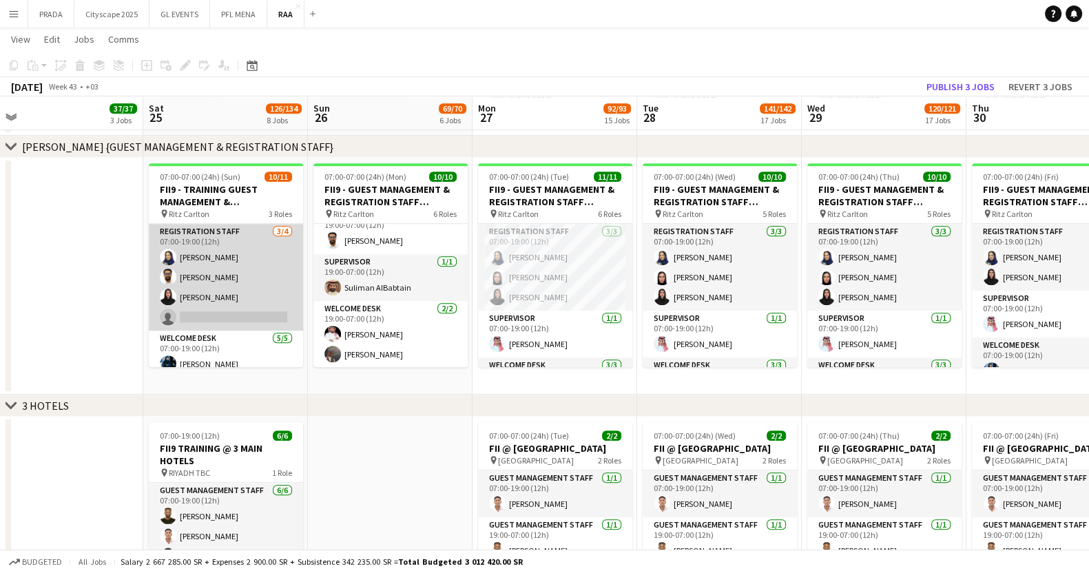
click at [189, 287] on app-card-role "Registration Staff [DATE] 07:00-19:00 (12h) [PERSON_NAME] [PERSON_NAME] Raneem …" at bounding box center [226, 277] width 154 height 107
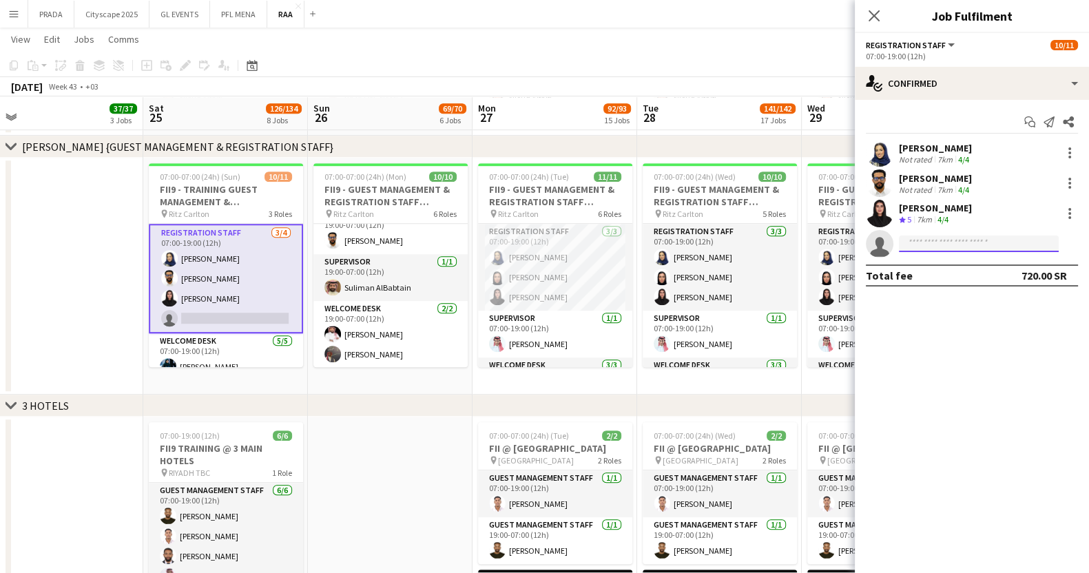
click at [957, 246] on input at bounding box center [979, 244] width 160 height 17
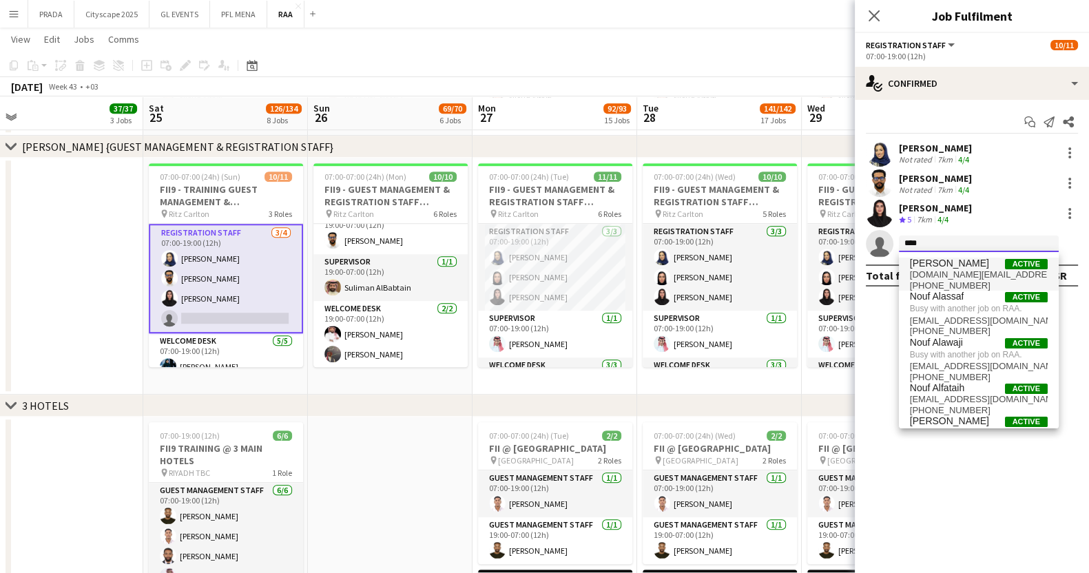
type input "****"
click at [937, 275] on span "[DOMAIN_NAME][EMAIL_ADDRESS][DOMAIN_NAME]" at bounding box center [979, 274] width 138 height 11
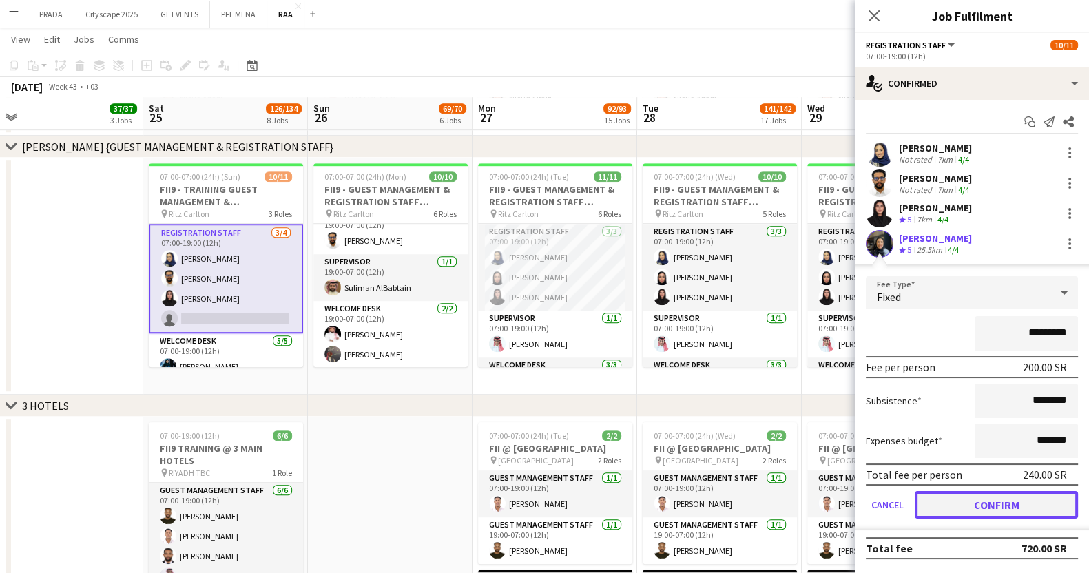
click at [960, 503] on button "Confirm" at bounding box center [996, 505] width 163 height 28
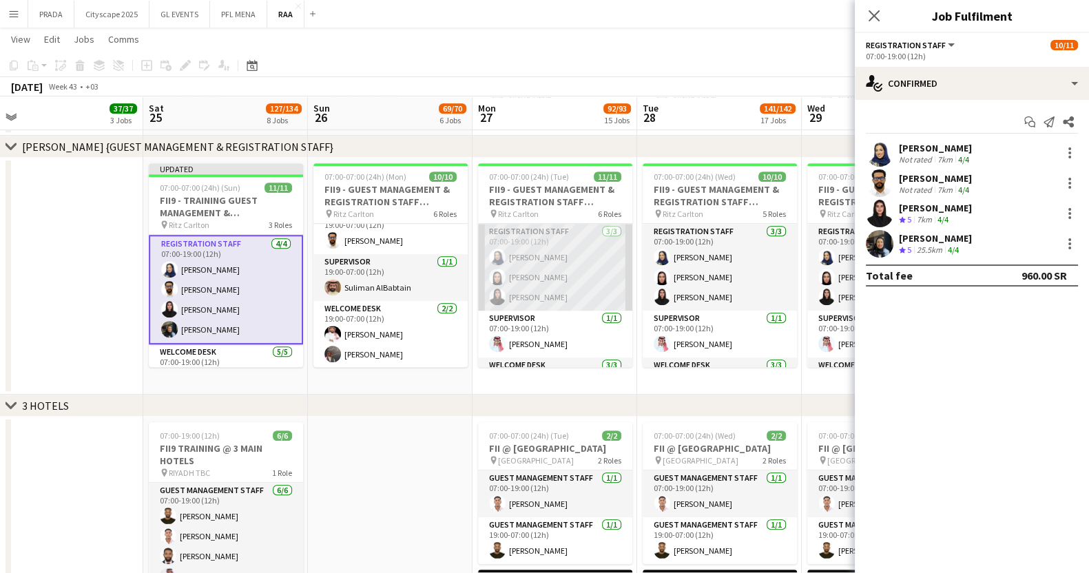
click at [554, 273] on app-card-role "Registration Staff [DATE] 07:00-19:00 (12h) [PERSON_NAME] [PERSON_NAME] Raneem …" at bounding box center [555, 267] width 154 height 87
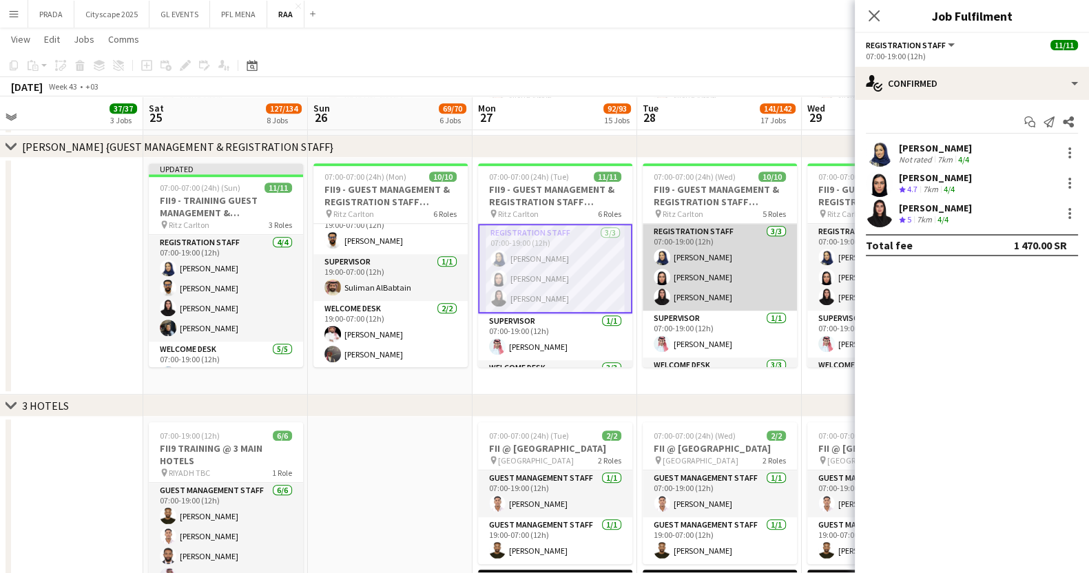
click at [690, 293] on app-card-role "Registration Staff [DATE] 07:00-19:00 (12h) [PERSON_NAME] [PERSON_NAME] Raneem …" at bounding box center [720, 267] width 154 height 87
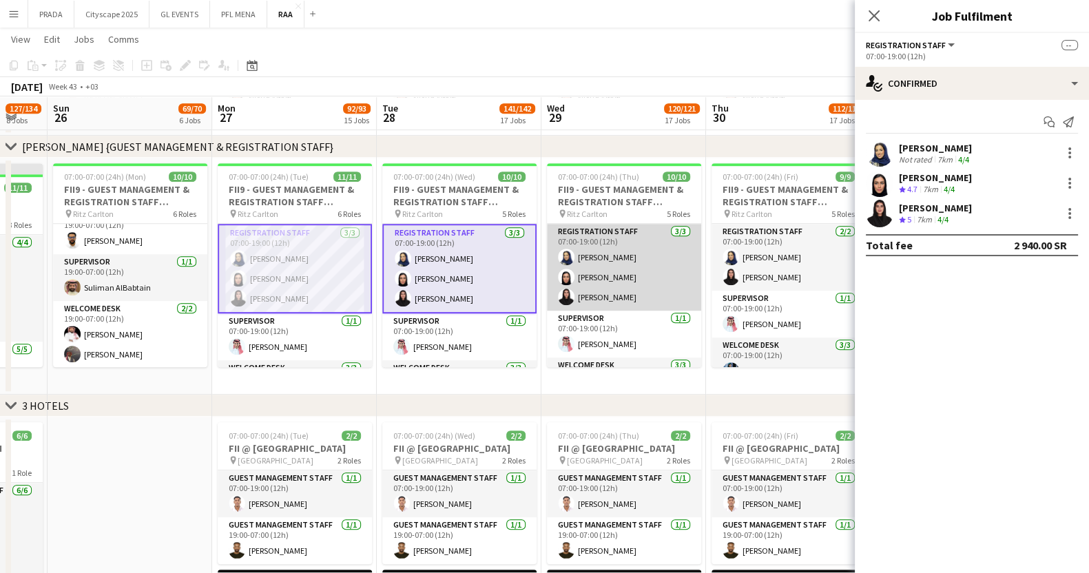
scroll to position [0, 446]
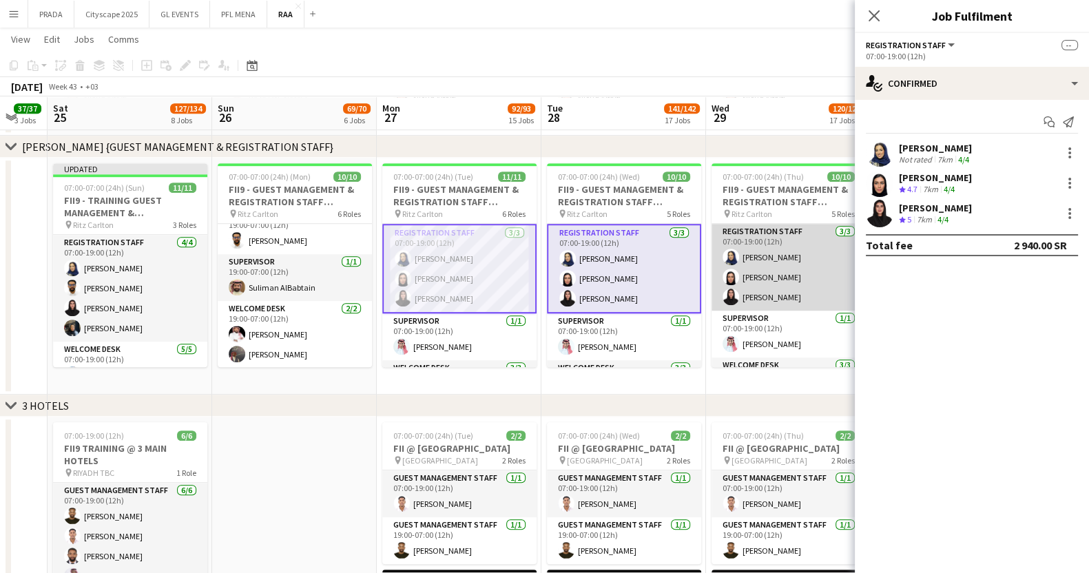
click at [776, 281] on app-card-role "Registration Staff [DATE] 07:00-19:00 (12h) [PERSON_NAME] [PERSON_NAME] Raneem …" at bounding box center [788, 267] width 154 height 87
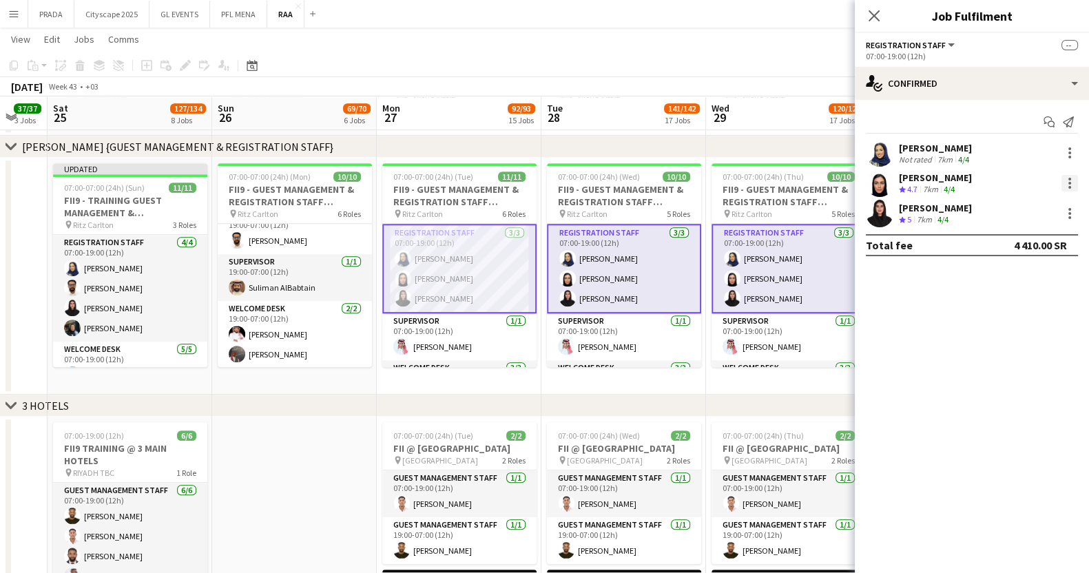
click at [1073, 178] on div at bounding box center [1069, 183] width 17 height 17
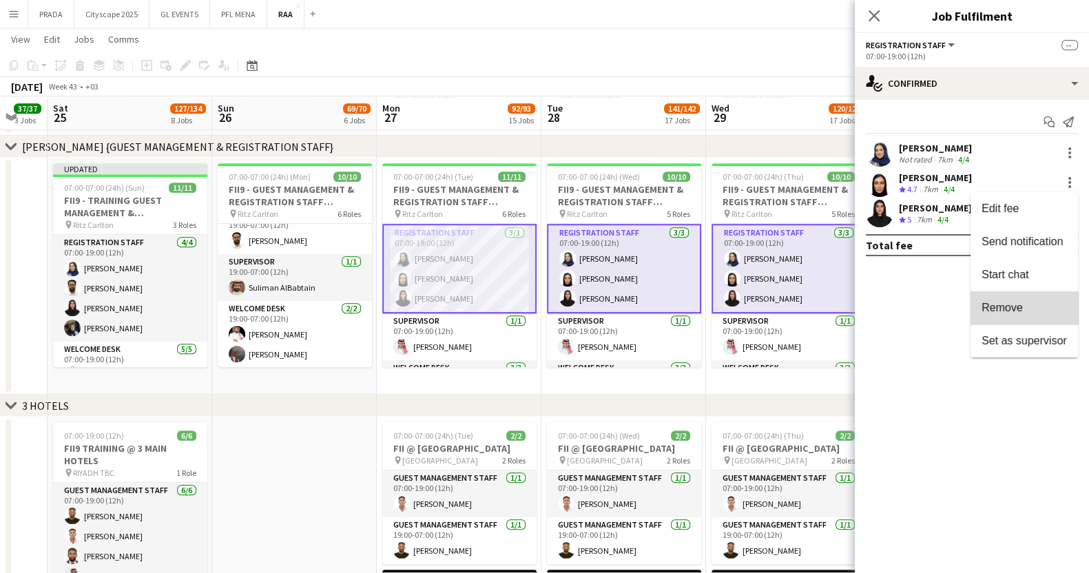
click at [997, 313] on span "Remove" at bounding box center [1001, 308] width 41 height 12
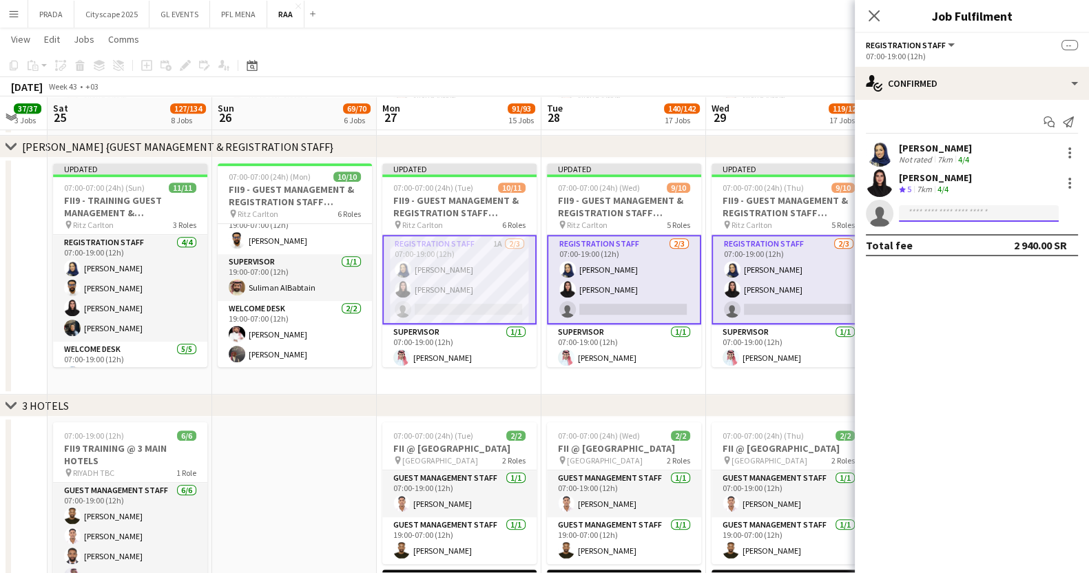
click at [927, 211] on input at bounding box center [979, 213] width 160 height 17
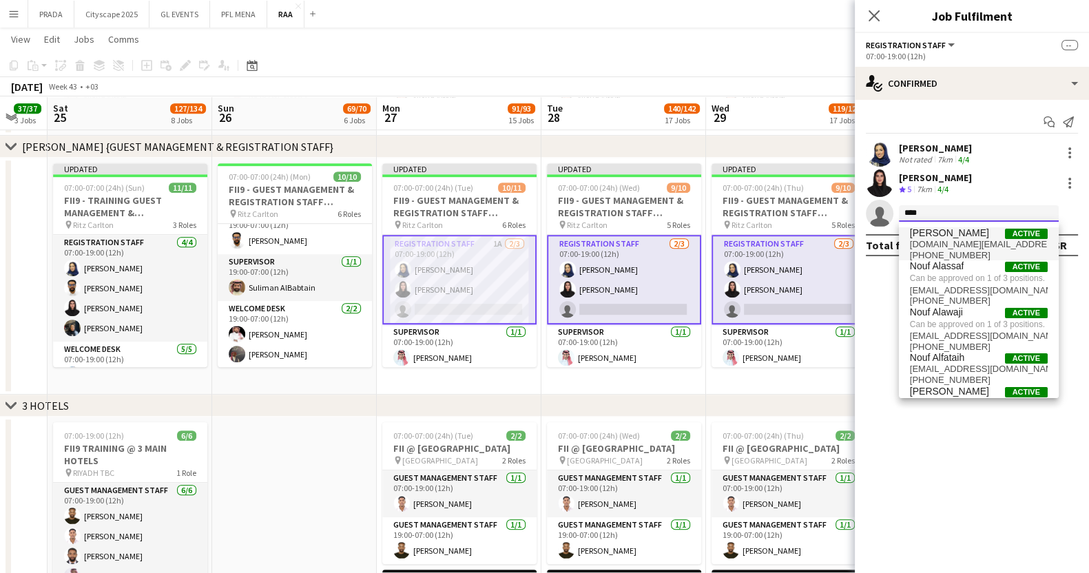
type input "****"
click at [957, 240] on span "[DOMAIN_NAME][EMAIL_ADDRESS][DOMAIN_NAME]" at bounding box center [979, 244] width 138 height 11
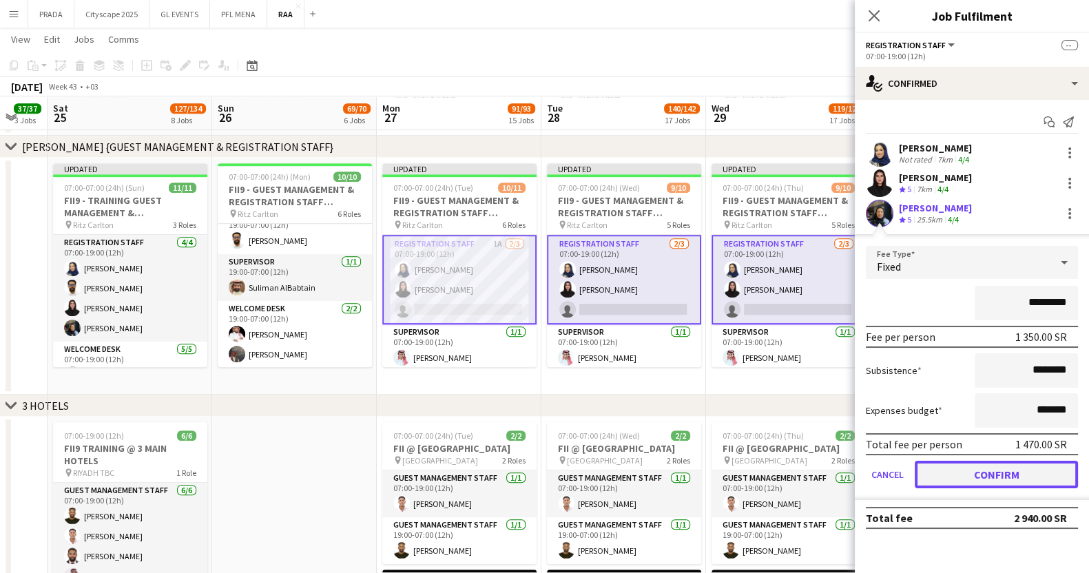
click at [981, 477] on button "Confirm" at bounding box center [996, 475] width 163 height 28
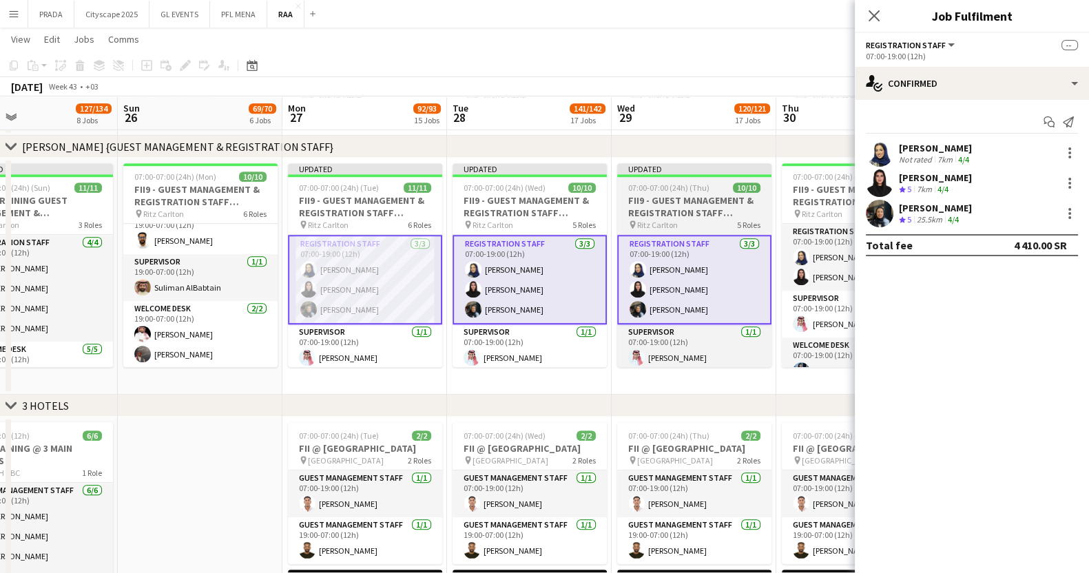
scroll to position [0, 375]
click at [661, 181] on app-job-card "Updated 07:00-07:00 (24h) (Thu) 10/10 FII9 - GUEST MANAGEMENT & REGISTRATION ST…" at bounding box center [695, 265] width 154 height 204
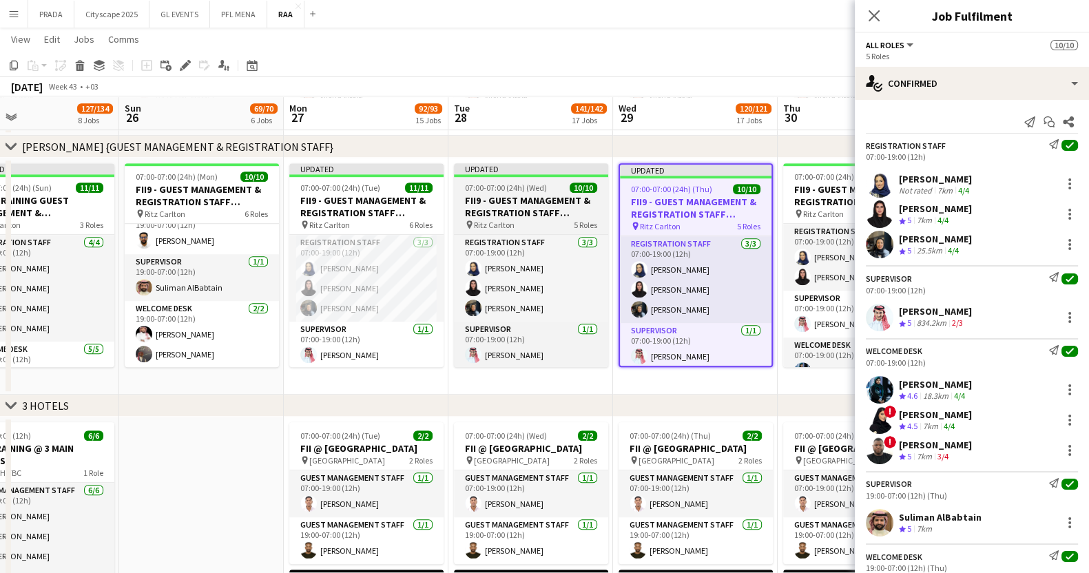
click at [524, 189] on span "07:00-07:00 (24h) (Wed)" at bounding box center [506, 188] width 82 height 10
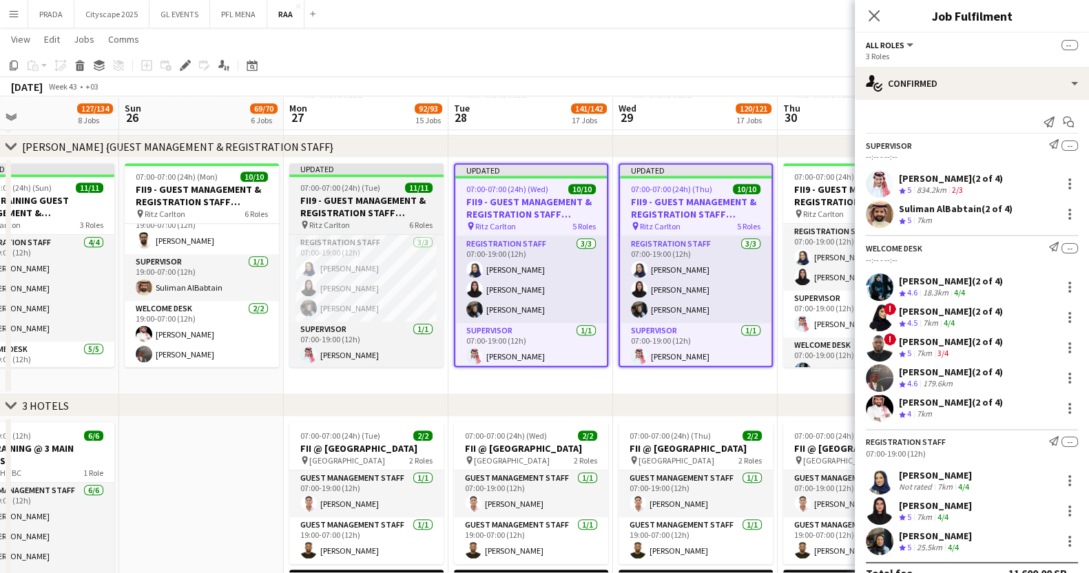
click at [365, 197] on h3 "FII9 - GUEST MANAGEMENT & REGISTRATION STAFF @[GEOGRAPHIC_DATA]" at bounding box center [366, 206] width 154 height 25
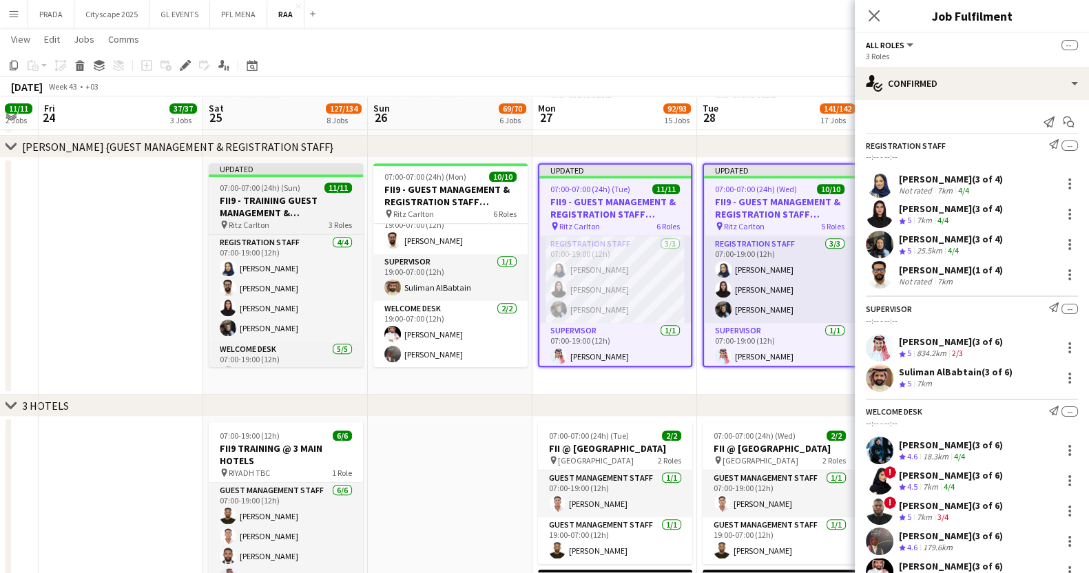
scroll to position [0, 388]
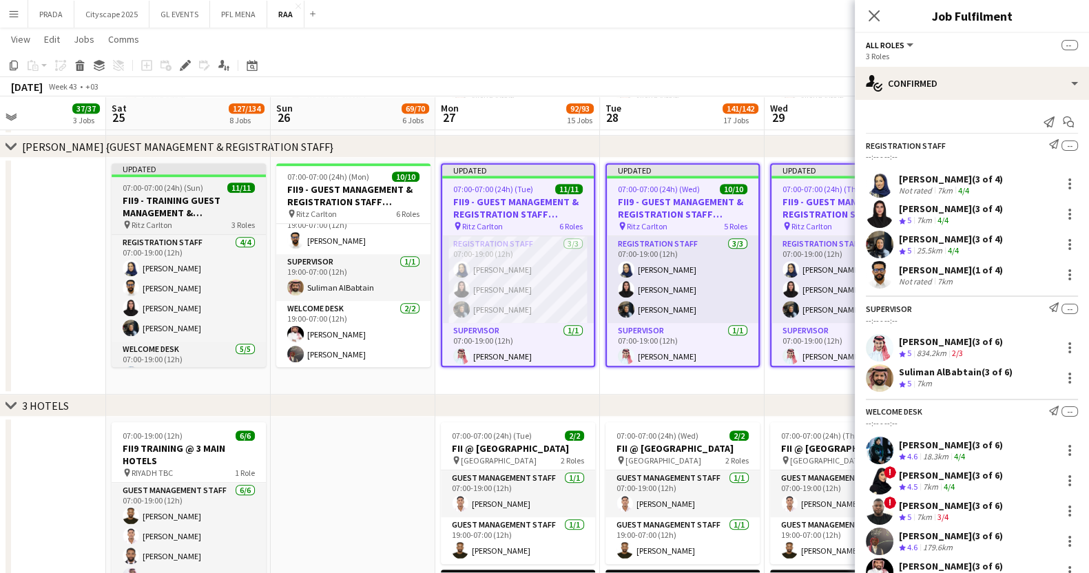
click at [193, 178] on app-job-card "Updated 07:00-07:00 (24h) (Sun) 11/11 FII9 - TRAINING GUEST MANAGEMENT & REGIST…" at bounding box center [189, 265] width 154 height 204
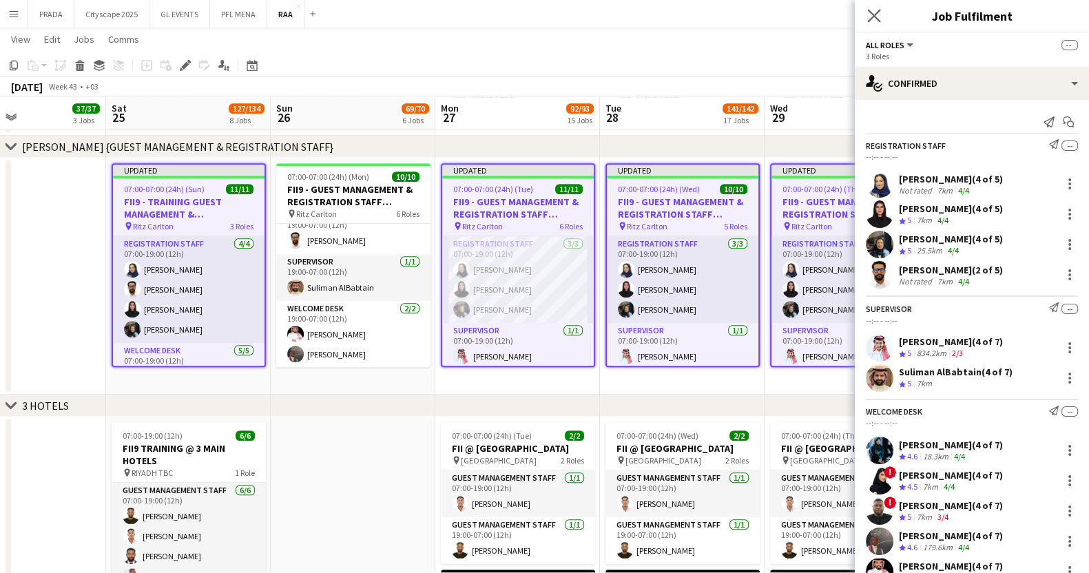
click at [874, 10] on icon "Close pop-in" at bounding box center [873, 15] width 13 height 13
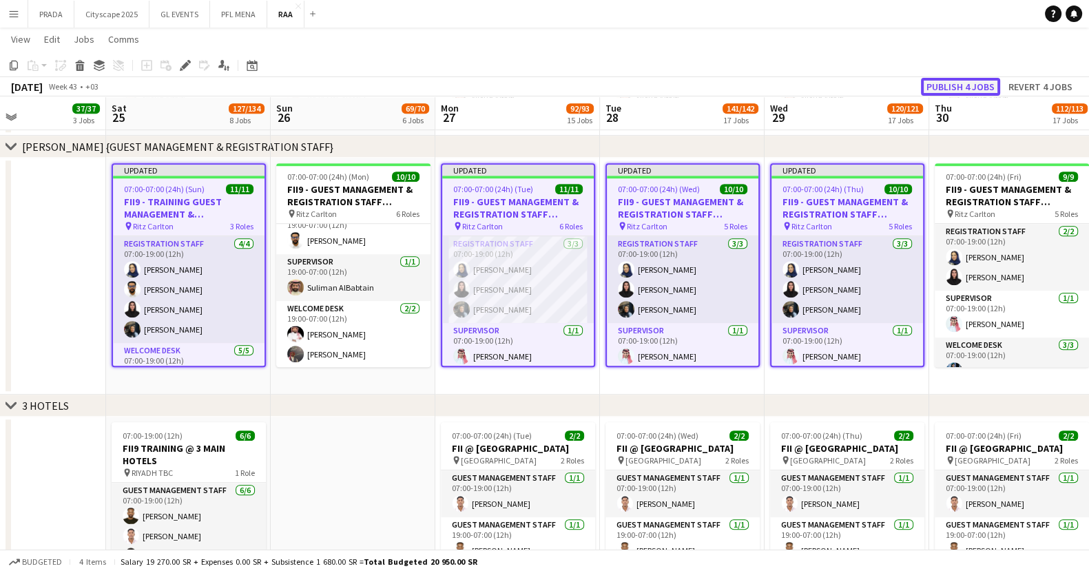
click at [970, 84] on button "Publish 4 jobs" at bounding box center [960, 87] width 79 height 18
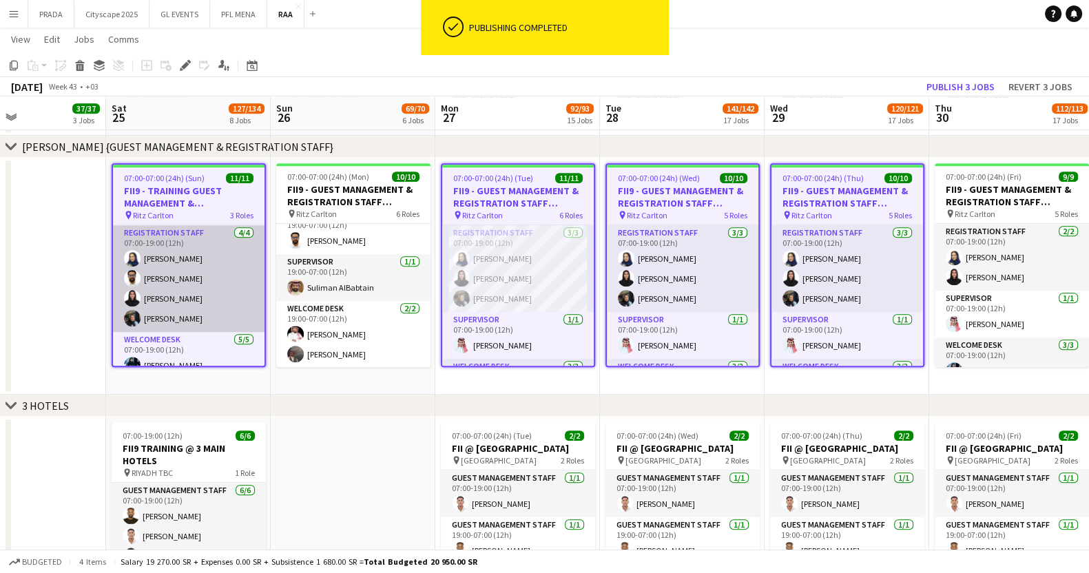
click at [202, 287] on app-card-role "Registration Staff [DATE] 07:00-19:00 (12h) [PERSON_NAME] [PERSON_NAME] Raneem …" at bounding box center [189, 278] width 152 height 107
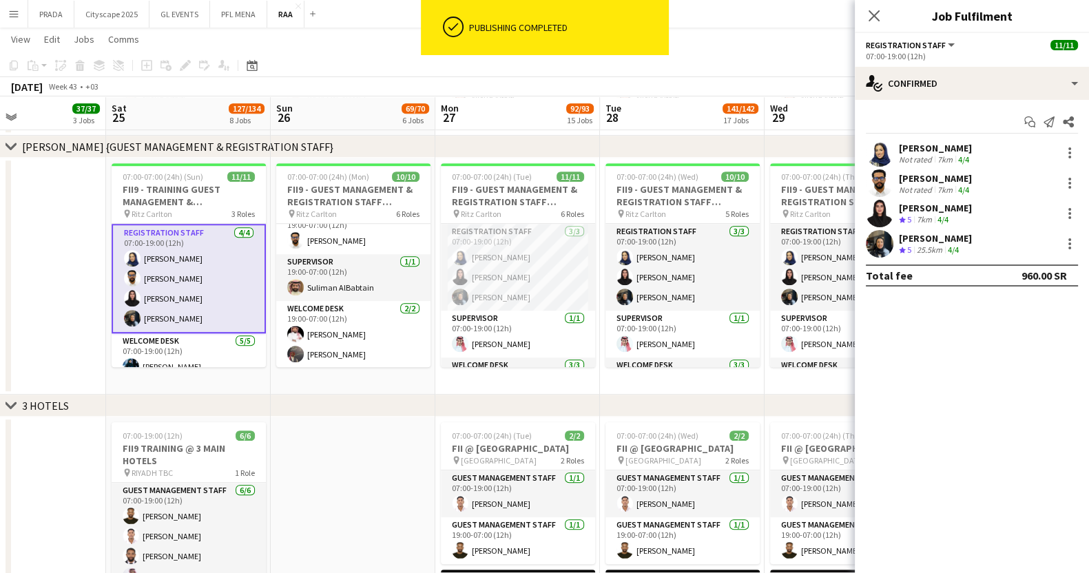
click at [927, 243] on div "[PERSON_NAME]" at bounding box center [935, 238] width 73 height 12
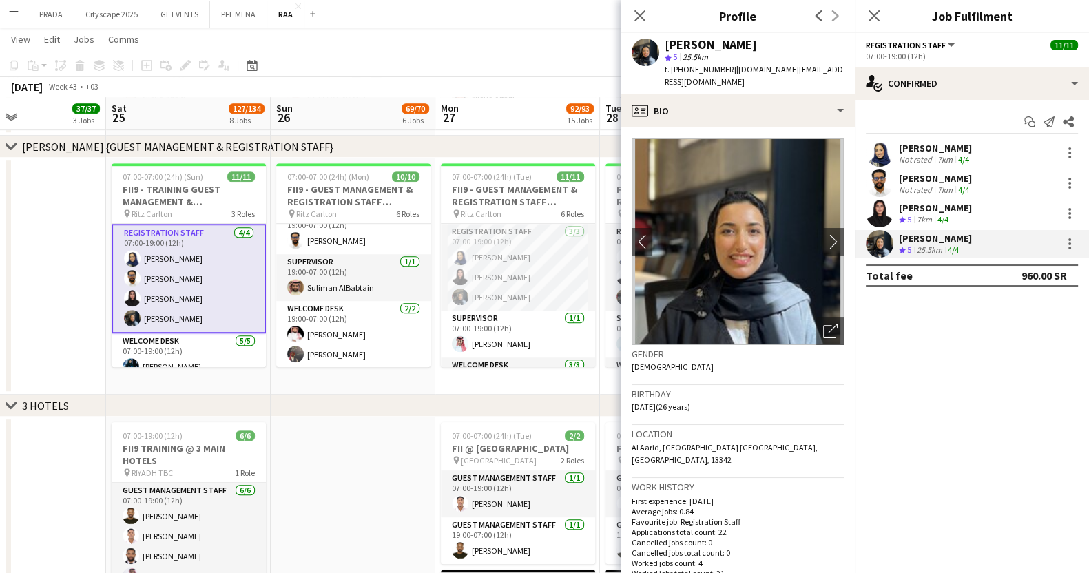
click at [697, 70] on span "t. [PHONE_NUMBER]" at bounding box center [701, 69] width 72 height 10
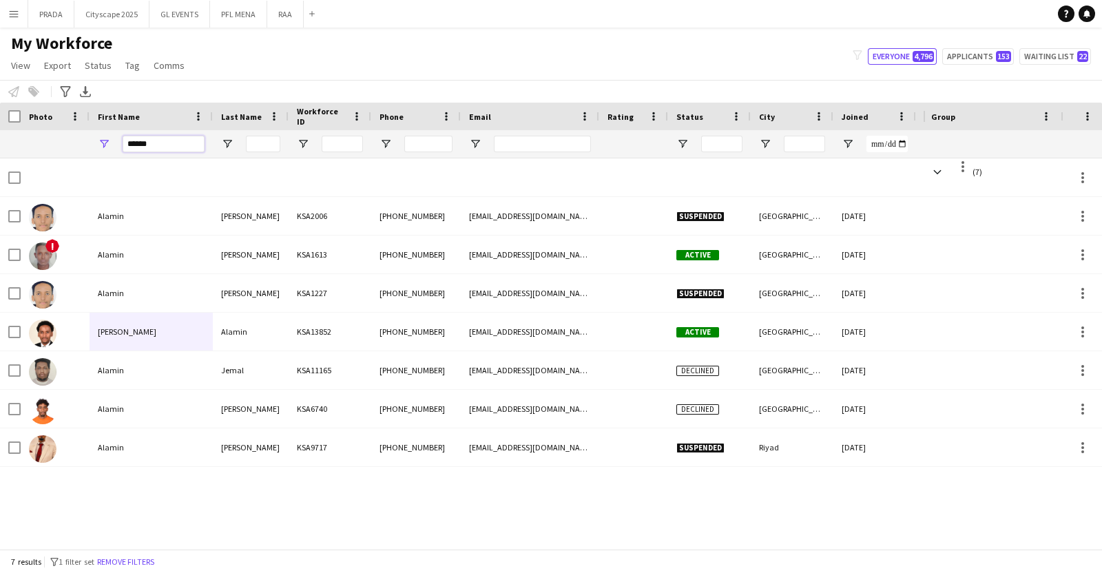
drag, startPoint x: 173, startPoint y: 138, endPoint x: 37, endPoint y: 136, distance: 135.7
click at [37, 136] on div at bounding box center [761, 144] width 1523 height 28
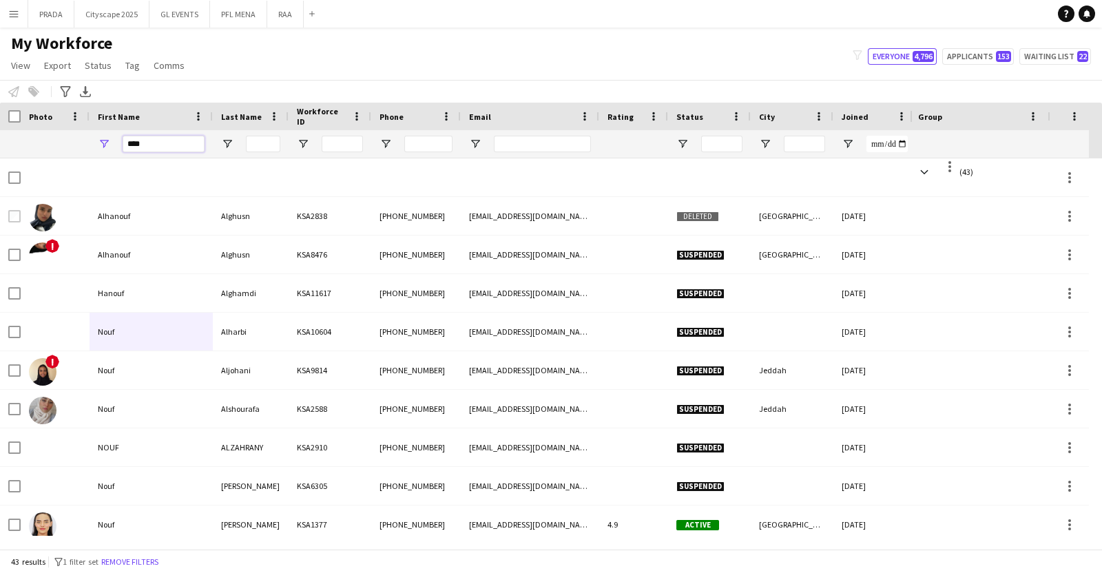
type input "****"
click at [264, 146] on input "Last Name Filter Input" at bounding box center [263, 144] width 34 height 17
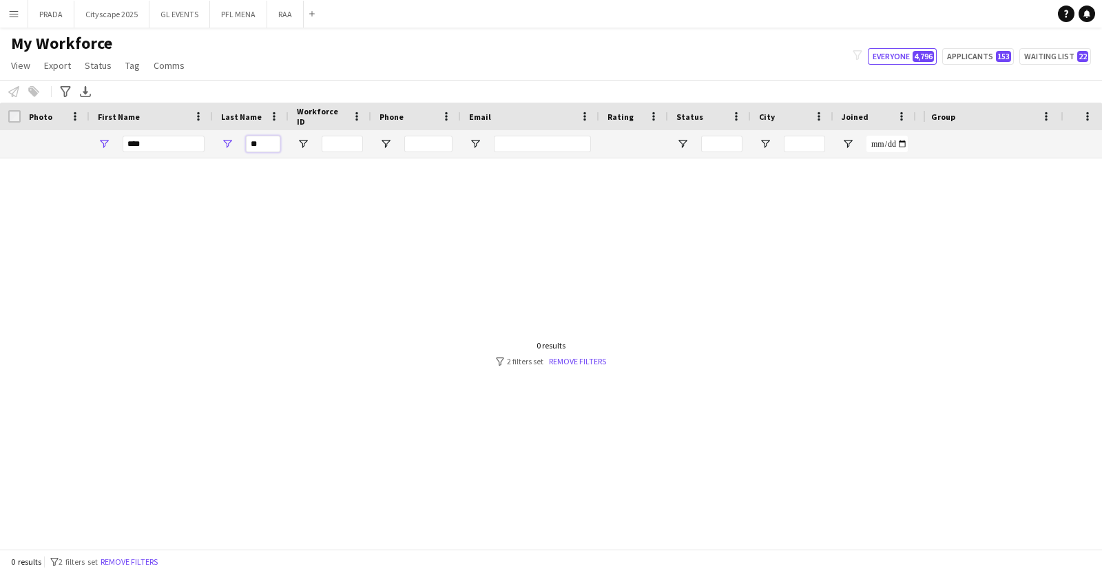
type input "*"
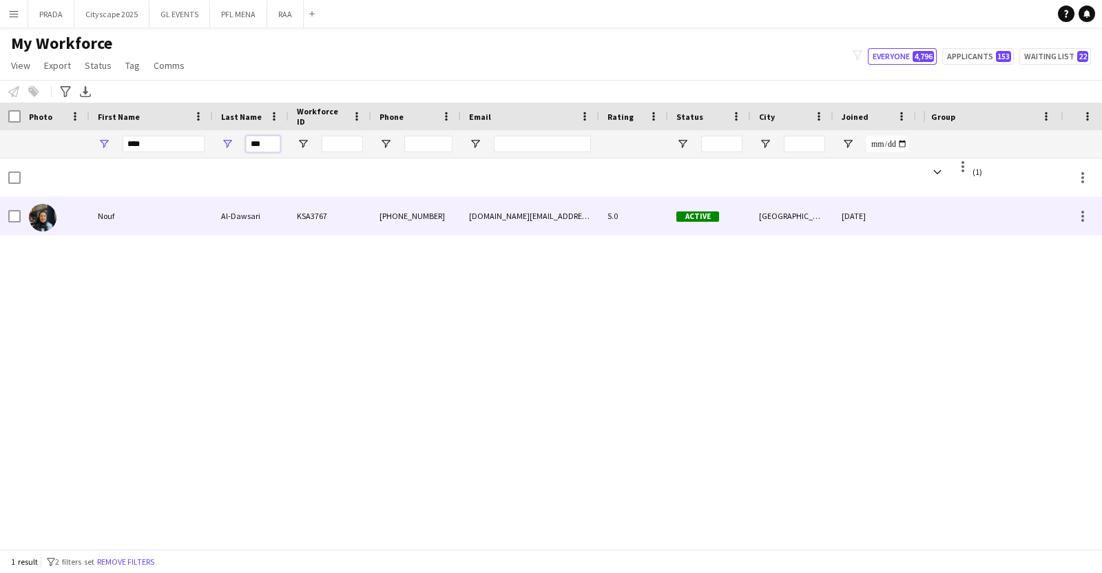
type input "***"
click at [196, 199] on div "Nouf" at bounding box center [151, 216] width 123 height 38
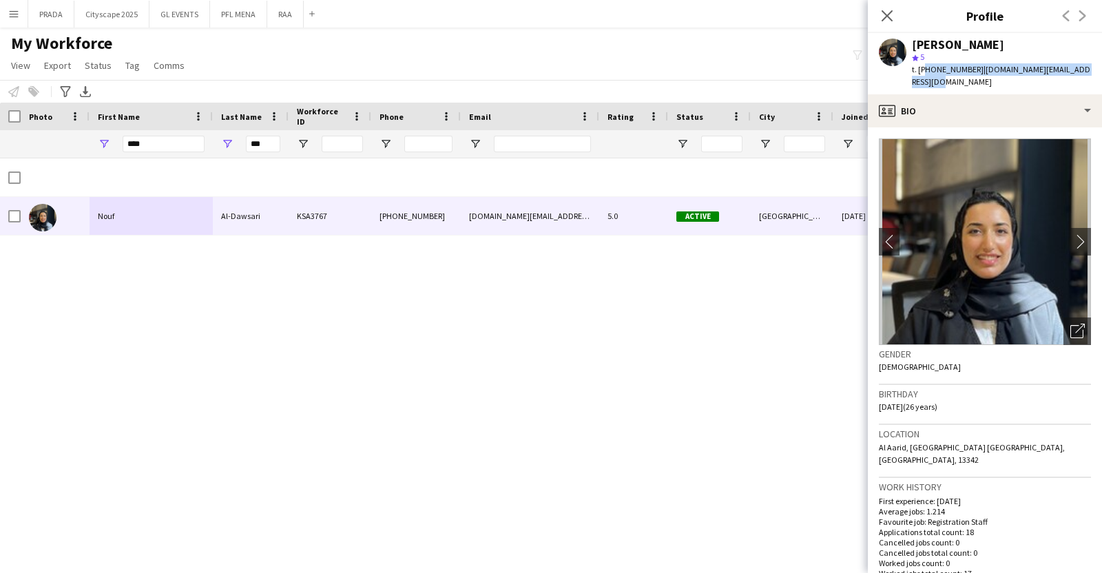
drag, startPoint x: 921, startPoint y: 67, endPoint x: 933, endPoint y: 76, distance: 15.3
click at [933, 76] on div "t. +966533949042 | nouf.abdullah.design@gmail.com" at bounding box center [1001, 75] width 179 height 25
copy div "966533949042 | nouf.abdullah.design@gmail.com"
